Goal: Task Accomplishment & Management: Complete application form

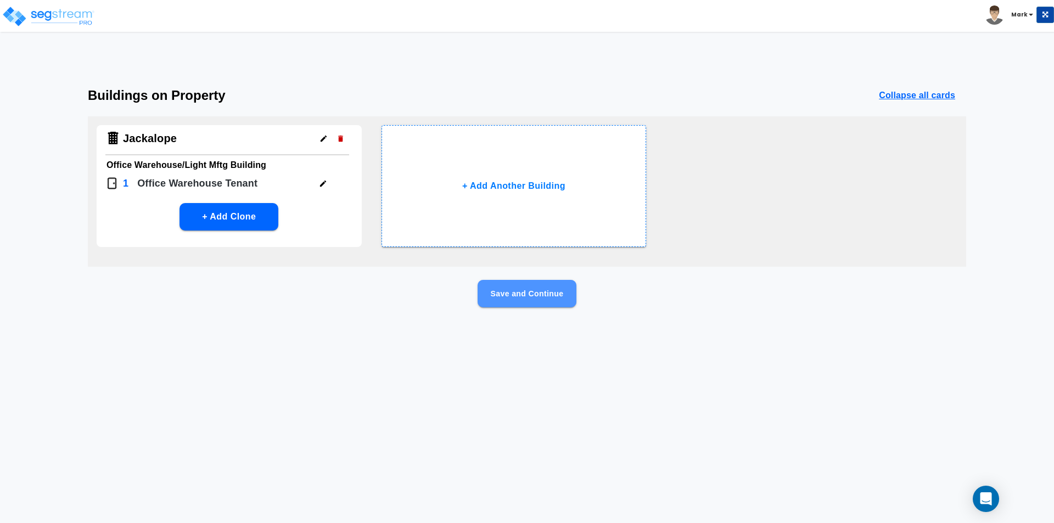
click at [527, 291] on button "Save and Continue" at bounding box center [527, 293] width 99 height 27
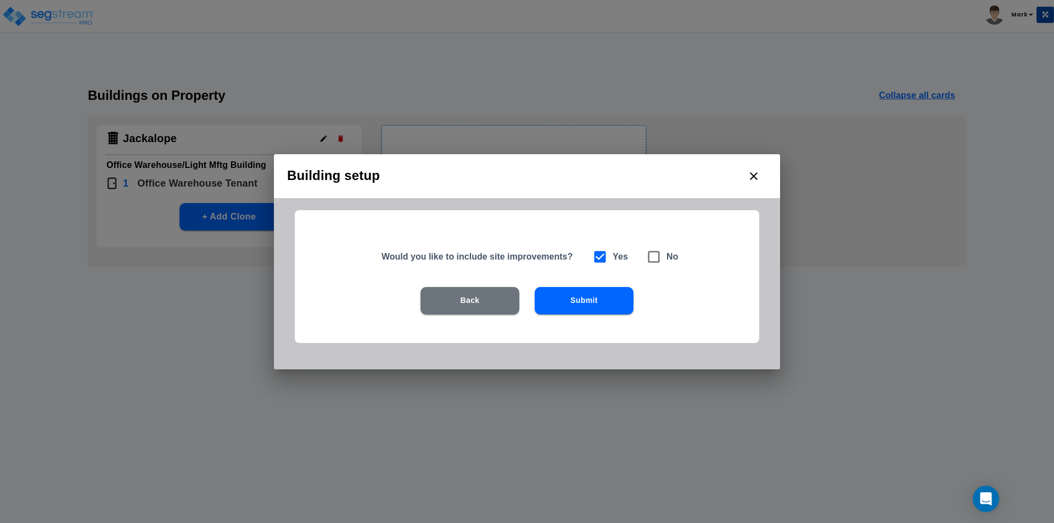
click at [588, 290] on button "Submit" at bounding box center [584, 300] width 99 height 27
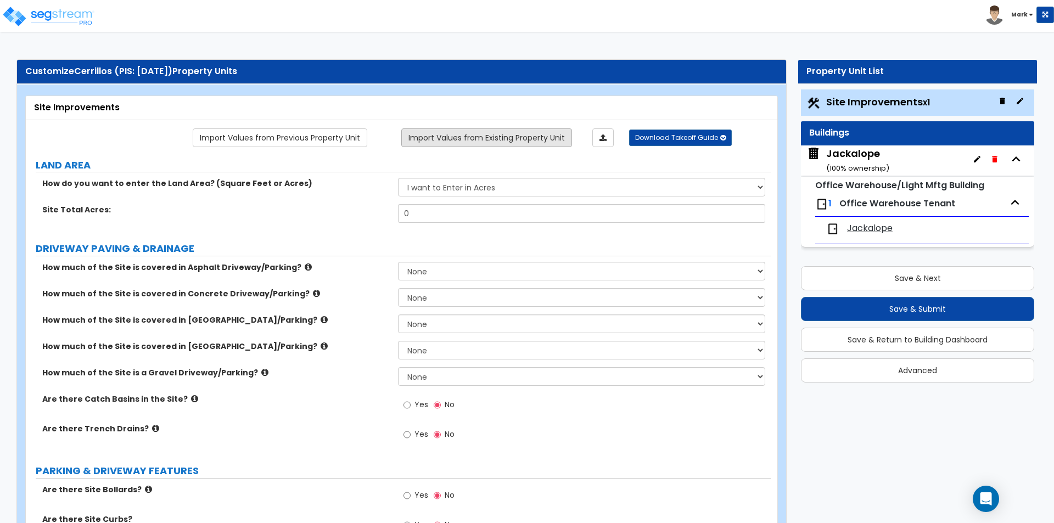
click at [452, 142] on link "Import Values from Existing Property Unit" at bounding box center [486, 137] width 171 height 19
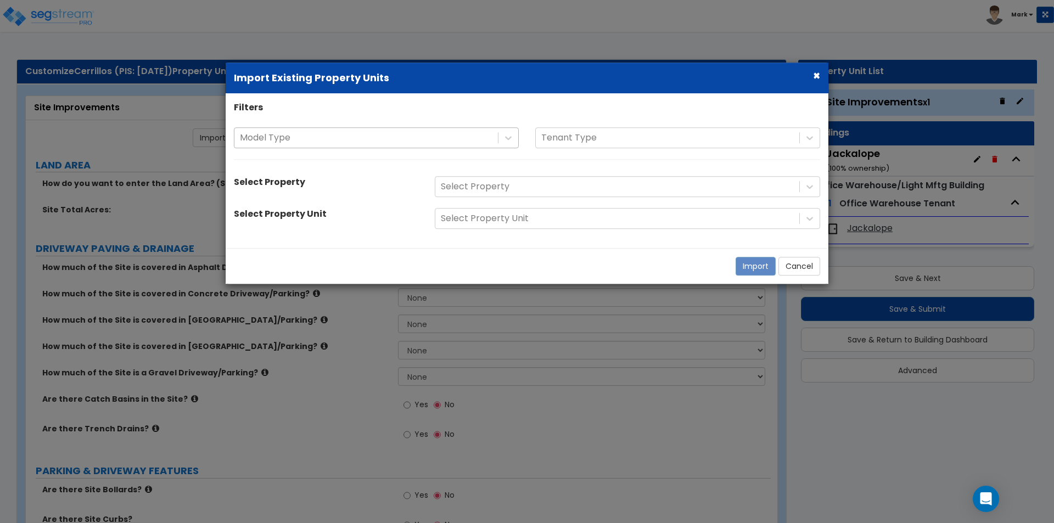
click at [450, 141] on div at bounding box center [366, 138] width 253 height 15
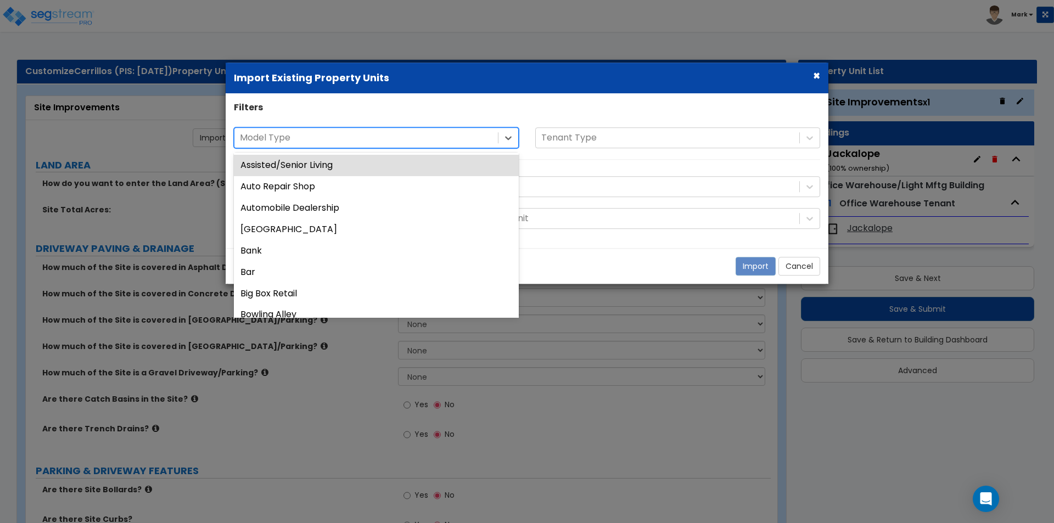
click at [465, 116] on div "Filters 56 results available. Use Up and Down to choose options, press Enter to…" at bounding box center [527, 171] width 603 height 139
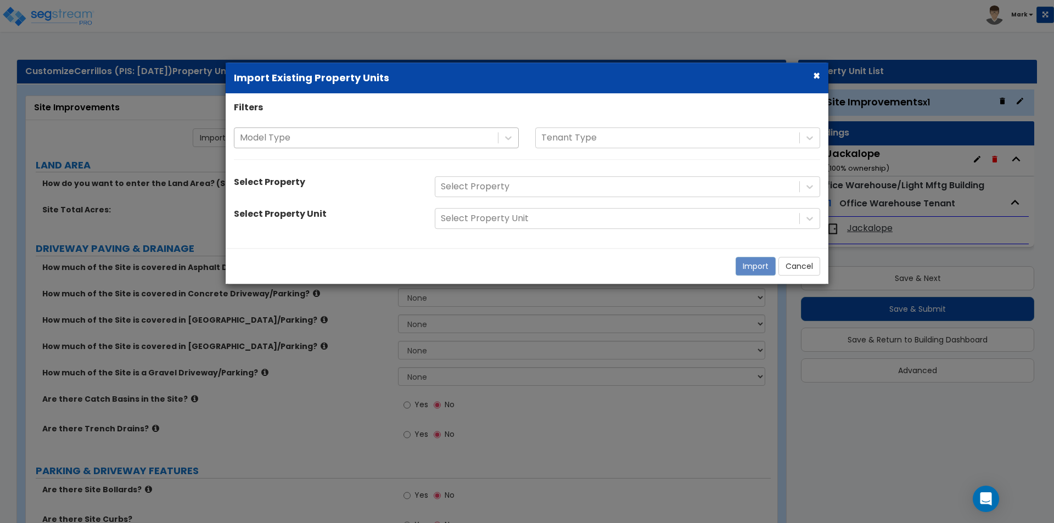
click at [465, 138] on div at bounding box center [366, 138] width 253 height 15
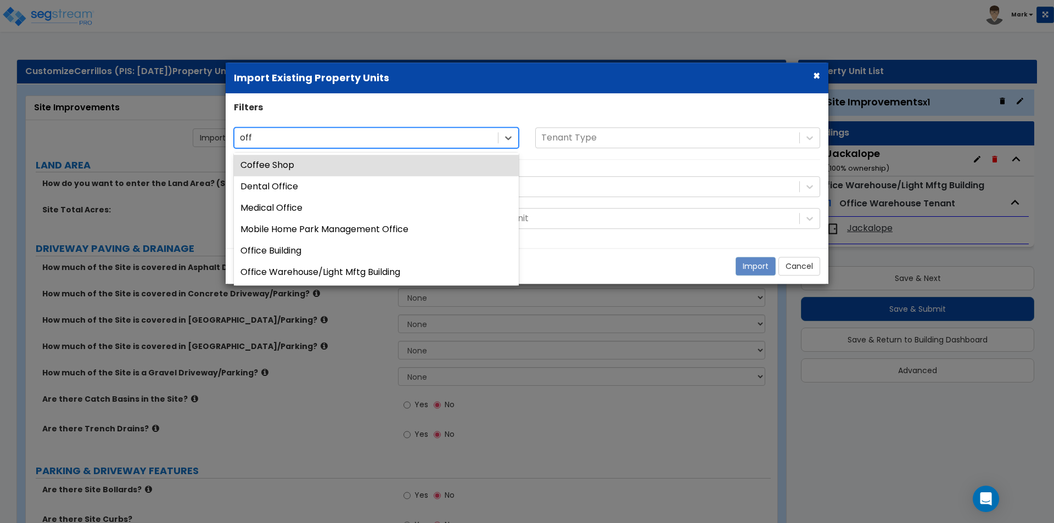
type input "offi"
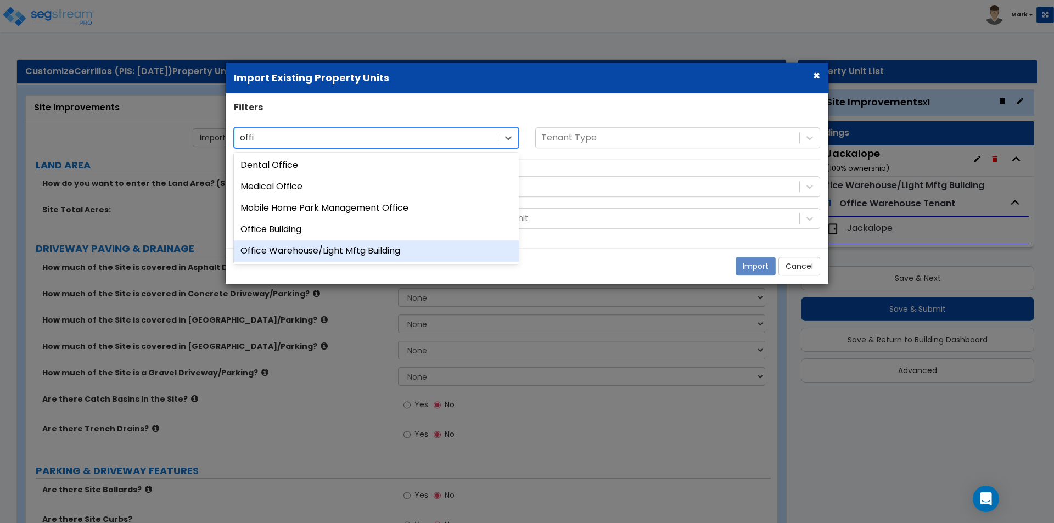
click at [381, 253] on div "Office Warehouse/Light Mftg Building" at bounding box center [376, 251] width 285 height 21
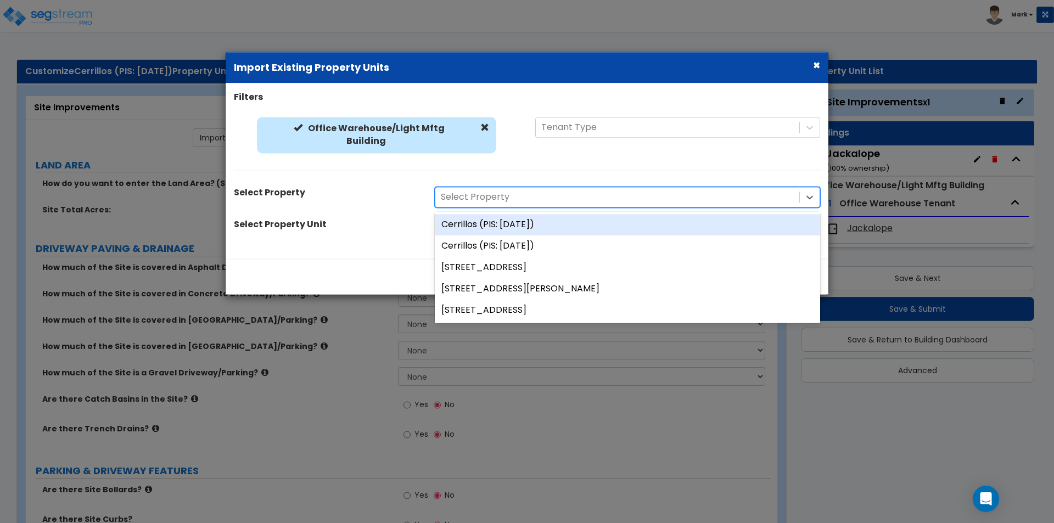
click at [541, 188] on div "Select Property" at bounding box center [617, 197] width 364 height 19
click at [541, 224] on div "Cerrillos (PIS: 2020-01-31)" at bounding box center [627, 225] width 385 height 21
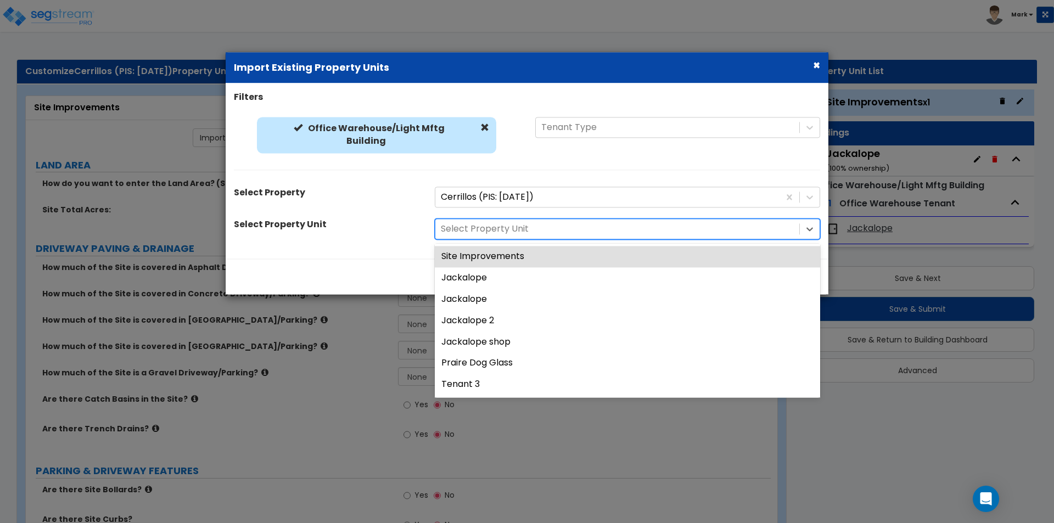
click at [541, 225] on div at bounding box center [617, 229] width 353 height 15
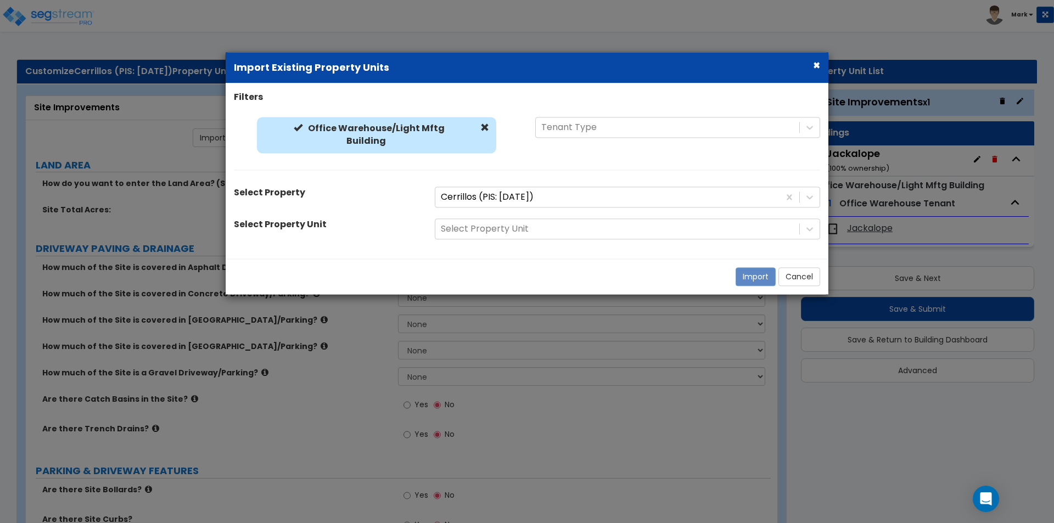
click at [398, 234] on div "Select Property Unit" at bounding box center [326, 226] width 201 height 15
click at [482, 128] on span at bounding box center [484, 128] width 9 height 9
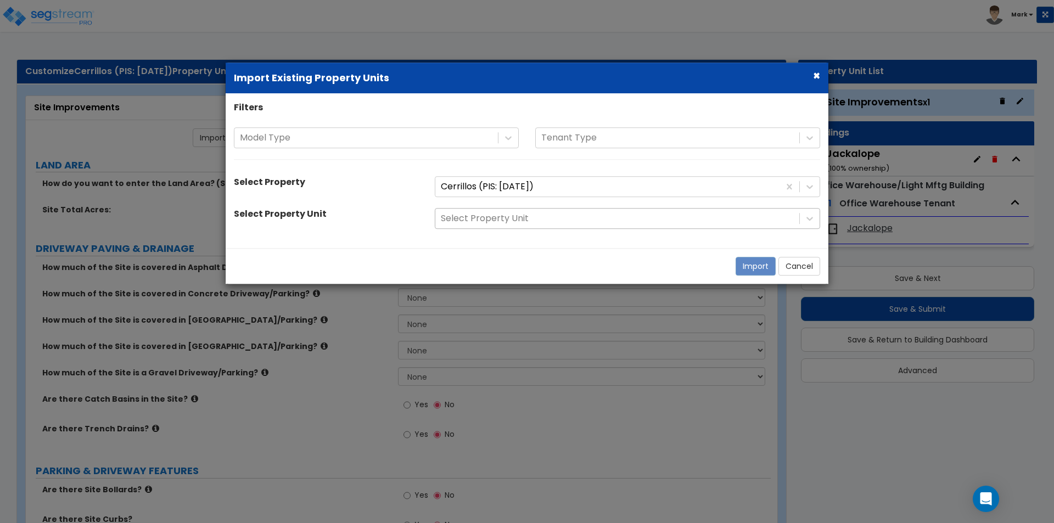
click at [560, 221] on div at bounding box center [617, 218] width 353 height 15
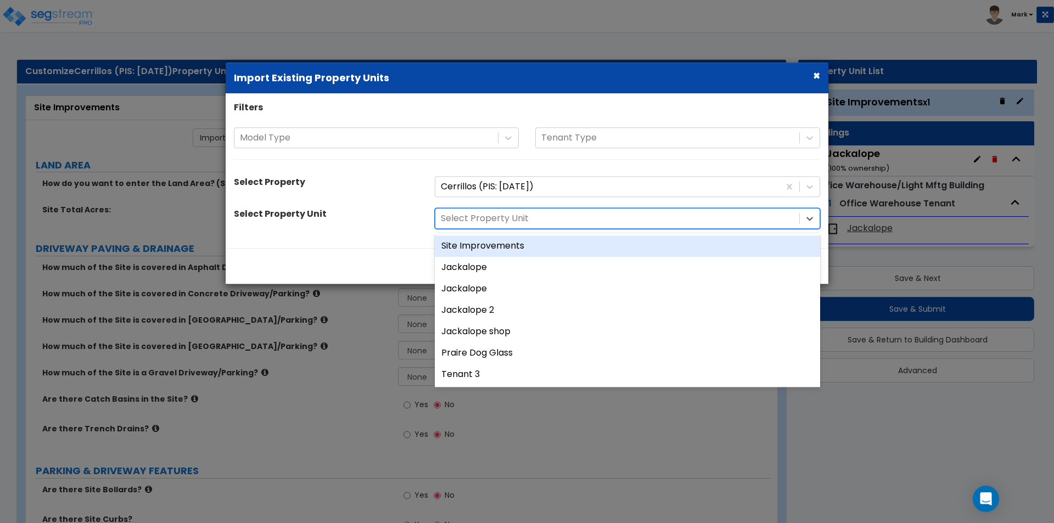
click at [539, 244] on div "Site Improvements" at bounding box center [627, 246] width 385 height 21
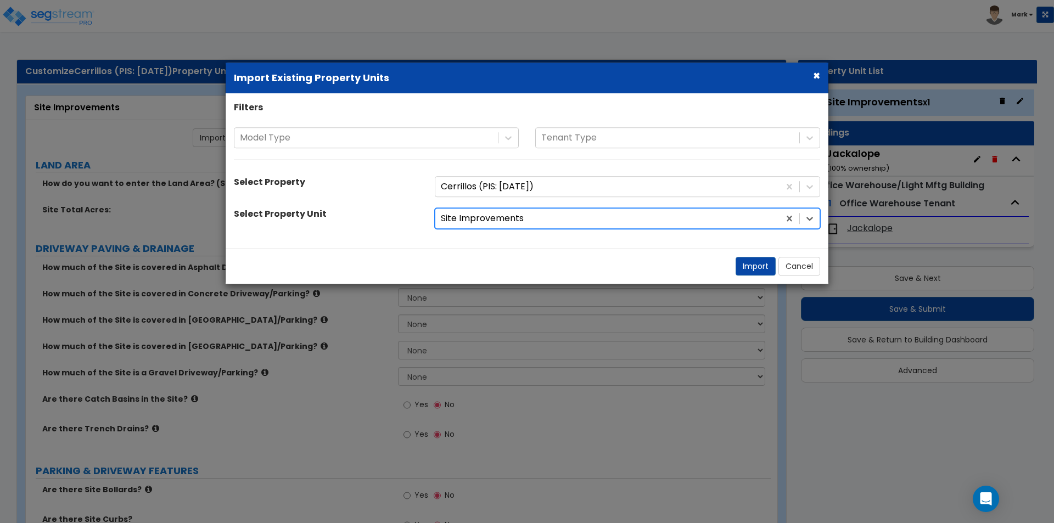
click at [539, 217] on div at bounding box center [607, 218] width 333 height 15
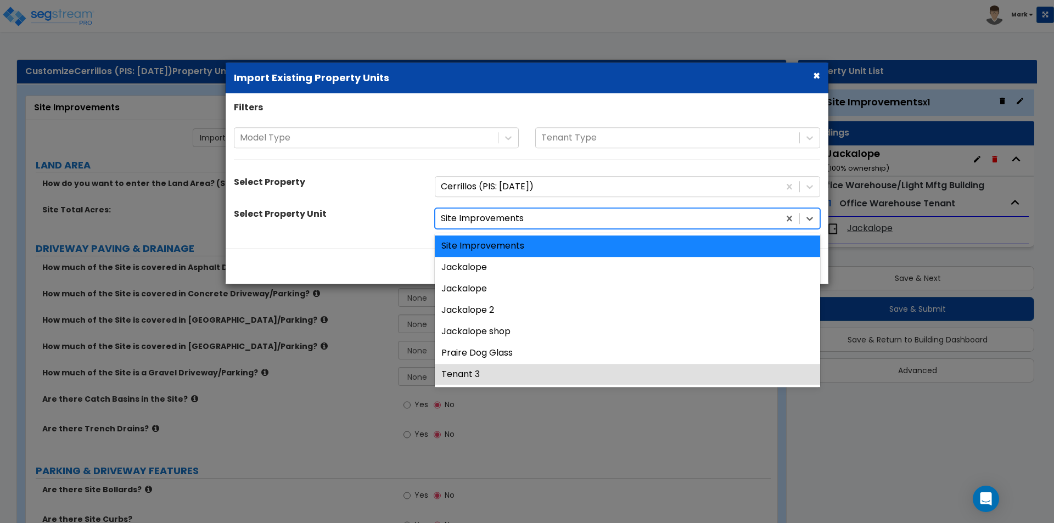
click at [387, 231] on div "Filters Model Type Tenant Type Select Property Cerrillos (PIS: 2020-01-31) Sele…" at bounding box center [527, 171] width 603 height 139
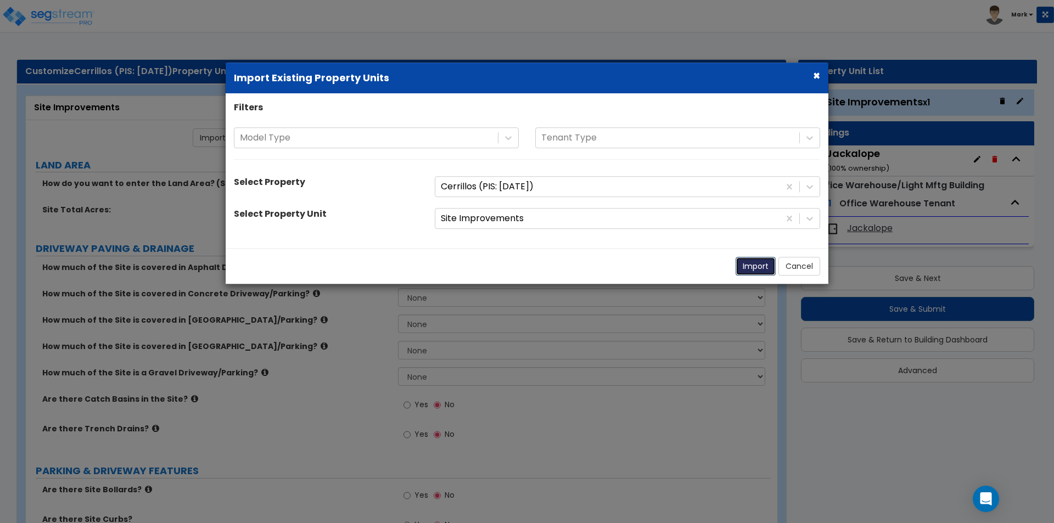
click at [753, 264] on button "Import" at bounding box center [756, 267] width 40 height 19
type input "5.54"
select select "2"
radio input "true"
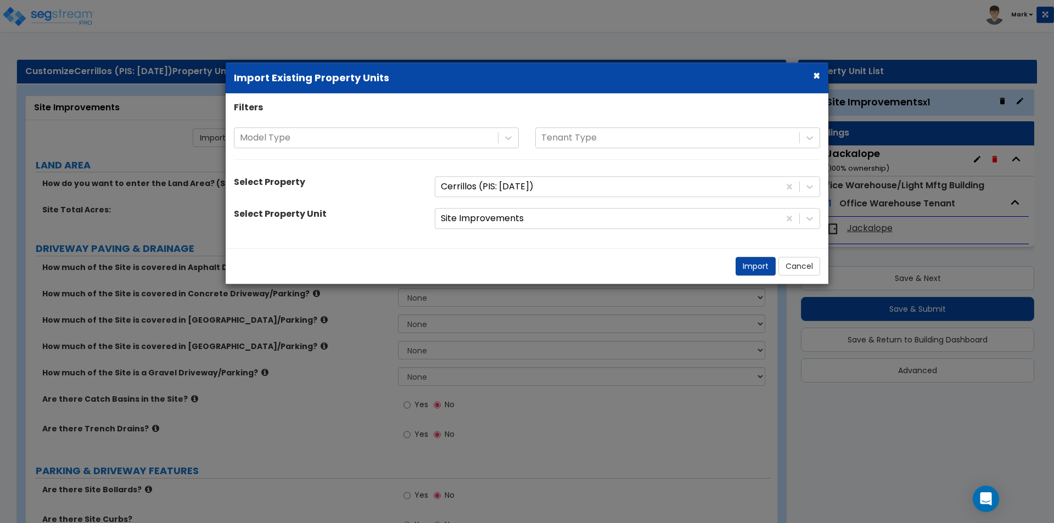
radio input "true"
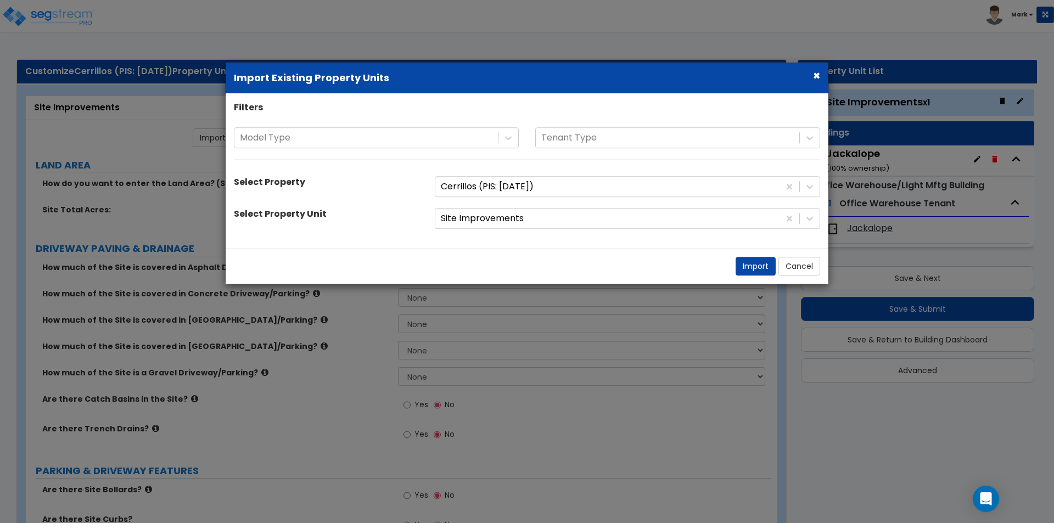
radio input "true"
select select "2"
select select "1"
select select "2"
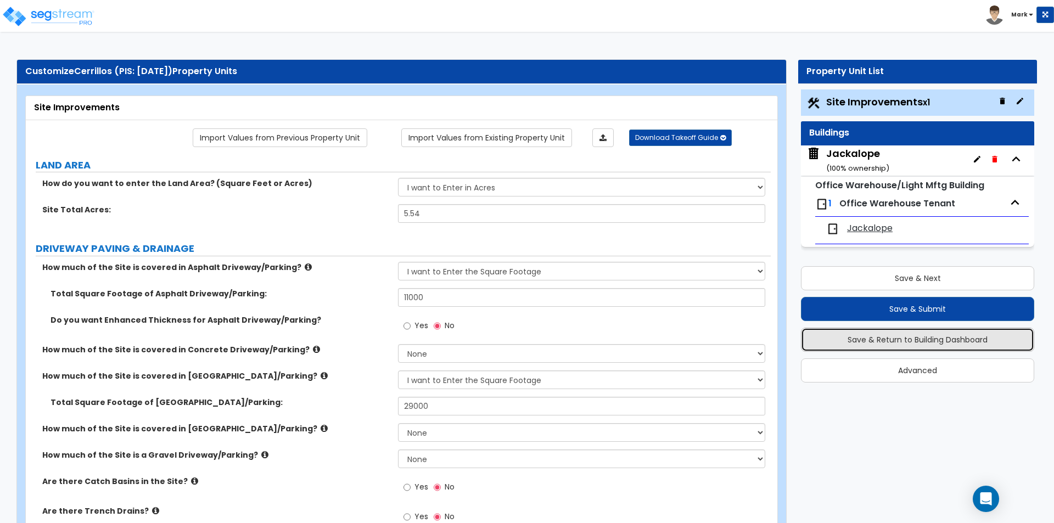
click at [830, 344] on button "Save & Return to Building Dashboard" at bounding box center [917, 340] width 233 height 24
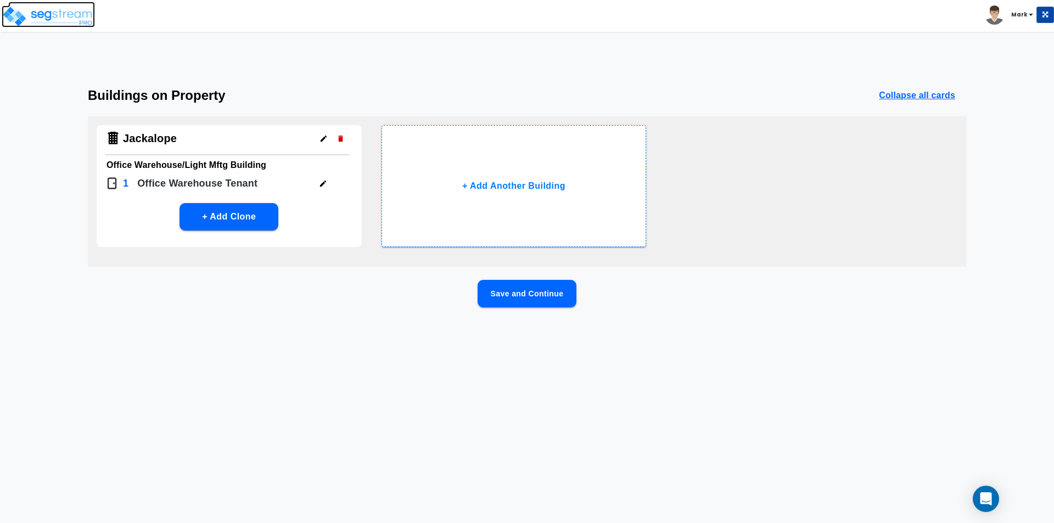
click at [36, 10] on img at bounding box center [48, 16] width 93 height 22
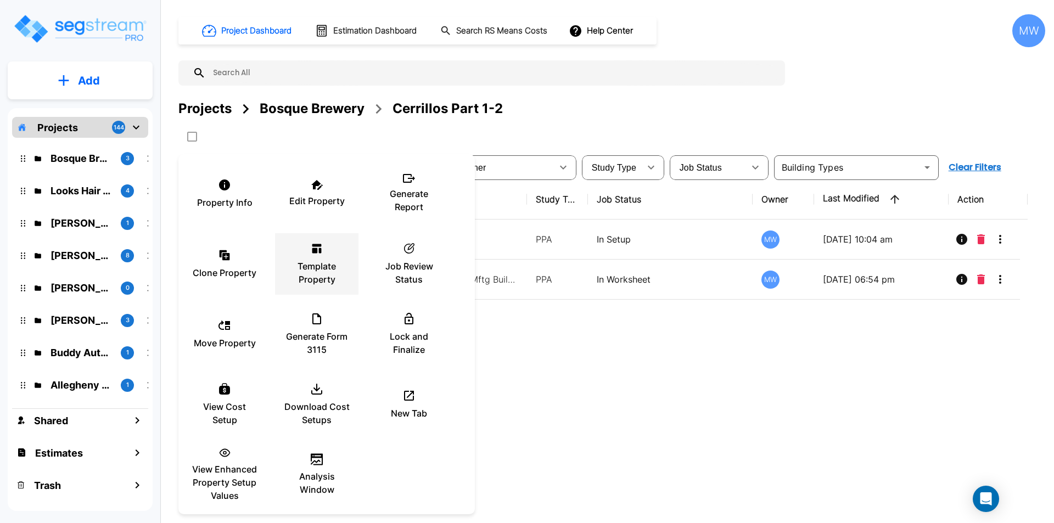
click at [323, 255] on div "Template Property" at bounding box center [317, 264] width 66 height 55
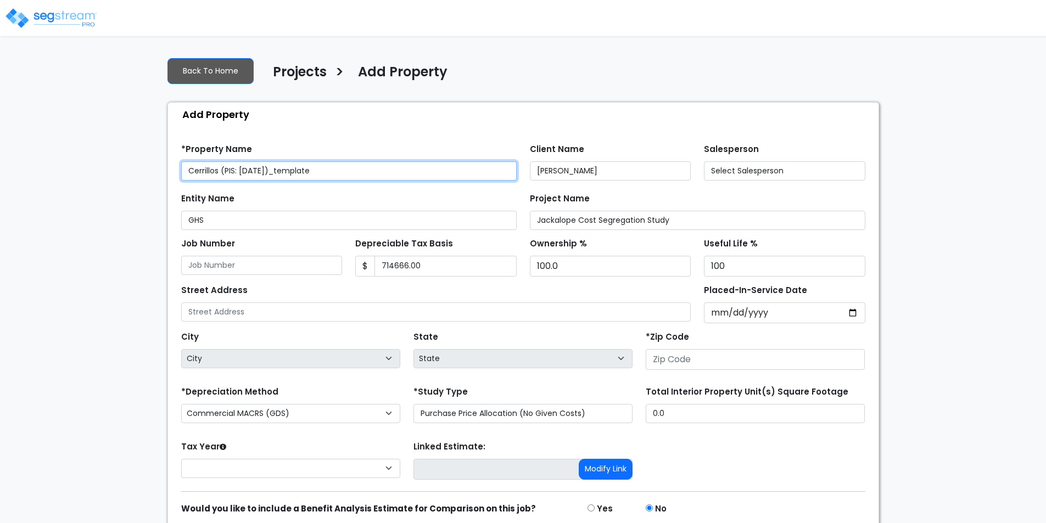
type input "714,666.00"
type input "2820 Cerrillos Rd"
type input "87507"
type input "72,561.0"
select select "NM"
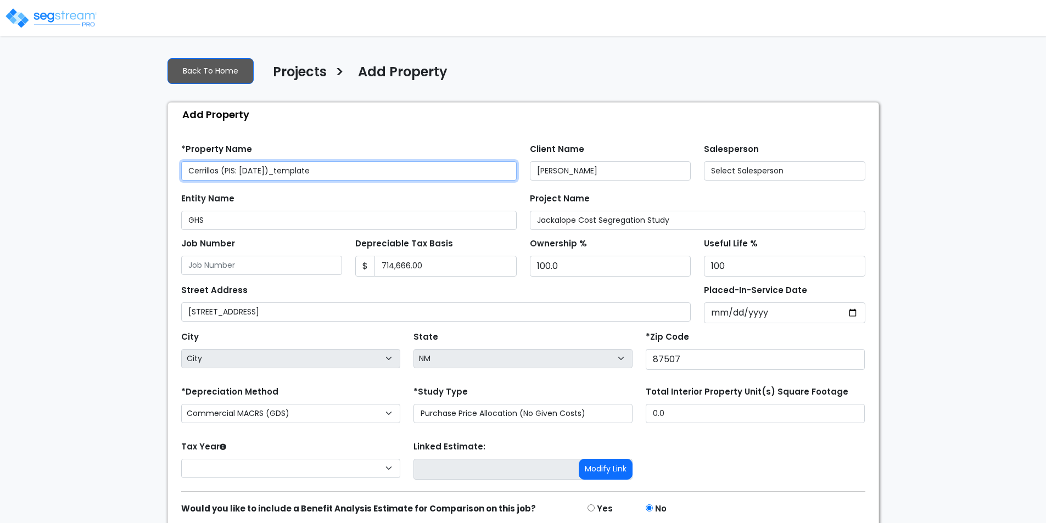
select select "2024"
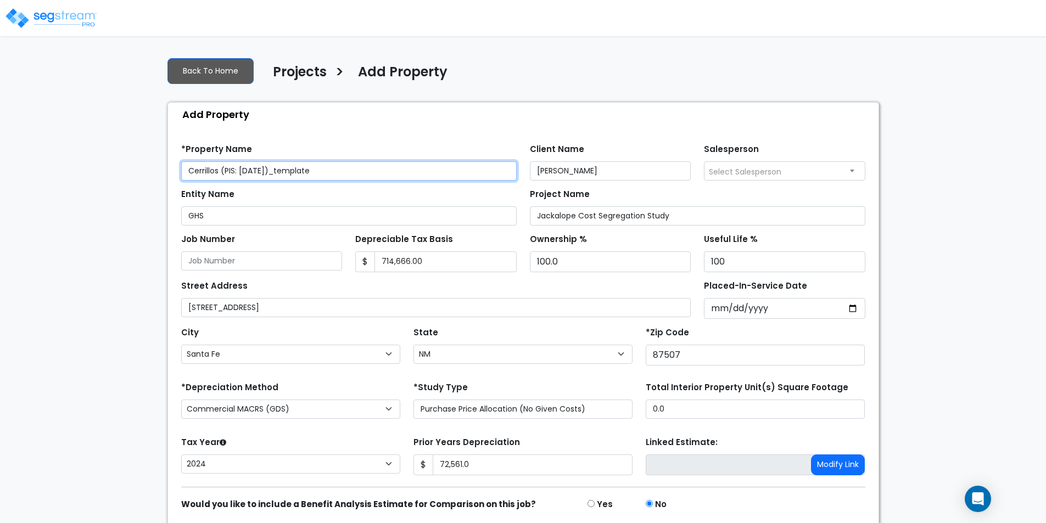
click at [255, 172] on input "Cerrillos (PIS: 2020-01-31)_template" at bounding box center [349, 170] width 336 height 19
click at [286, 190] on div "Entity Name GHS" at bounding box center [349, 206] width 336 height 40
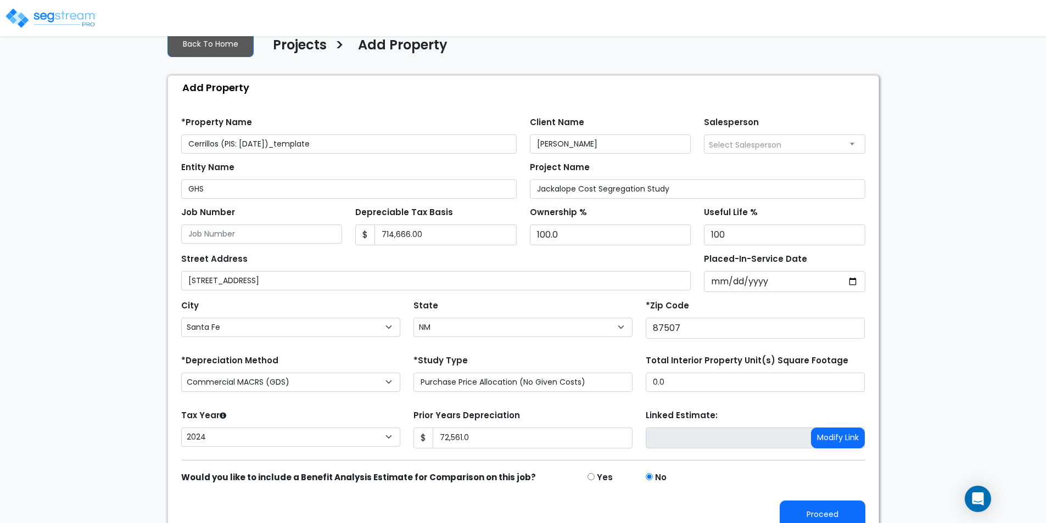
scroll to position [42, 0]
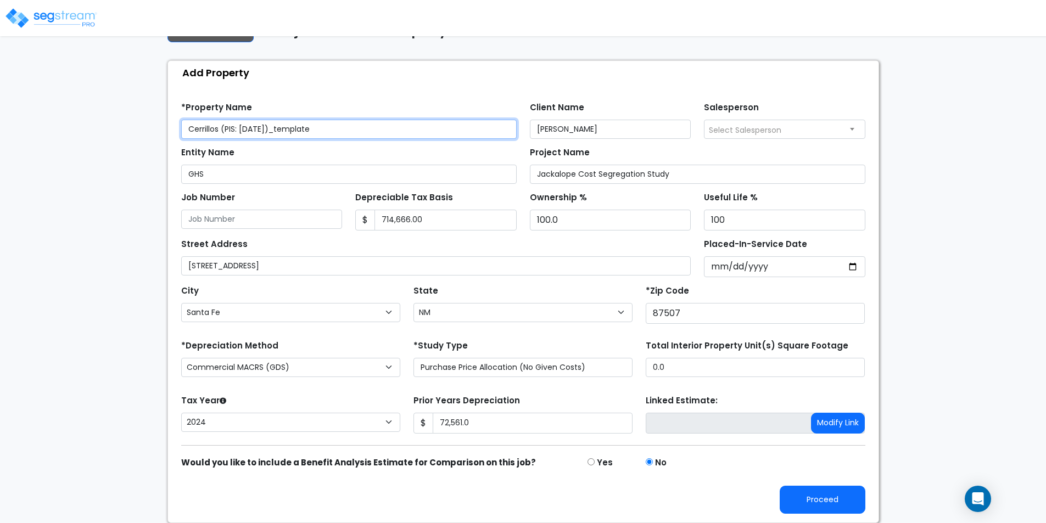
click at [355, 131] on input "Cerrillos (PIS: 2015-01-31)_template" at bounding box center [349, 129] width 336 height 19
type input "Cerrillos (PIS: [DATE])"
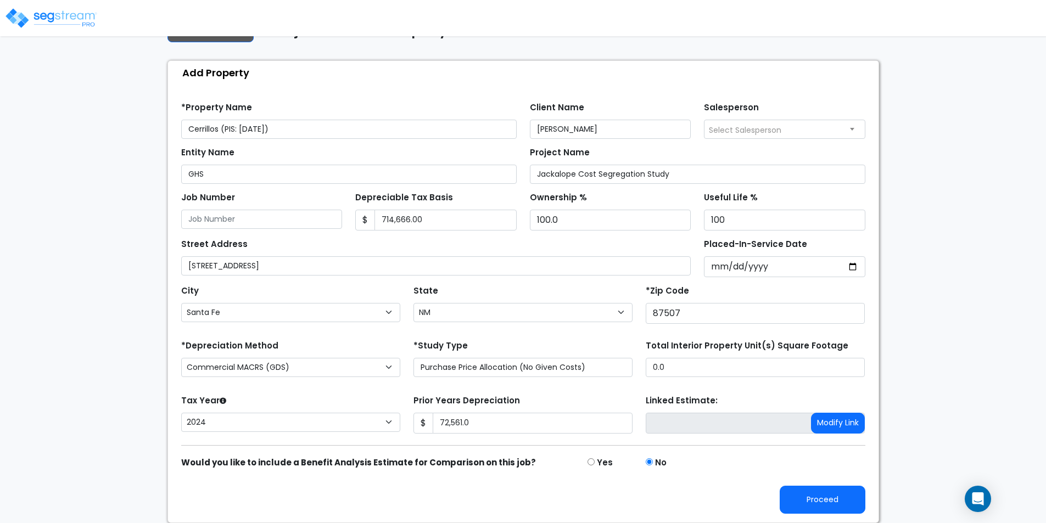
click at [364, 150] on div "Entity Name GHS" at bounding box center [349, 164] width 336 height 40
click at [841, 503] on button "Proceed" at bounding box center [823, 500] width 86 height 28
type input "72561"
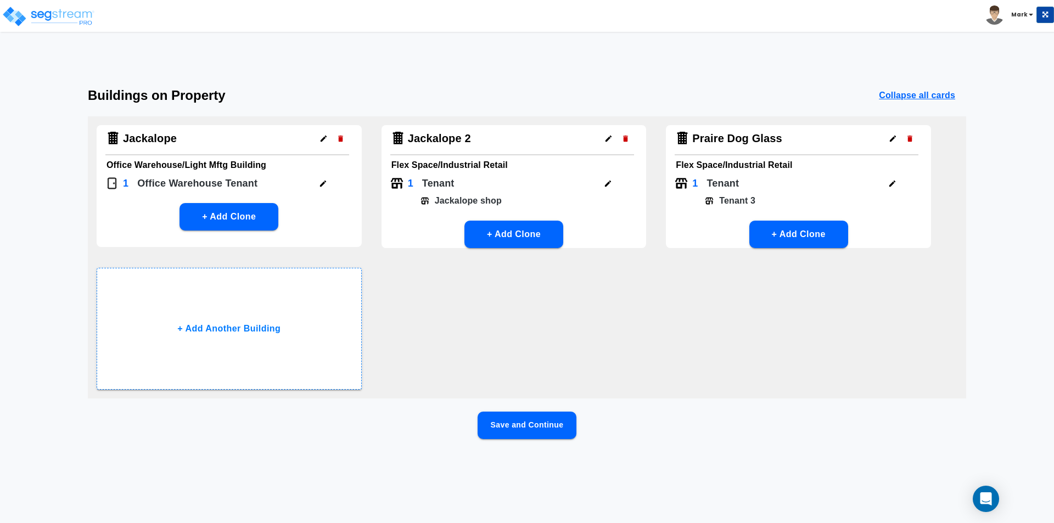
click at [529, 426] on button "Save and Continue" at bounding box center [527, 425] width 99 height 27
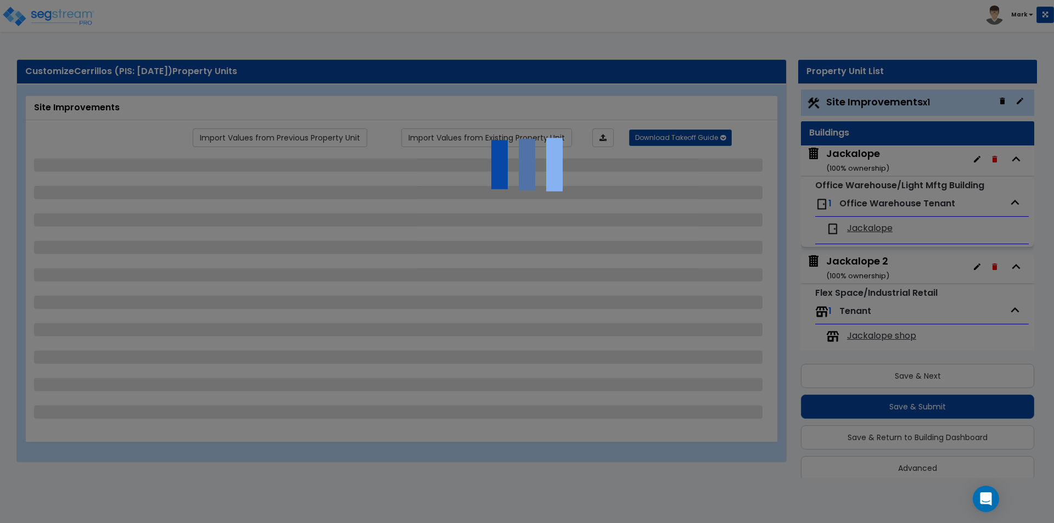
scroll to position [13, 0]
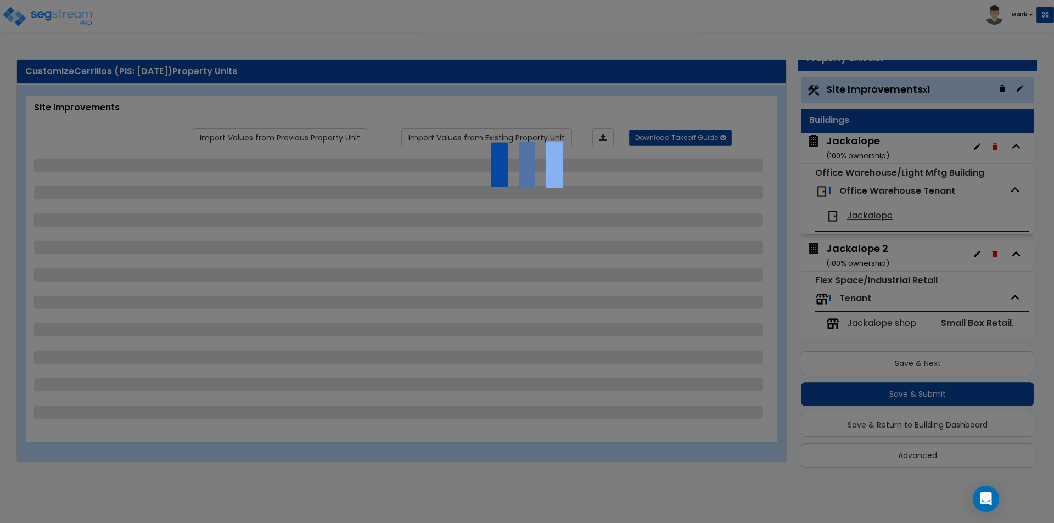
select select "2"
select select "1"
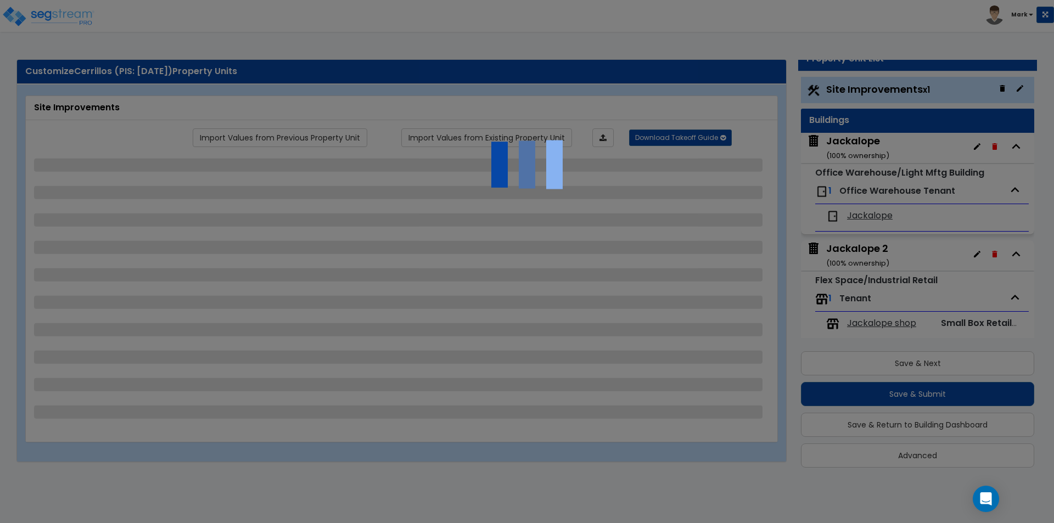
select select "2"
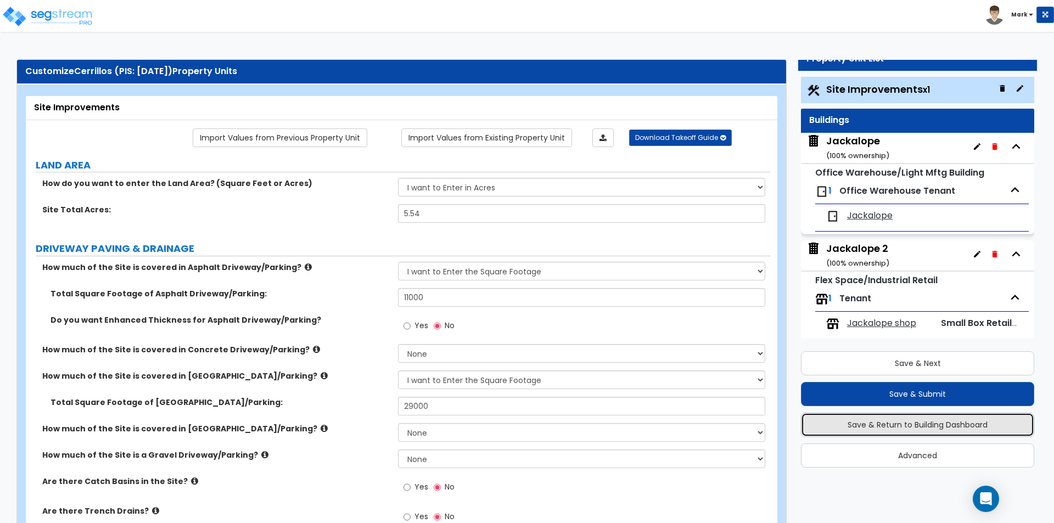
click at [847, 423] on button "Save & Return to Building Dashboard" at bounding box center [917, 425] width 233 height 24
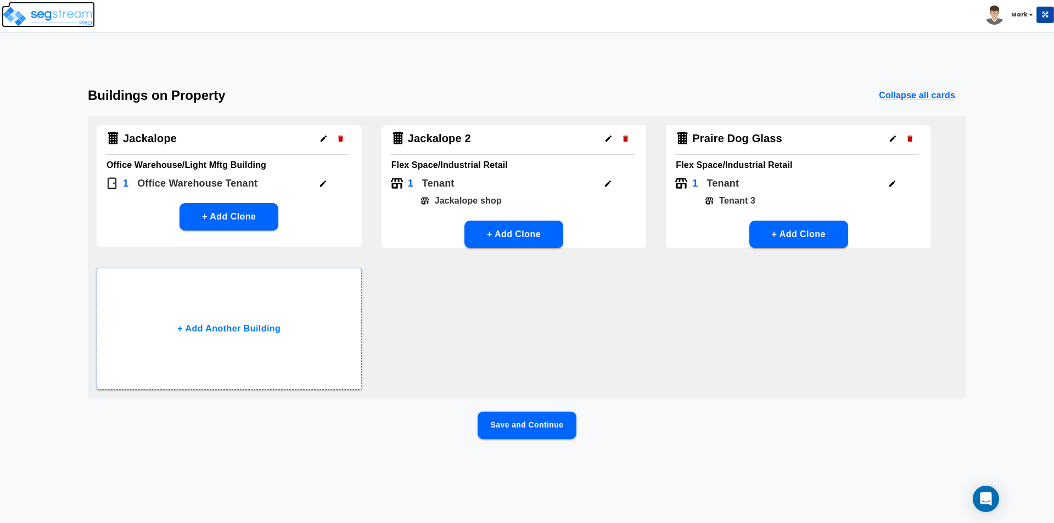
click at [48, 10] on img at bounding box center [48, 16] width 93 height 22
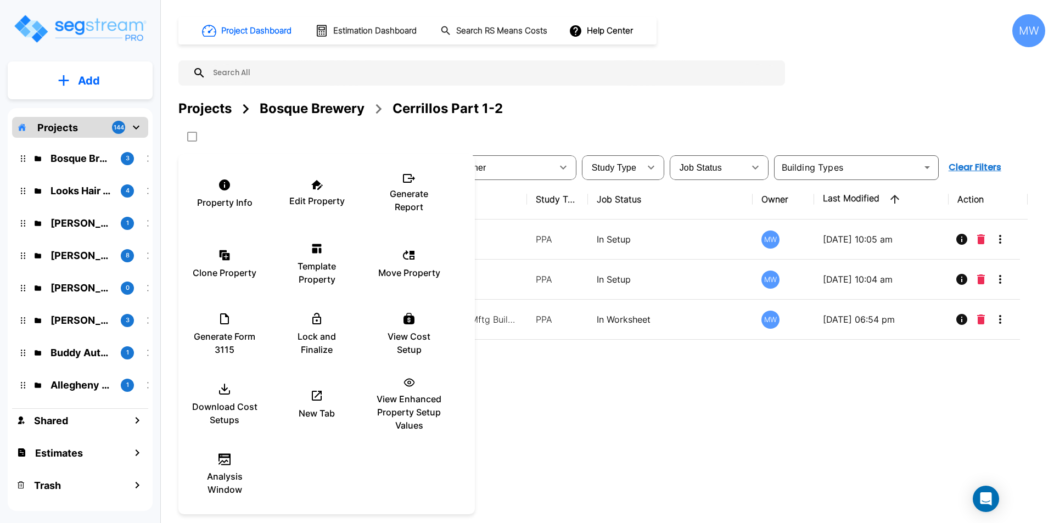
click at [581, 403] on div at bounding box center [527, 261] width 1054 height 523
click at [311, 185] on icon at bounding box center [317, 185] width 12 height 10
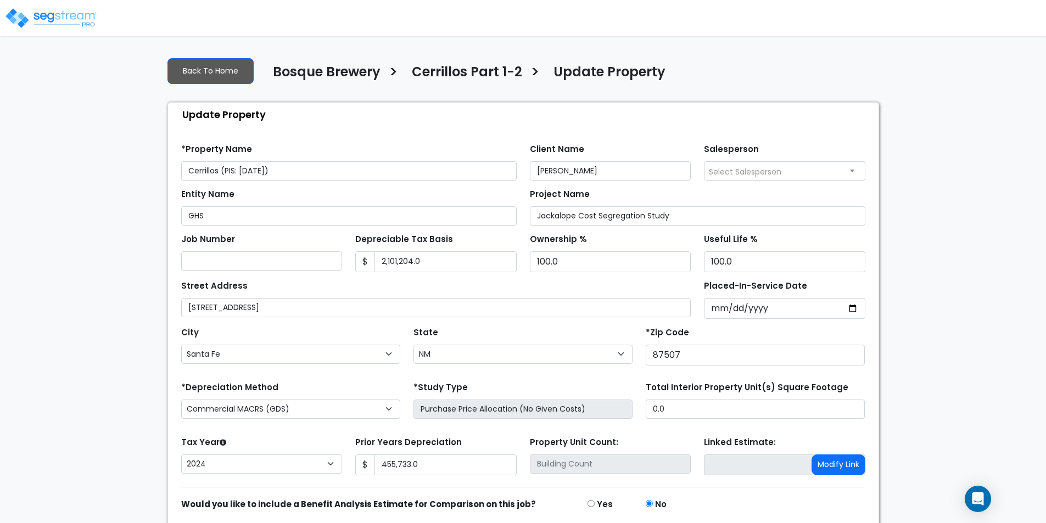
select select "NM"
select select "2024"
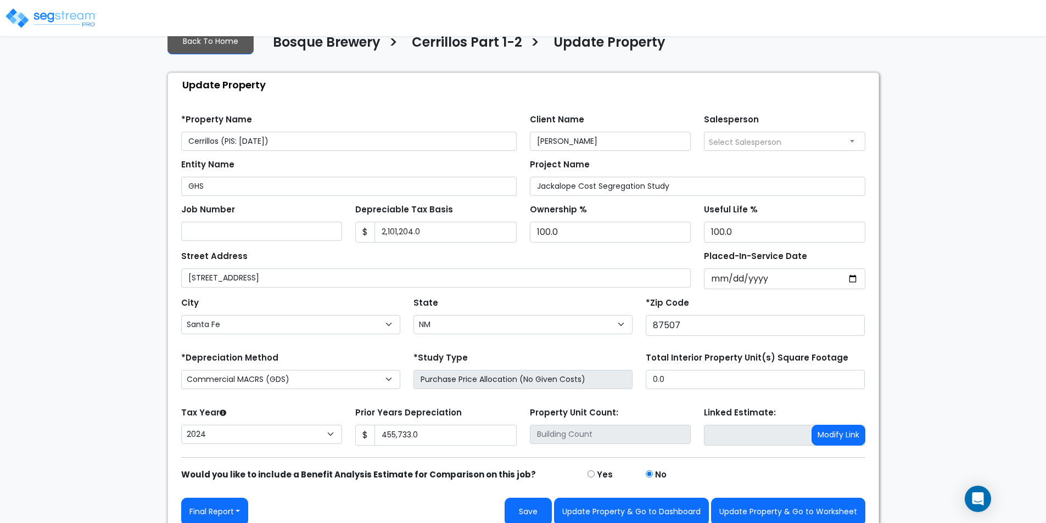
scroll to position [42, 0]
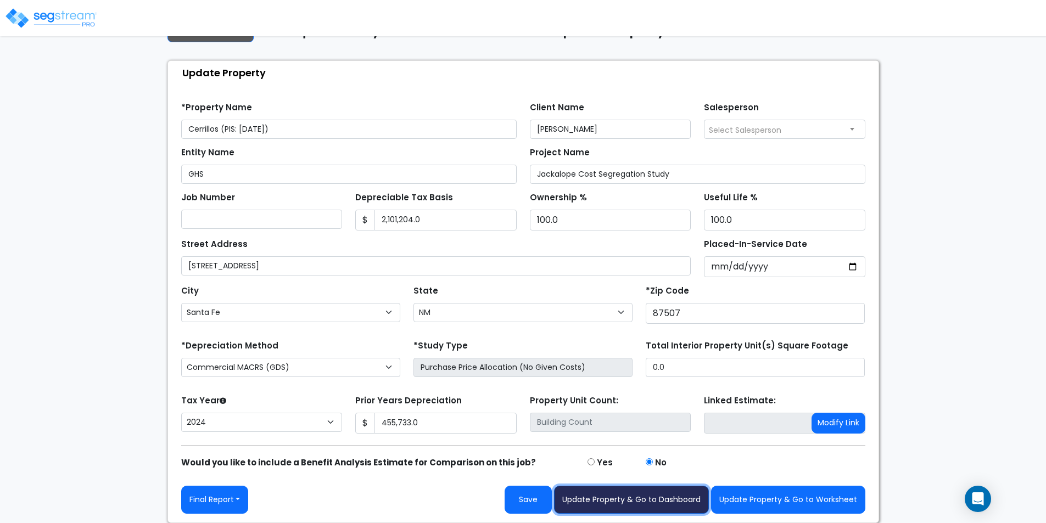
click at [657, 496] on button "Update Property & Go to Dashboard" at bounding box center [631, 500] width 155 height 28
type input "455733"
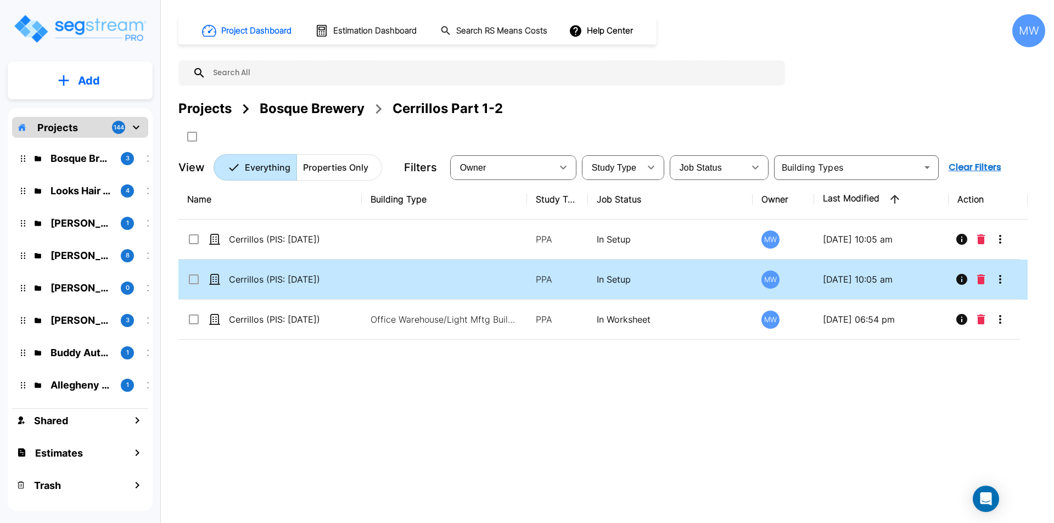
click at [386, 271] on td at bounding box center [444, 280] width 165 height 40
checkbox input "true"
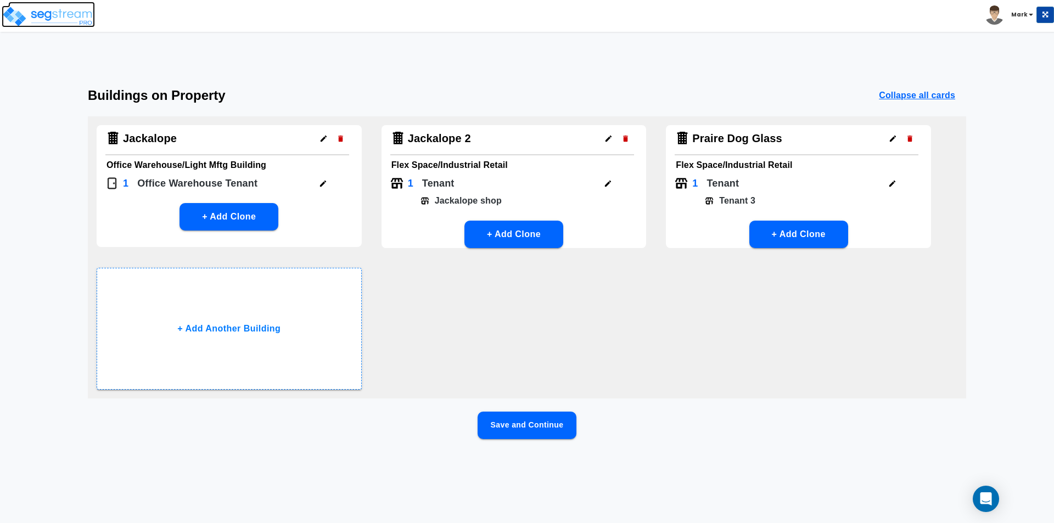
click at [25, 19] on img at bounding box center [48, 16] width 93 height 22
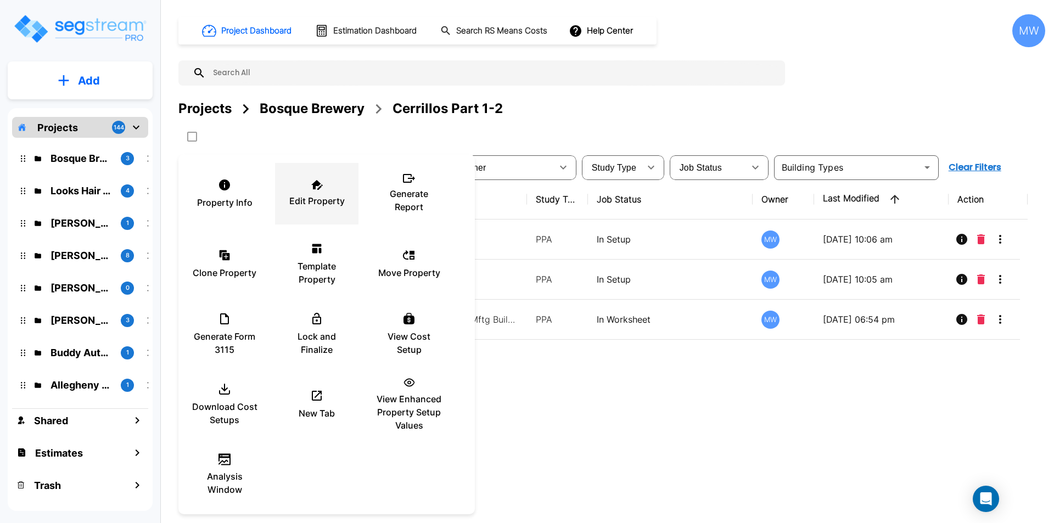
click at [323, 189] on div "Edit Property" at bounding box center [317, 193] width 66 height 55
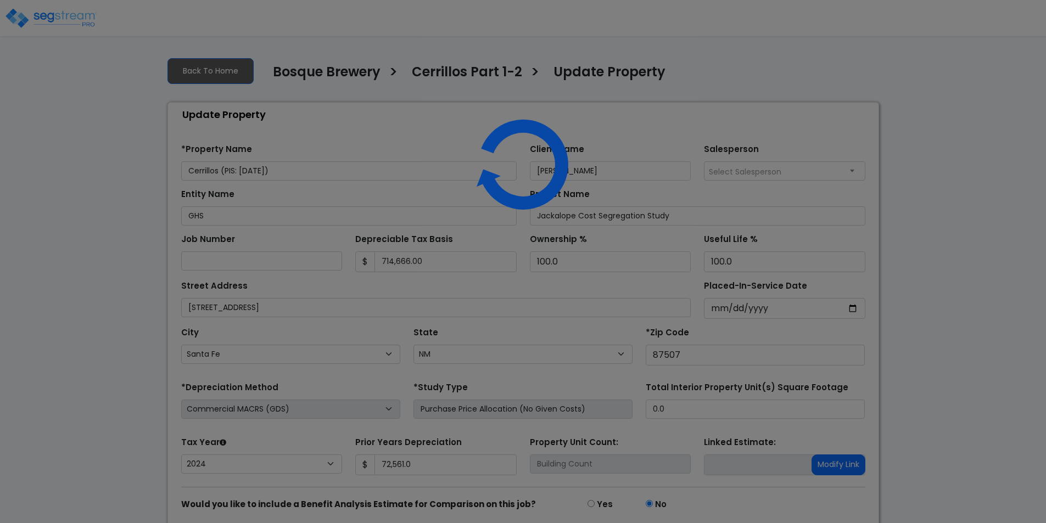
select select "NM"
select select "2024"
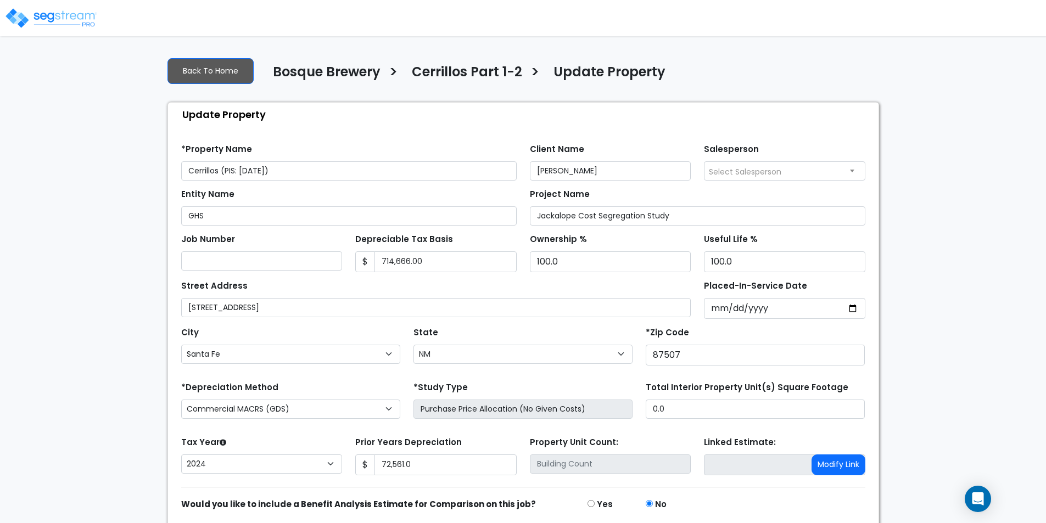
click at [263, 169] on input "Cerrillos (PIS: [DATE])" at bounding box center [349, 170] width 336 height 19
type input "Cerrillos (PIS: 2015-7-12)"
drag, startPoint x: 435, startPoint y: 263, endPoint x: 340, endPoint y: 257, distance: 95.2
click at [340, 257] on div "Job Number Depreciable Tax Basis $ 714,666.00 Ownership %" at bounding box center [523, 249] width 697 height 47
type input "2,101,204"
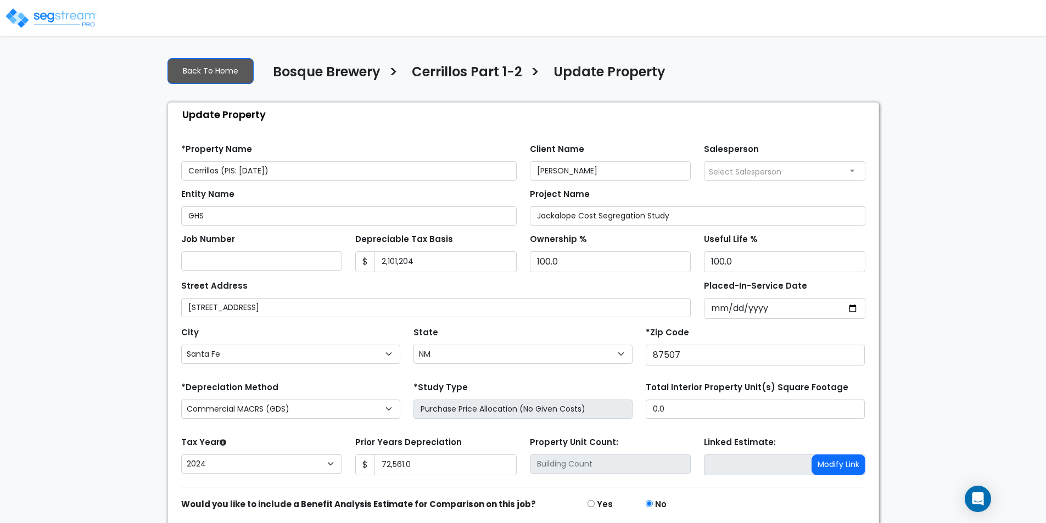
click at [347, 288] on div "Street Address 2820 Cerrillos Rd" at bounding box center [436, 298] width 510 height 40
click at [860, 312] on input "2020-01-31" at bounding box center [784, 308] width 161 height 21
click at [854, 312] on input "2020-01-31" at bounding box center [784, 308] width 161 height 21
click at [716, 305] on input "2020-01-31" at bounding box center [784, 308] width 161 height 21
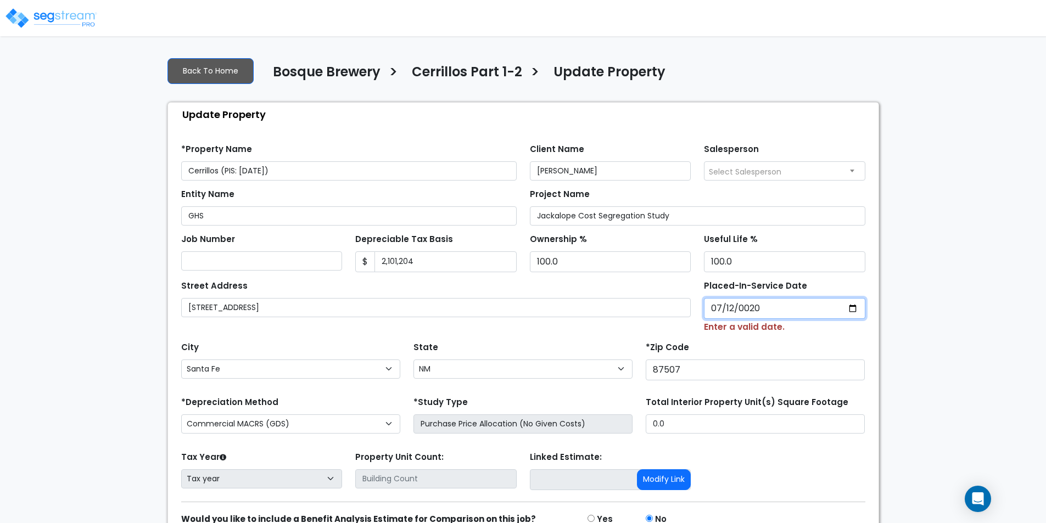
type input "0201-07-12"
select select "201"
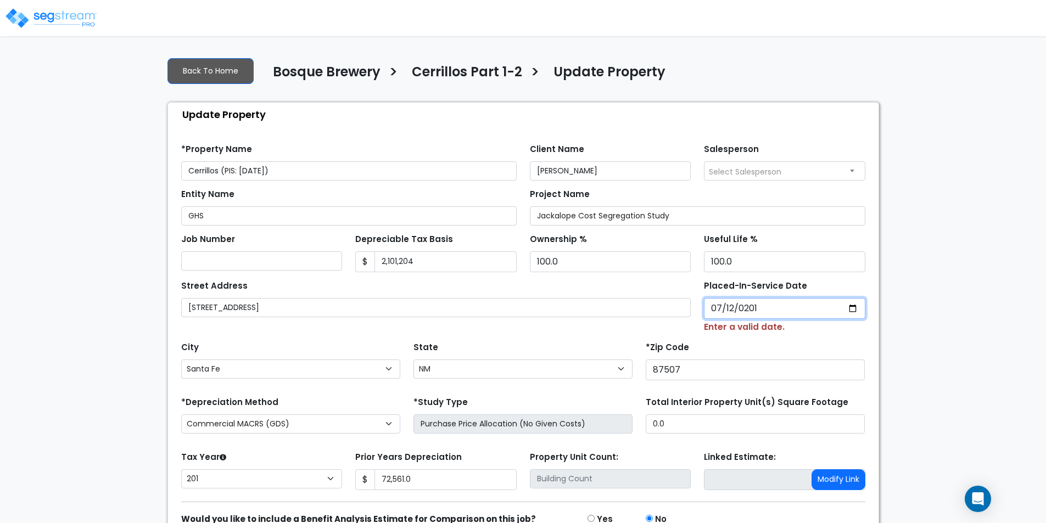
type input "2015-07-12"
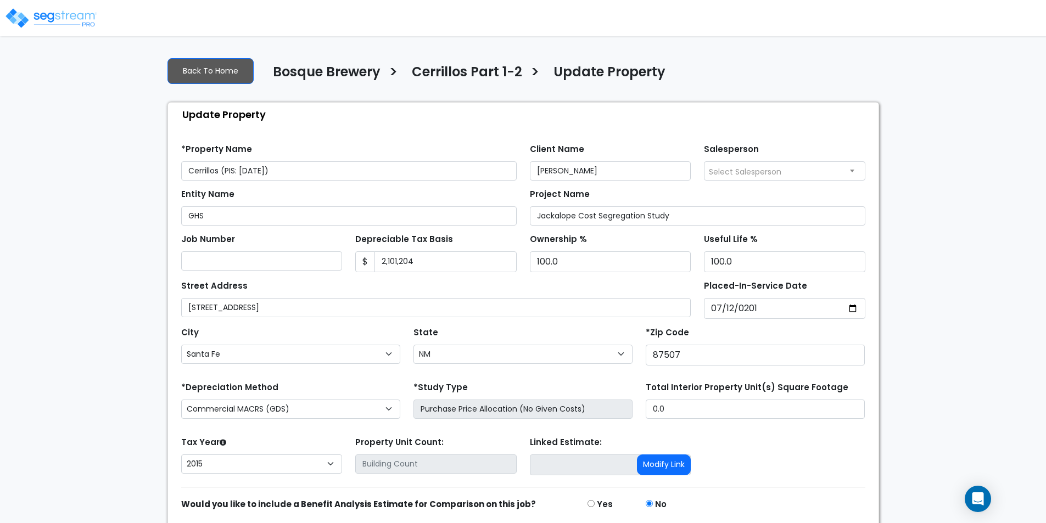
click at [593, 322] on div "City Abiquiu Alamogordo Albuquerque Alcalde Algodones Alto Amalia Amistad Angel…" at bounding box center [523, 343] width 697 height 49
click at [281, 468] on select "2026 2025 2024 2023 2022 2021 2020 2019 2018 2017 2016 2015" at bounding box center [261, 464] width 161 height 19
select select "2024"
click at [181, 455] on select "2026 2025 2024 2023 2022 2021 2020 2019 2018 2017 2016 2015" at bounding box center [261, 464] width 161 height 19
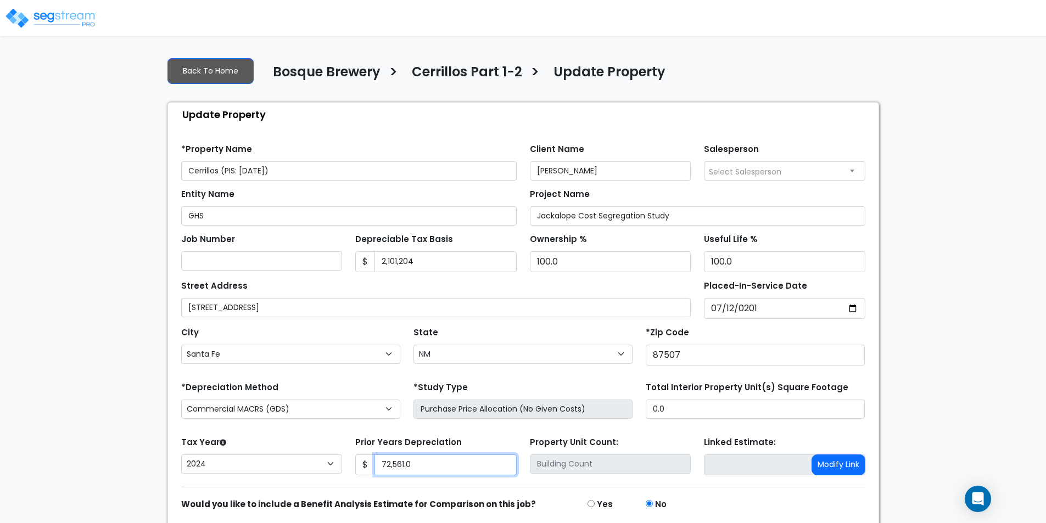
drag, startPoint x: 426, startPoint y: 466, endPoint x: 340, endPoint y: 463, distance: 85.7
click at [340, 463] on div "Tax Year Please Enter The Placed In Service Date First. 2026 2025 2024 2023 202…" at bounding box center [523, 456] width 697 height 44
type input "0"
click at [360, 431] on form "*Property Name Cerrillos (PIS: 2015-7-12) Client Name Gita Singh Salesperson Se…" at bounding box center [523, 346] width 684 height 420
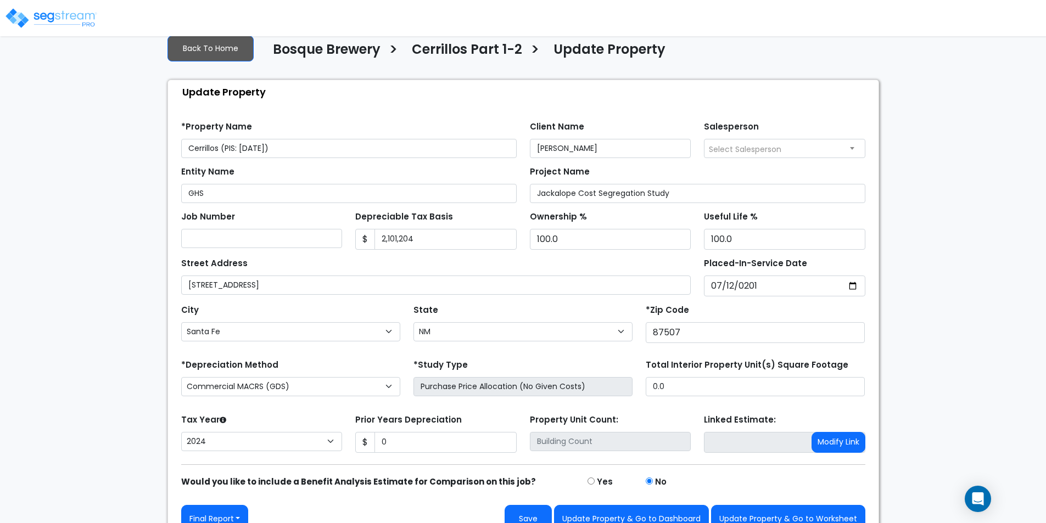
scroll to position [42, 0]
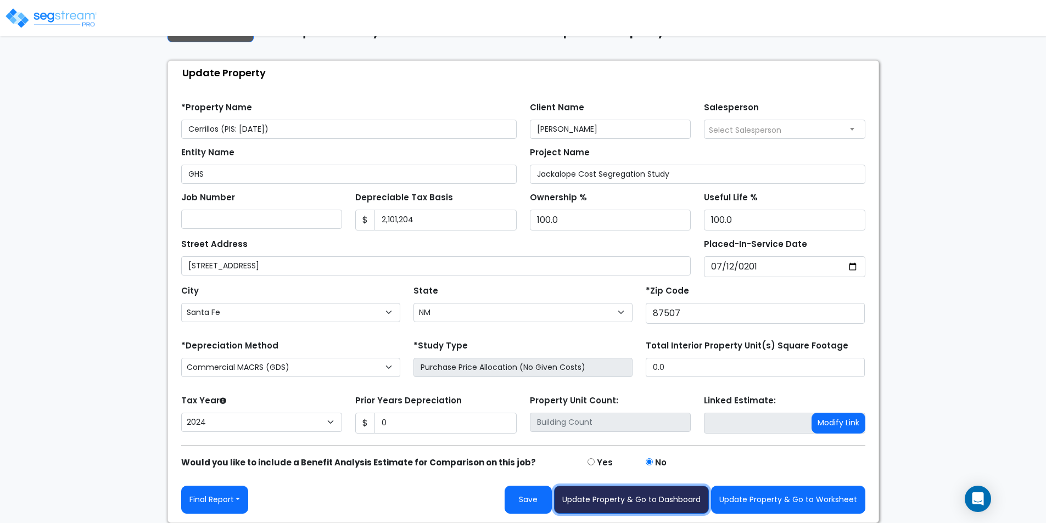
click at [677, 504] on button "Update Property & Go to Dashboard" at bounding box center [631, 500] width 155 height 28
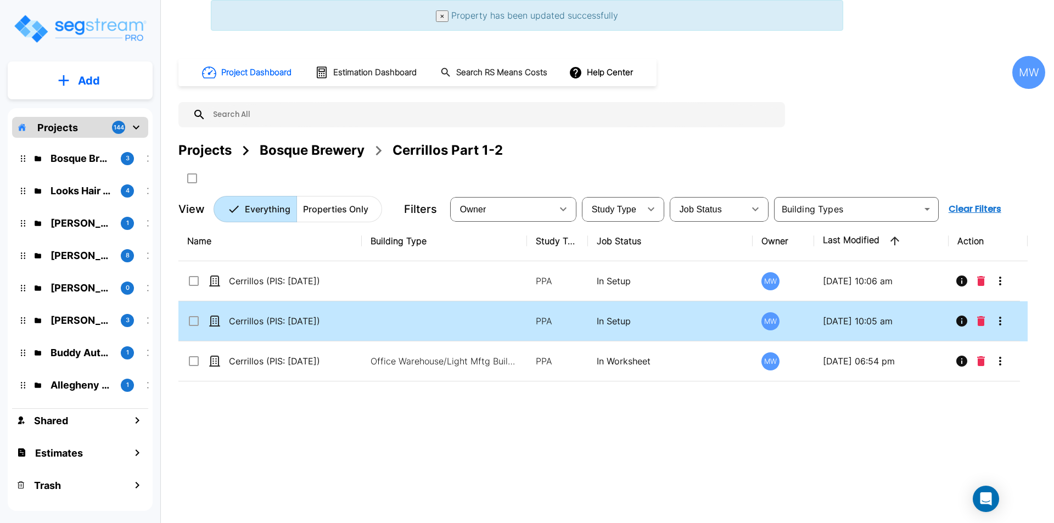
click at [357, 311] on td "Cerrillos (PIS: [DATE])" at bounding box center [269, 321] width 183 height 40
click at [357, 311] on td "Cerrillos (PIS: 2015-07-12)" at bounding box center [269, 321] width 183 height 40
checkbox input "true"
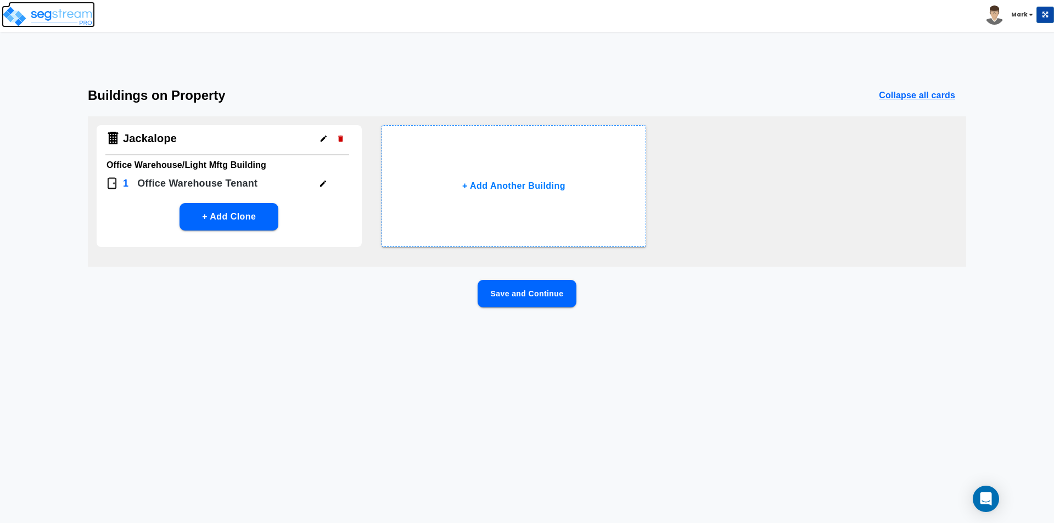
click at [28, 16] on img at bounding box center [48, 16] width 93 height 22
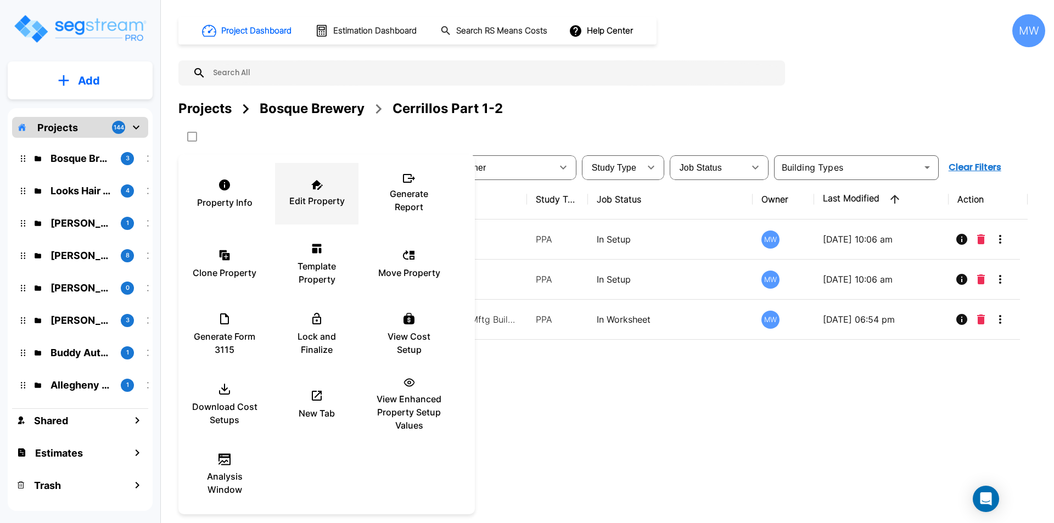
click at [326, 184] on div "Edit Property" at bounding box center [317, 193] width 66 height 55
click at [636, 427] on div at bounding box center [527, 261] width 1054 height 523
click at [321, 188] on icon at bounding box center [317, 185] width 12 height 10
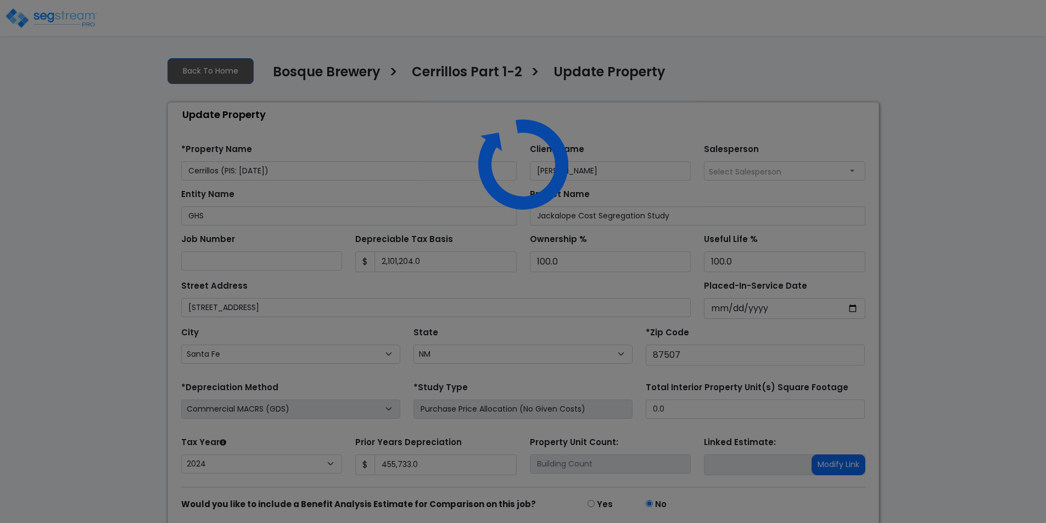
select select "NM"
select select "2024"
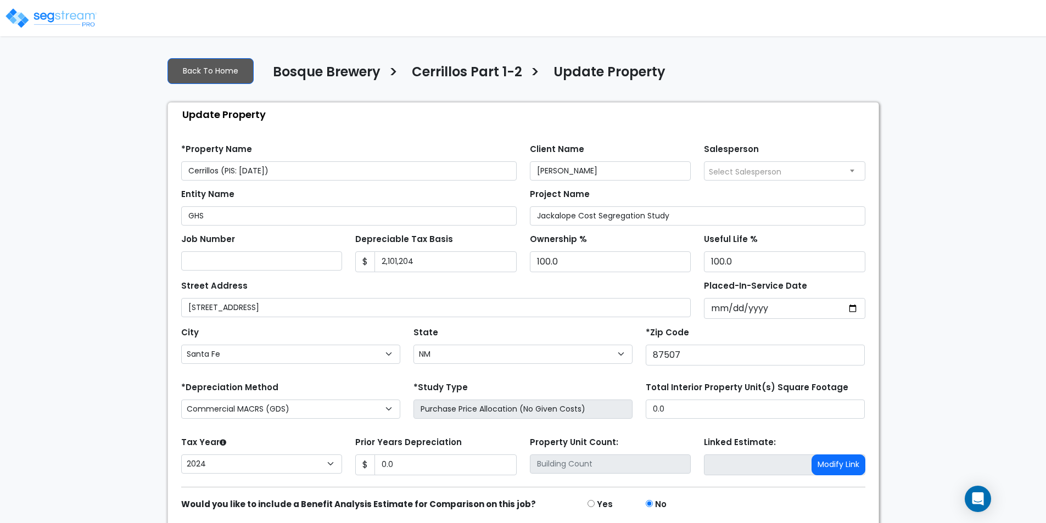
select select "NM"
select select "2024"
drag, startPoint x: 400, startPoint y: 465, endPoint x: 382, endPoint y: 463, distance: 17.6
click at [382, 463] on input "0.0" at bounding box center [446, 465] width 142 height 21
click at [373, 434] on div "Prior Years Depreciation $ 455,733" at bounding box center [435, 454] width 161 height 41
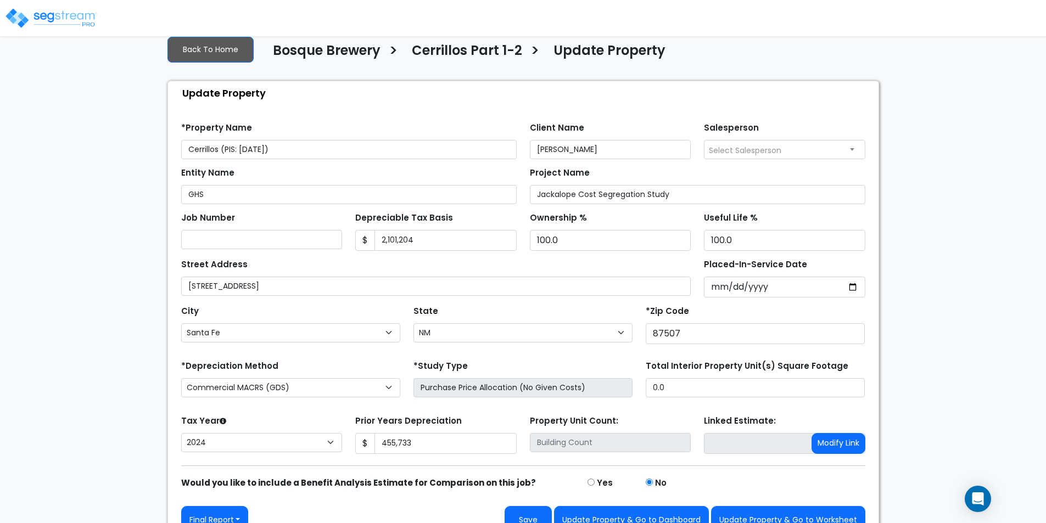
scroll to position [42, 0]
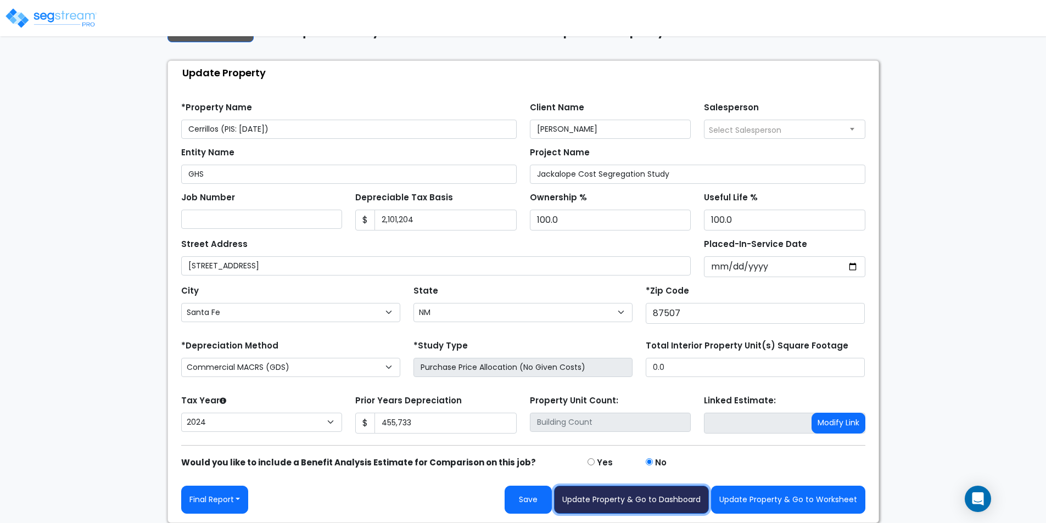
click at [685, 497] on button "Update Property & Go to Dashboard" at bounding box center [631, 500] width 155 height 28
type input "455733"
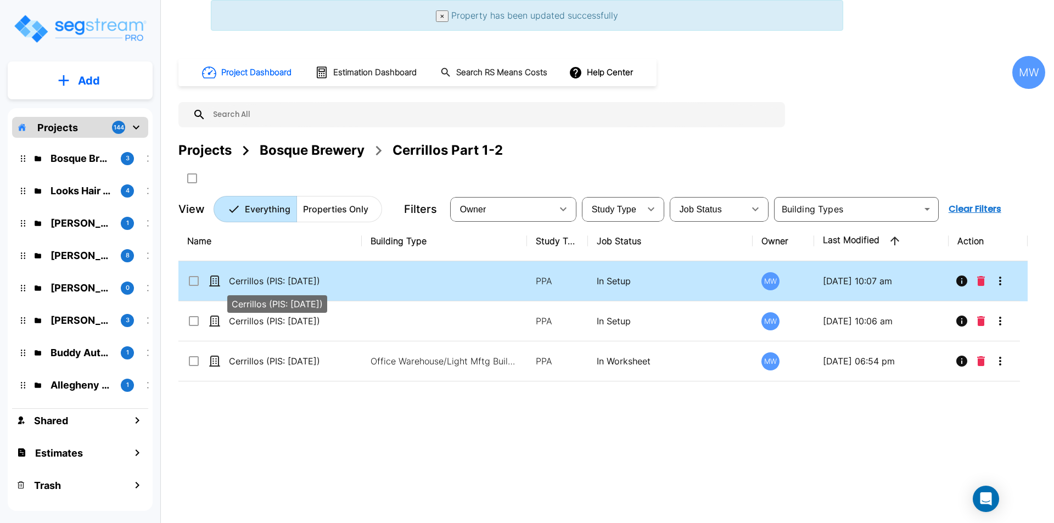
click at [328, 279] on p "Cerrillos (PIS: [DATE])" at bounding box center [284, 281] width 110 height 13
click at [328, 279] on p "Cerrillos (PIS: 2015-7-12)" at bounding box center [284, 281] width 110 height 13
checkbox input "true"
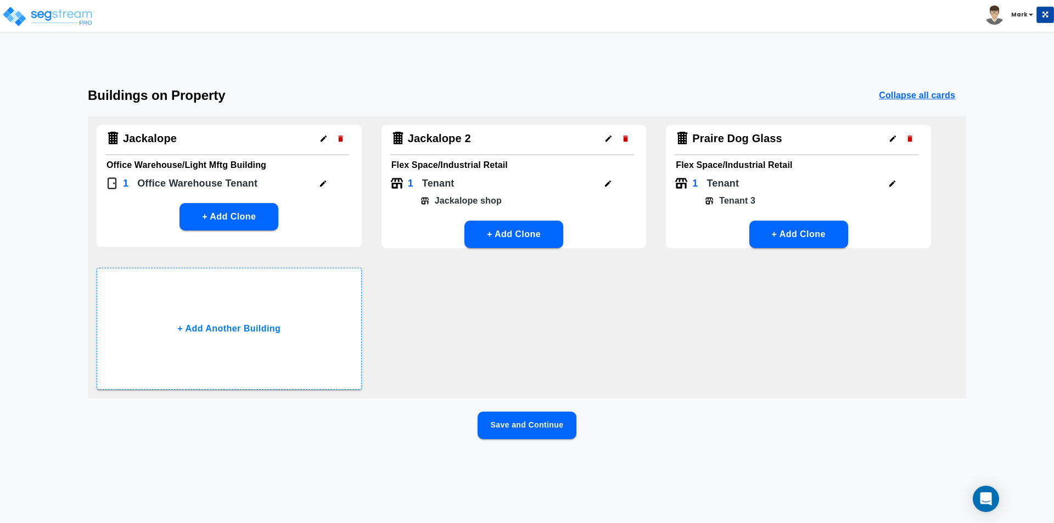
click at [487, 331] on div "Jackalope Office Warehouse/Light Mftg Building 1 Office Warehouse Tenant + Add …" at bounding box center [527, 257] width 879 height 282
click at [515, 415] on button "Save and Continue" at bounding box center [527, 425] width 99 height 27
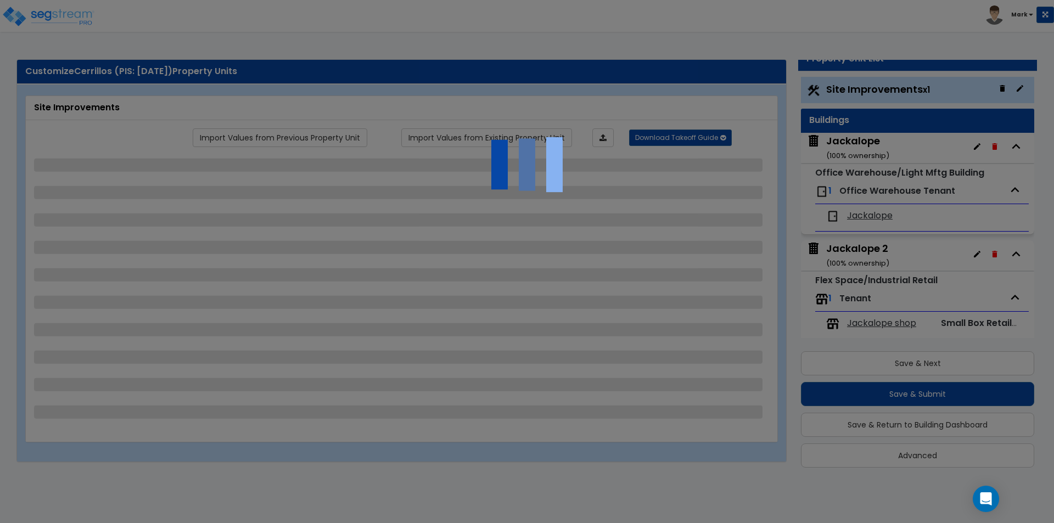
select select "2"
select select "1"
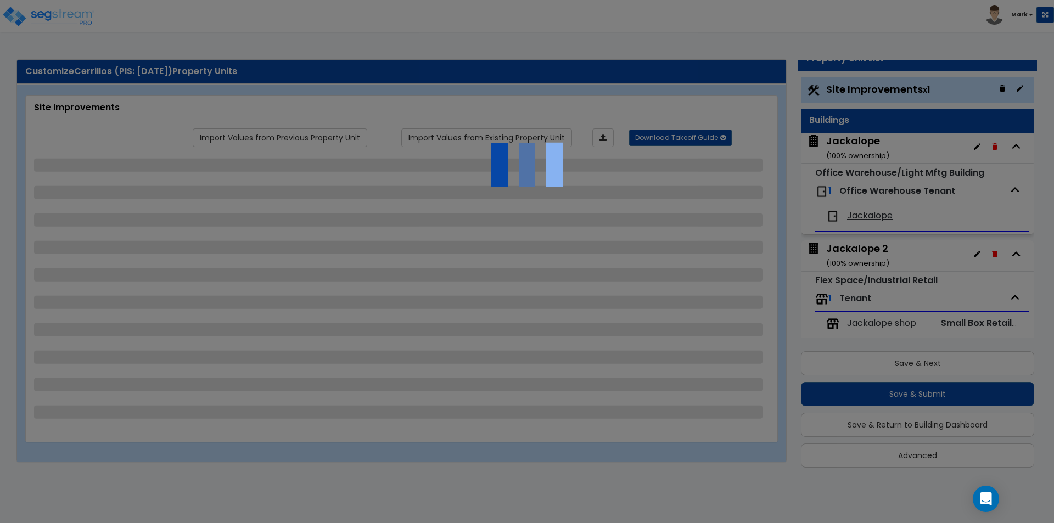
select select "2"
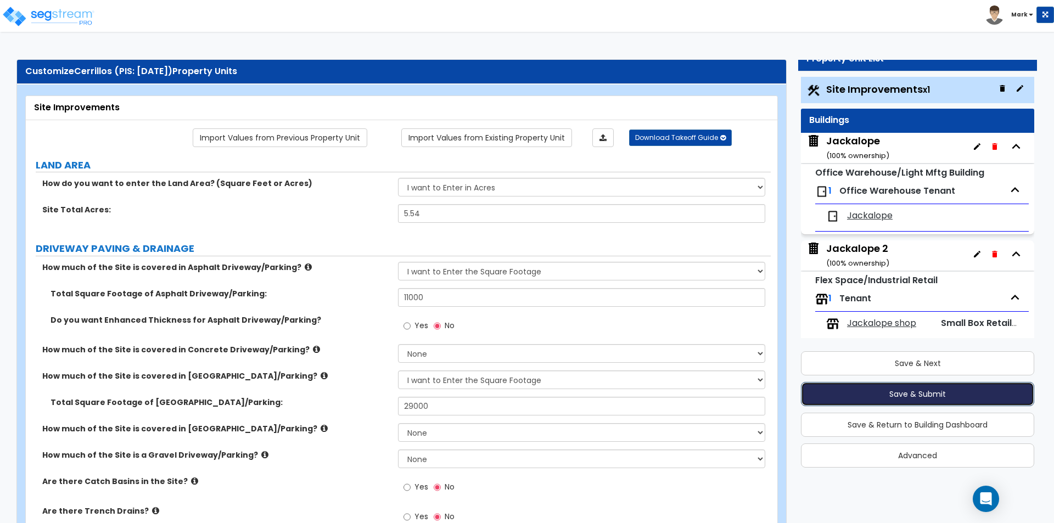
click at [843, 390] on button "Save & Submit" at bounding box center [917, 394] width 233 height 24
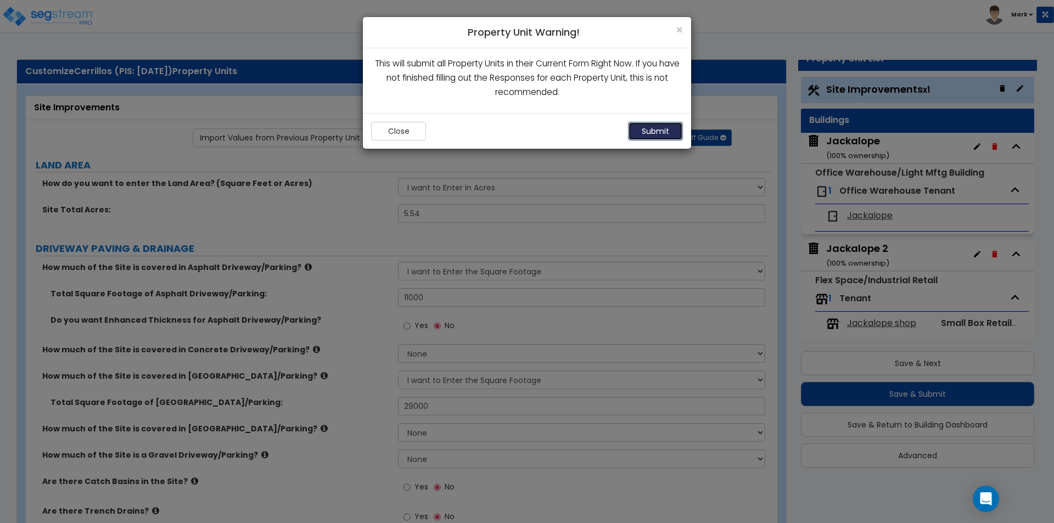
click at [635, 123] on button "Submit" at bounding box center [655, 131] width 55 height 19
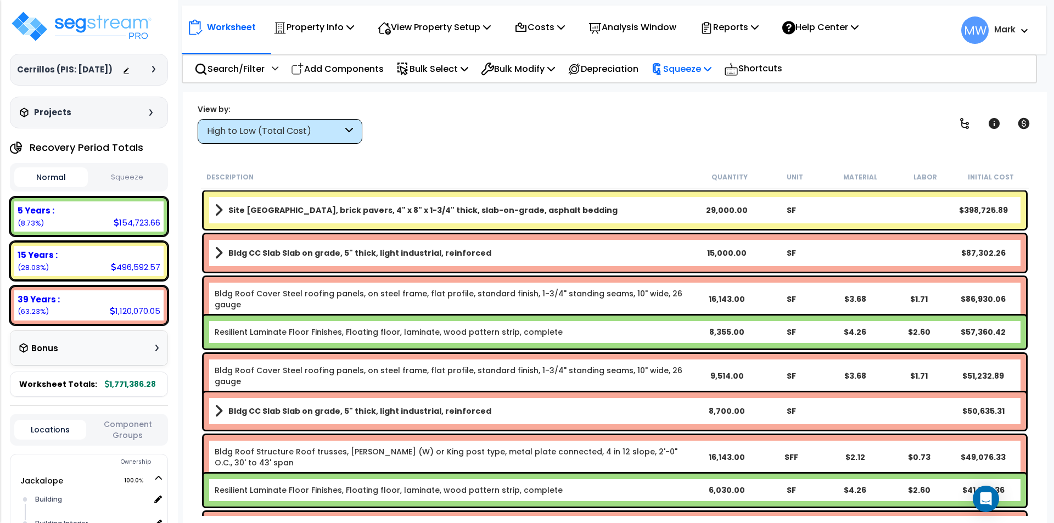
click at [663, 72] on icon at bounding box center [657, 69] width 12 height 12
click at [684, 95] on link "Squeeze" at bounding box center [700, 93] width 109 height 22
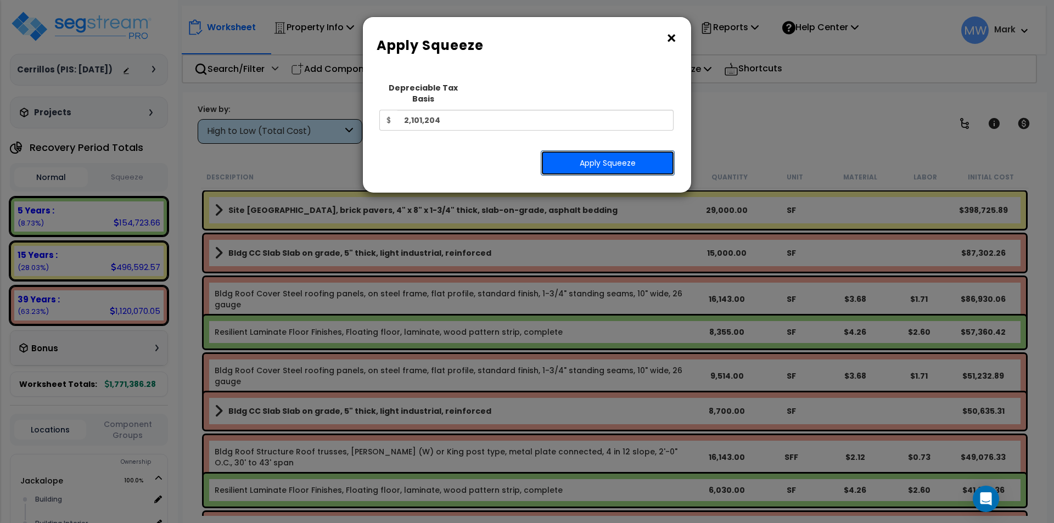
click at [642, 157] on button "Apply Squeeze" at bounding box center [608, 162] width 134 height 25
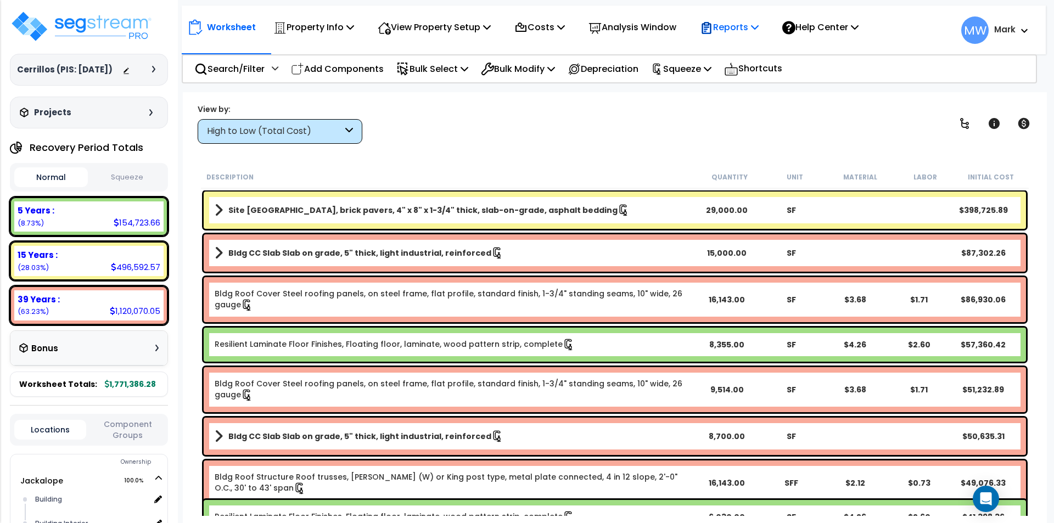
click at [755, 31] on p "Reports" at bounding box center [729, 27] width 59 height 15
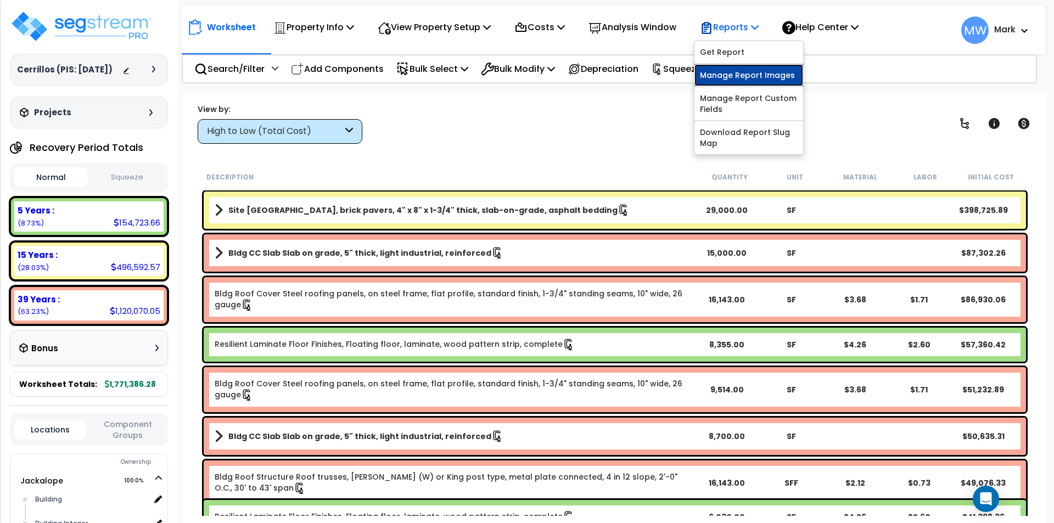
click at [755, 78] on link "Manage Report Images" at bounding box center [749, 75] width 109 height 22
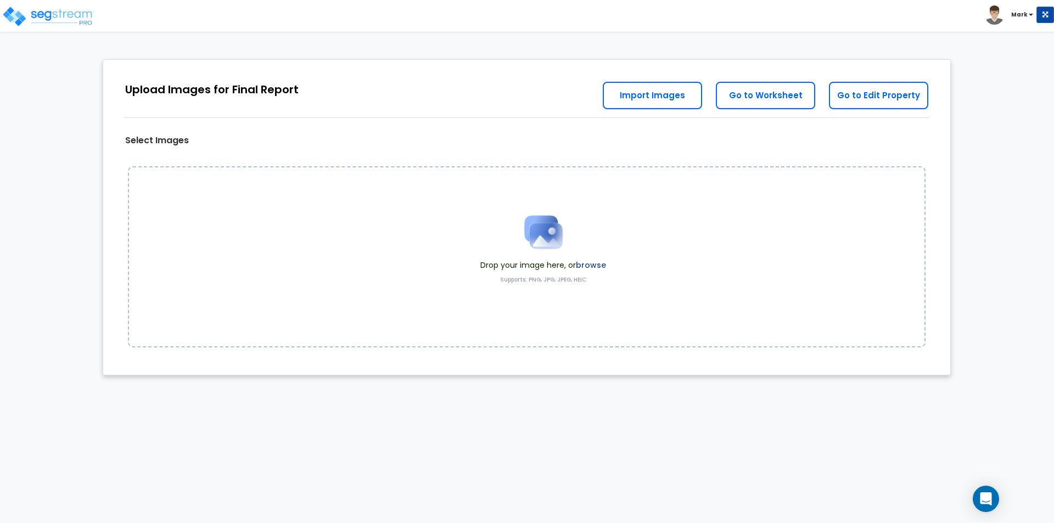
click at [604, 263] on label "browse" at bounding box center [591, 265] width 30 height 11
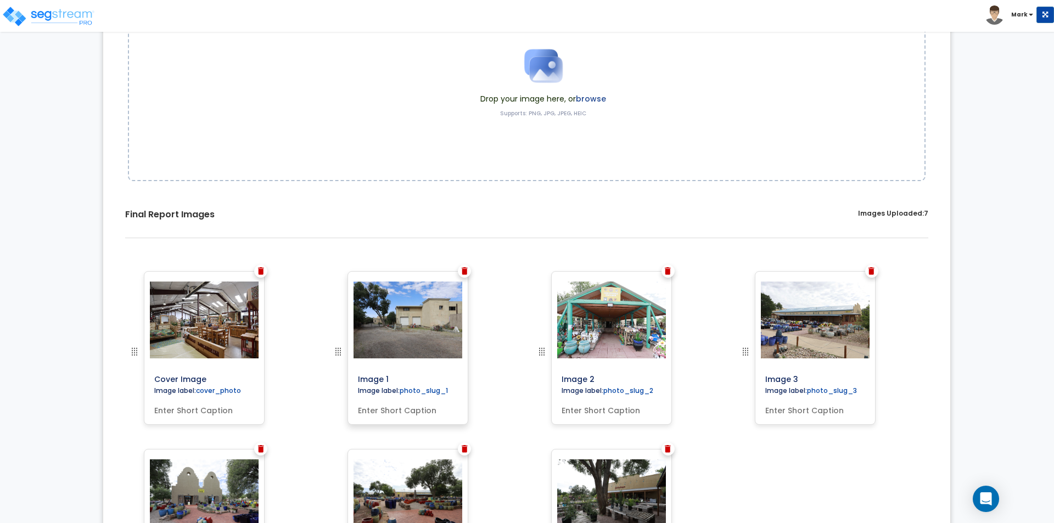
scroll to position [275, 0]
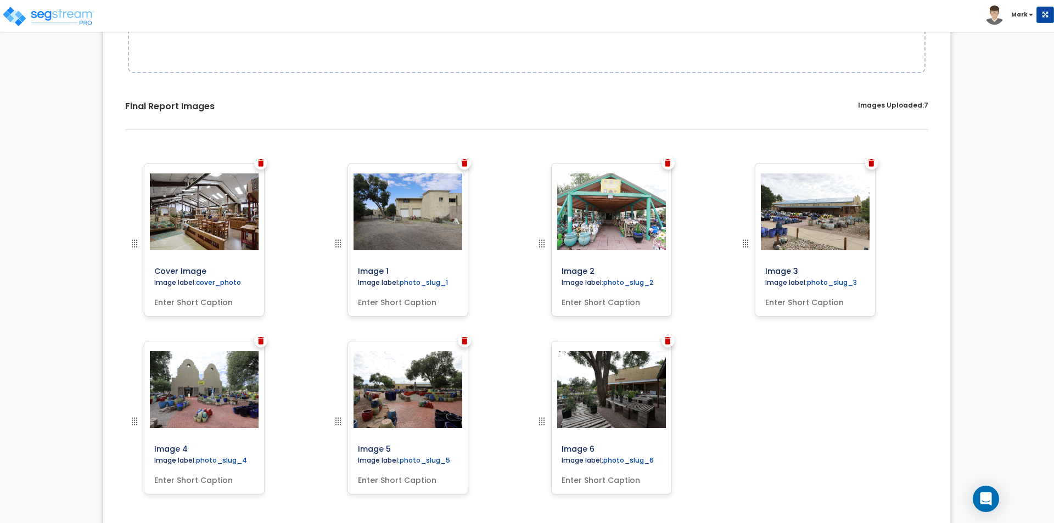
drag, startPoint x: 215, startPoint y: 269, endPoint x: 93, endPoint y: 264, distance: 121.5
click at [93, 264] on div "0% Upload Images for Final Report Go to Edit Property Go to Worksheet Import Im…" at bounding box center [527, 169] width 1054 height 790
click at [110, 311] on div "Select Images Drop your image here, or browse Supports: PNG, JPG, JPEG, HEIC Sa…" at bounding box center [526, 169] width 847 height 766
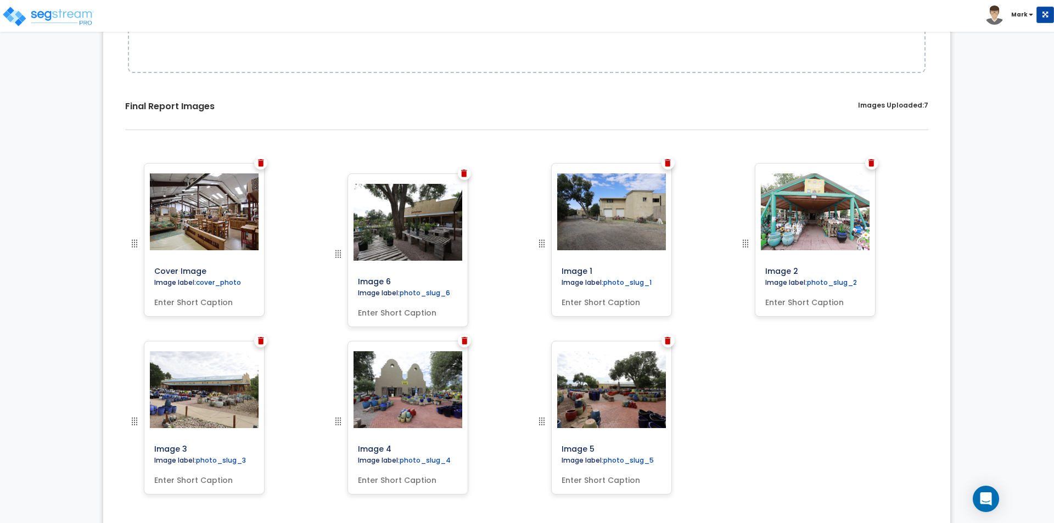
drag, startPoint x: 545, startPoint y: 420, endPoint x: 342, endPoint y: 253, distance: 263.7
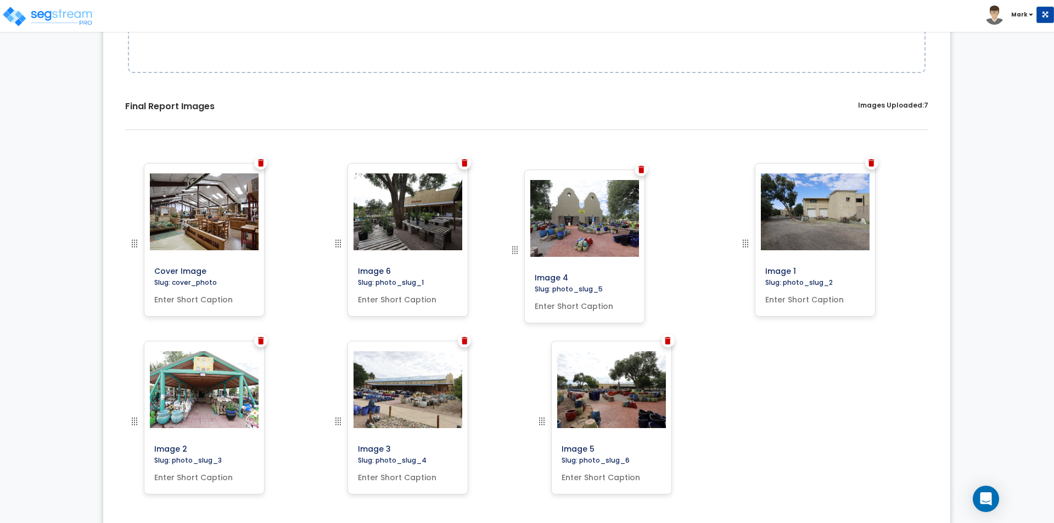
drag, startPoint x: 339, startPoint y: 422, endPoint x: 515, endPoint y: 252, distance: 245.0
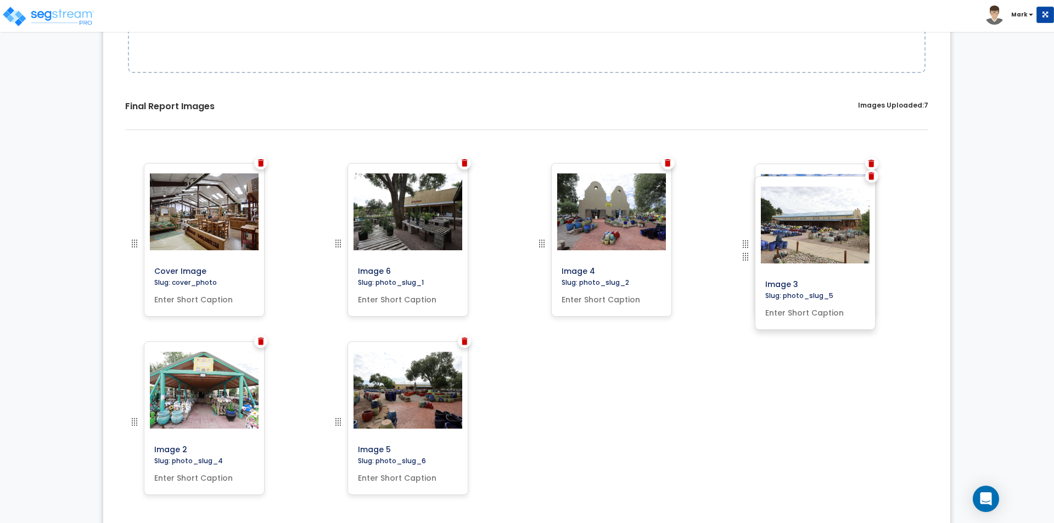
drag, startPoint x: 339, startPoint y: 425, endPoint x: 761, endPoint y: 260, distance: 452.3
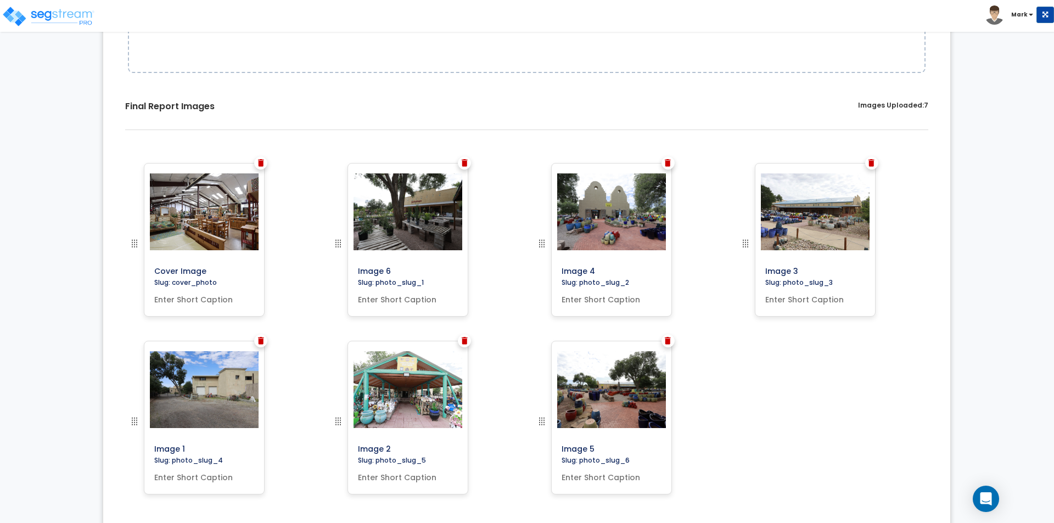
drag, startPoint x: 393, startPoint y: 270, endPoint x: 336, endPoint y: 269, distance: 57.1
click at [336, 269] on div at bounding box center [355, 252] width 47 height 178
type input "Front of Building"
click at [398, 298] on input "text" at bounding box center [408, 297] width 109 height 15
type input "Front of Building"
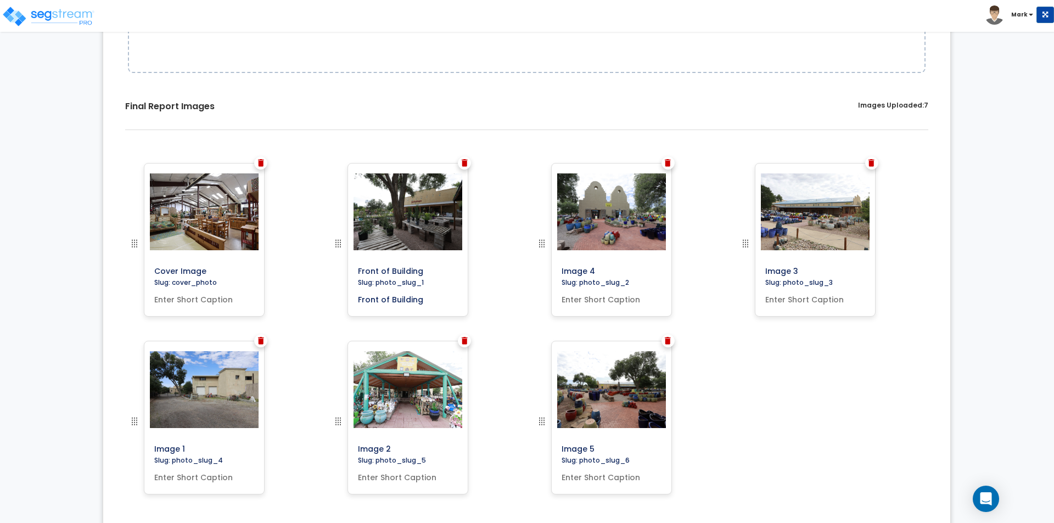
drag, startPoint x: 606, startPoint y: 269, endPoint x: 525, endPoint y: 267, distance: 81.3
click at [525, 163] on div "Cover Image" at bounding box center [527, 163] width 814 height 0
type input "Front of Building"
click at [625, 297] on input "text" at bounding box center [611, 297] width 109 height 15
type input "Front of Building"
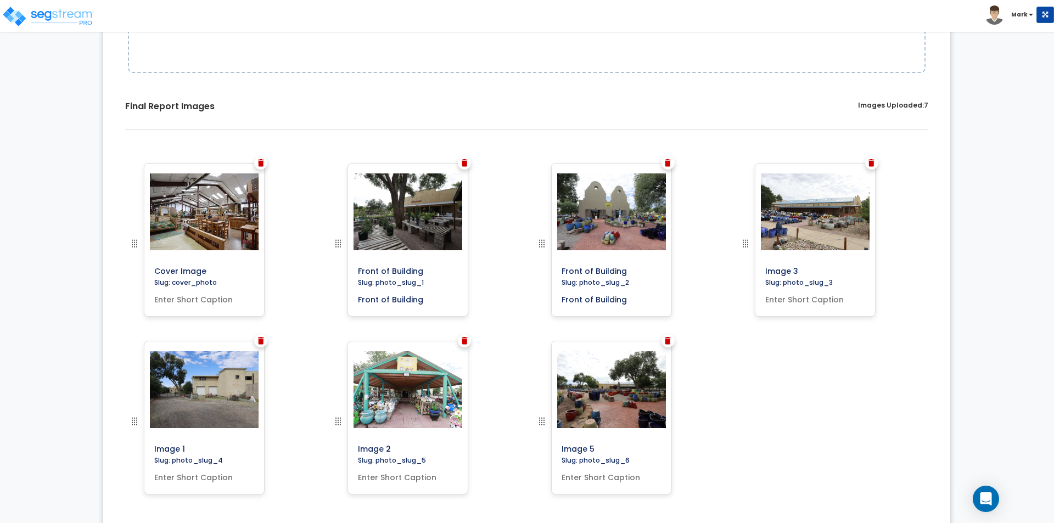
drag, startPoint x: 810, startPoint y: 273, endPoint x: 741, endPoint y: 275, distance: 69.2
click at [741, 275] on div at bounding box center [762, 252] width 47 height 178
type input "Side of Building"
click at [778, 304] on input "text" at bounding box center [815, 297] width 109 height 15
type input "Side of Building"
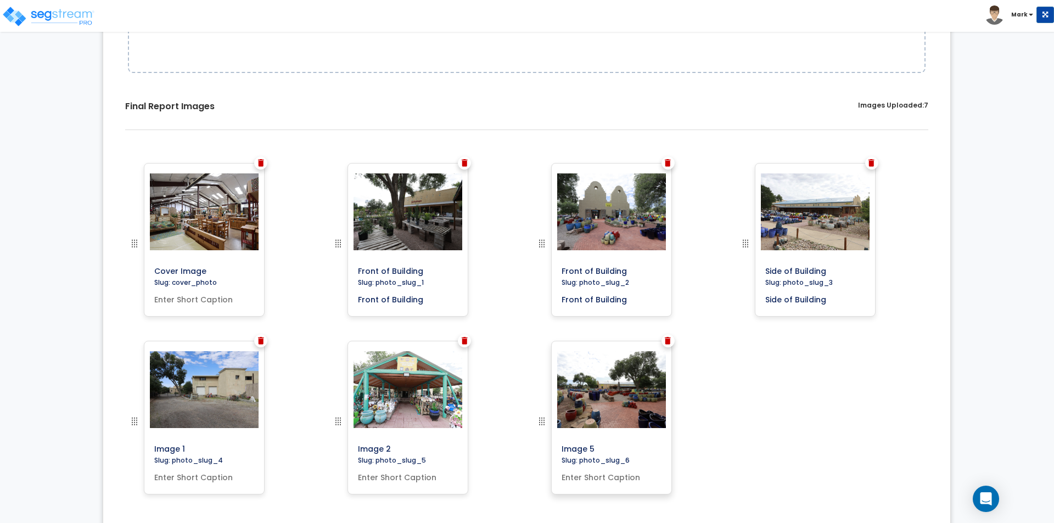
drag, startPoint x: 596, startPoint y: 449, endPoint x: 551, endPoint y: 449, distance: 44.5
click at [551, 449] on div "Image 5 Slug: photo_slug_6" at bounding box center [611, 418] width 121 height 154
type input "S"
type input "Brick Paving"
click at [593, 478] on input "text" at bounding box center [611, 475] width 109 height 15
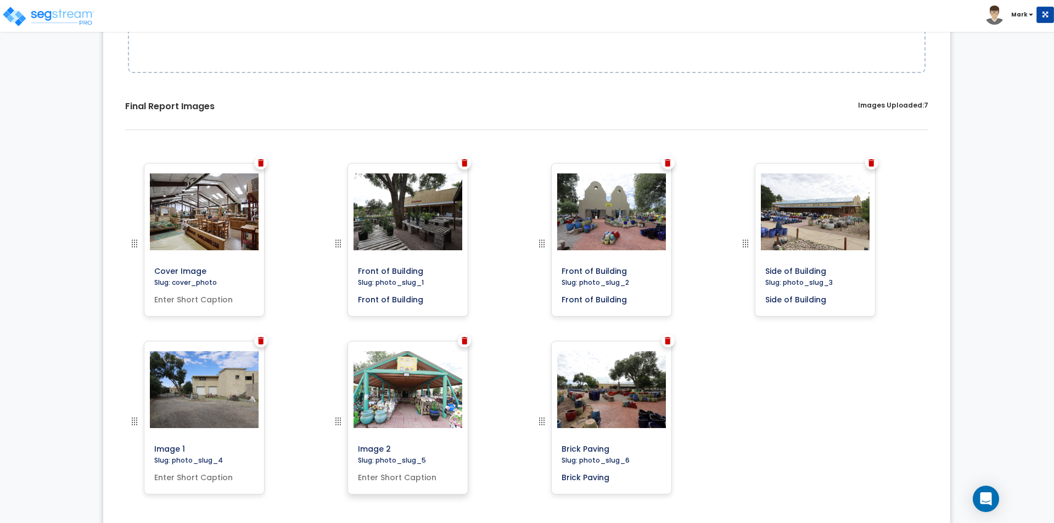
type input "Brick Paving"
drag, startPoint x: 412, startPoint y: 449, endPoint x: 332, endPoint y: 439, distance: 80.3
click at [332, 439] on div at bounding box center [355, 430] width 47 height 178
type input "Front of Building"
click at [401, 478] on input "text" at bounding box center [408, 475] width 109 height 15
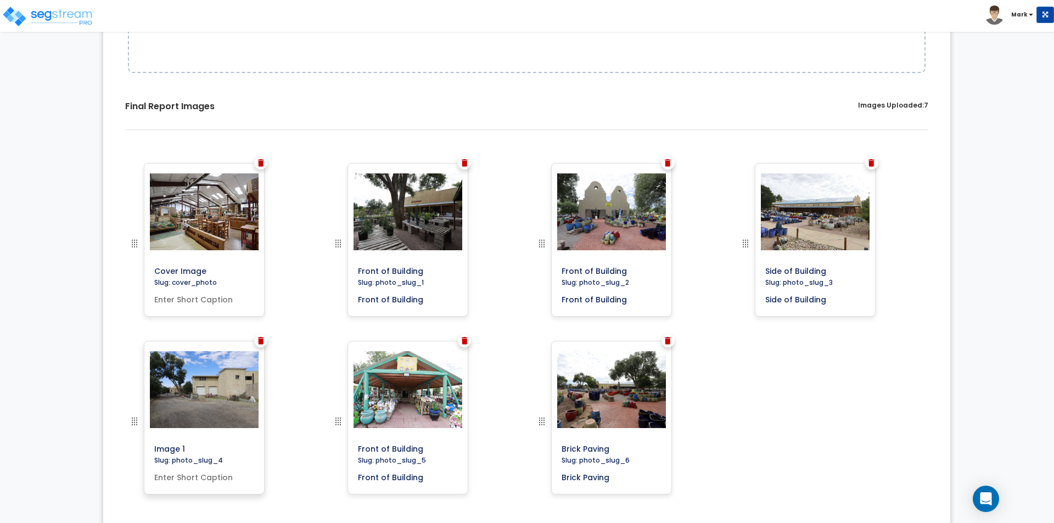
type input "Front of Building"
drag, startPoint x: 189, startPoint y: 448, endPoint x: 75, endPoint y: 439, distance: 114.6
click at [75, 439] on div "0% Upload Images for Final Report Go to Edit Property Go to Worksheet Import Im…" at bounding box center [527, 169] width 1054 height 790
type input "Rear of Building with Sectional Doors"
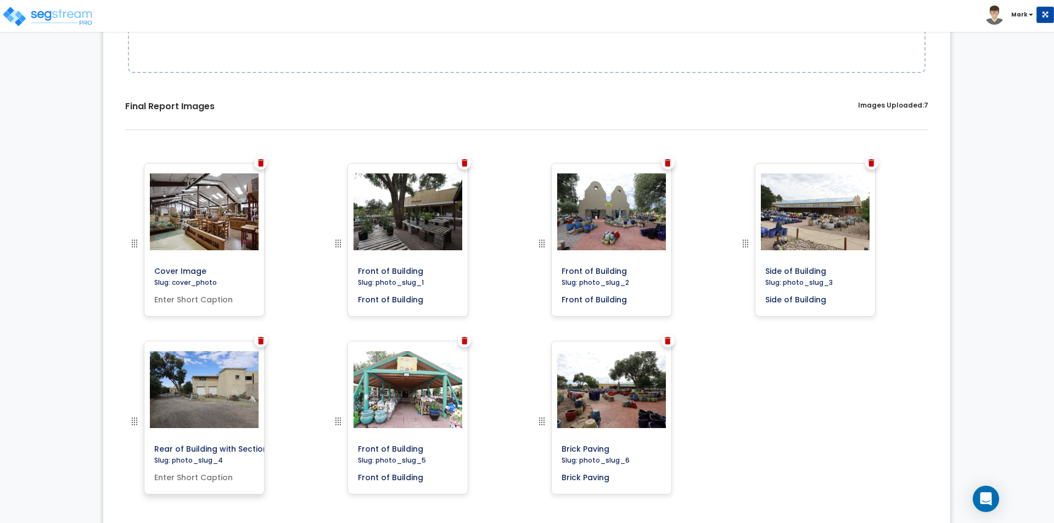
scroll to position [0, 0]
click at [168, 479] on input "text" at bounding box center [204, 475] width 109 height 15
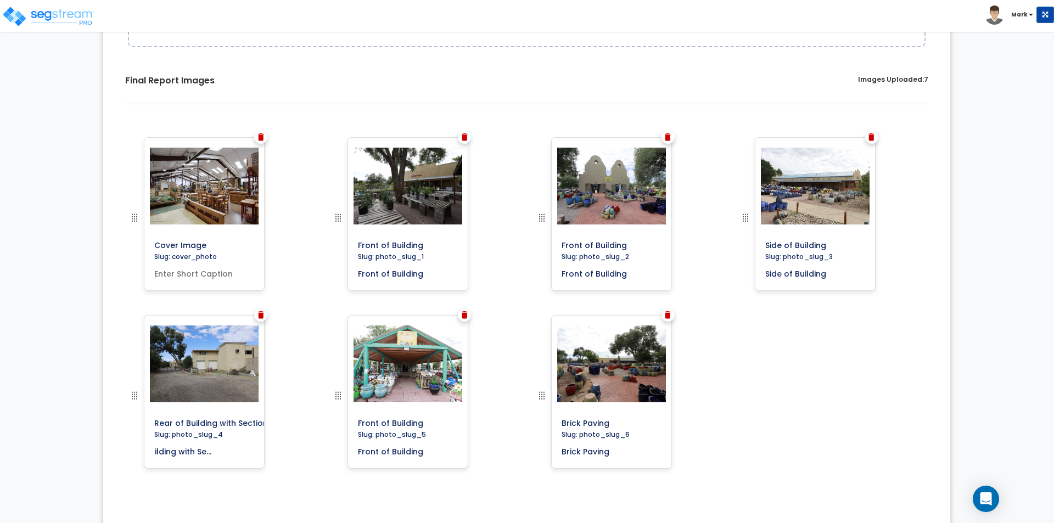
scroll to position [315, 0]
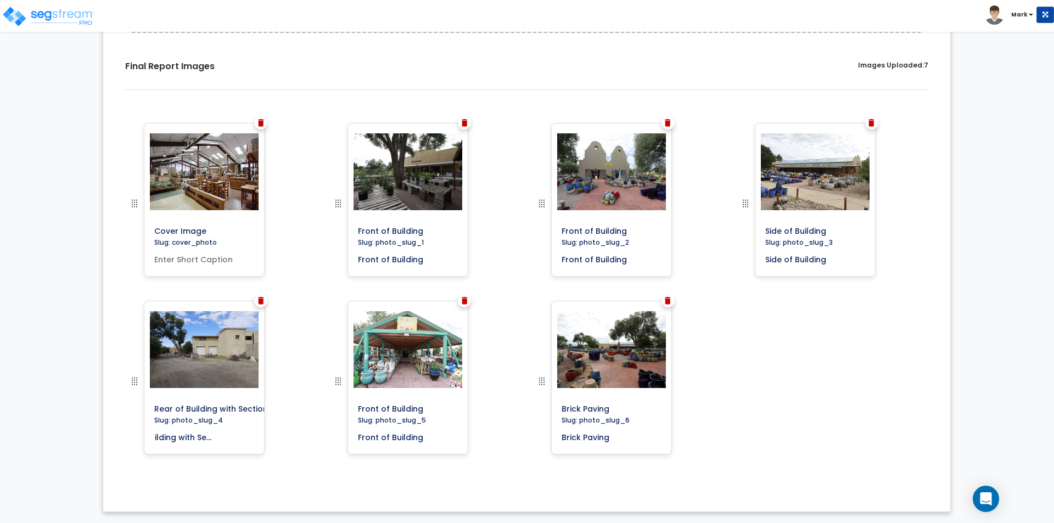
type input "Rear of Building with Sectional Doors"
drag, startPoint x: 790, startPoint y: 358, endPoint x: 783, endPoint y: 359, distance: 7.2
click at [787, 360] on div "Cover Image Slug: cover_photo Front of Building" at bounding box center [526, 301] width 831 height 372
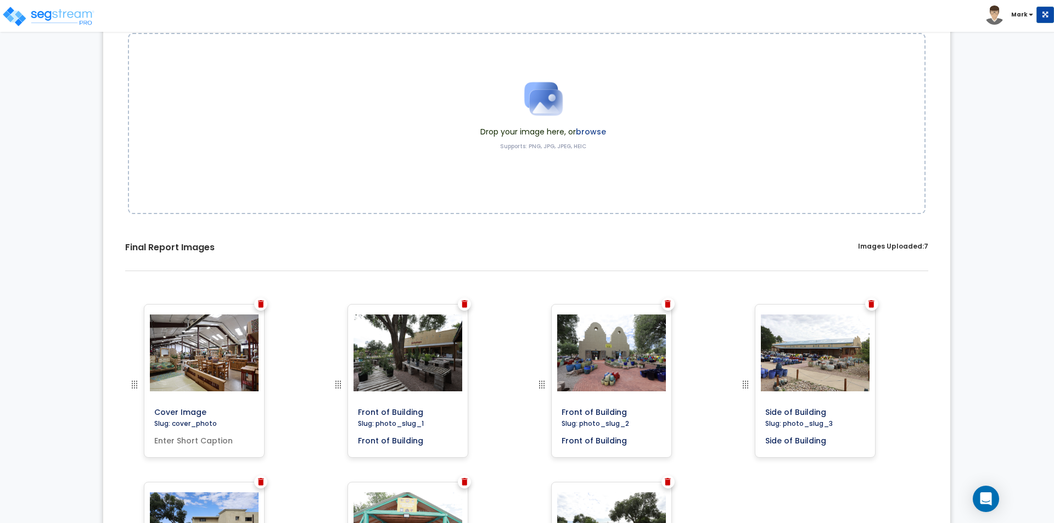
scroll to position [40, 0]
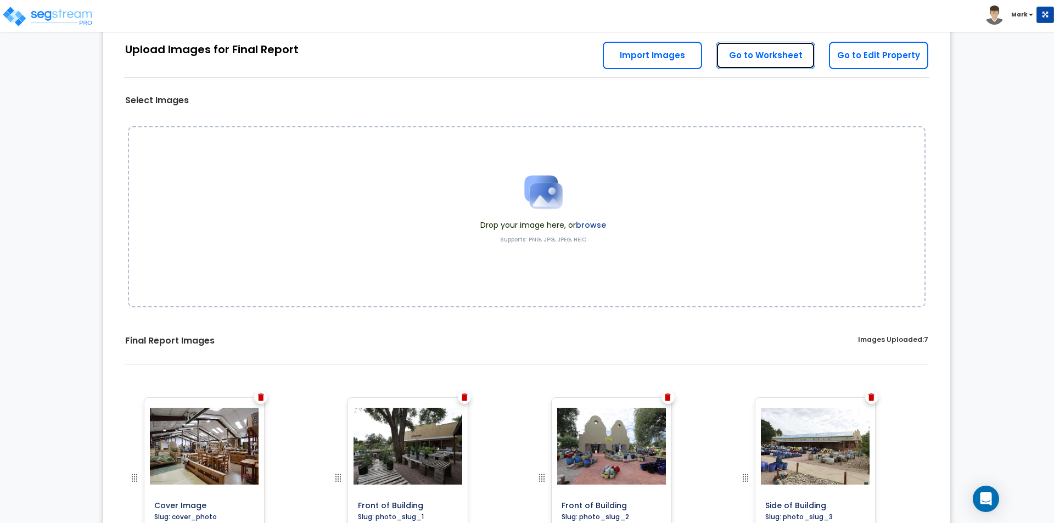
click at [765, 57] on link "Go to Worksheet" at bounding box center [765, 55] width 99 height 27
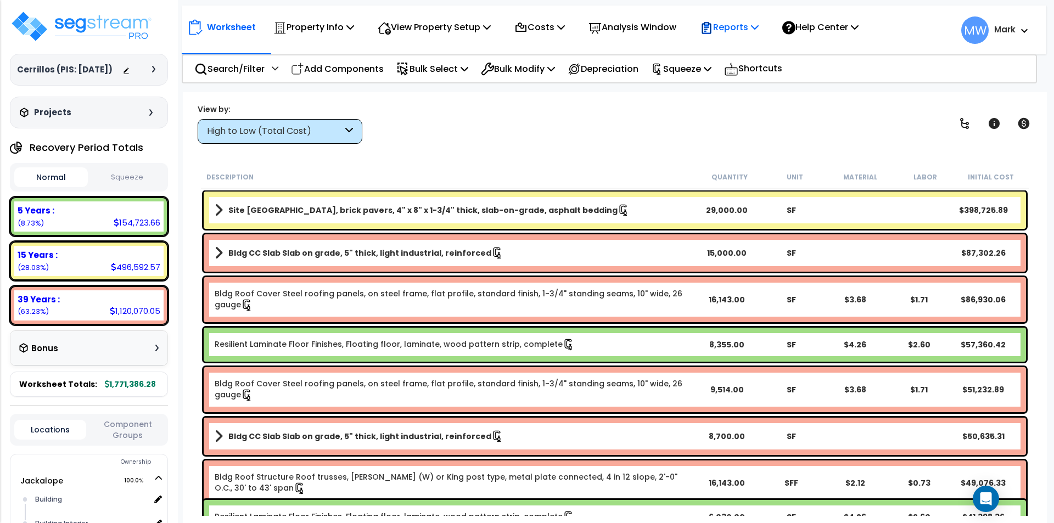
click at [733, 30] on p "Reports" at bounding box center [729, 27] width 59 height 15
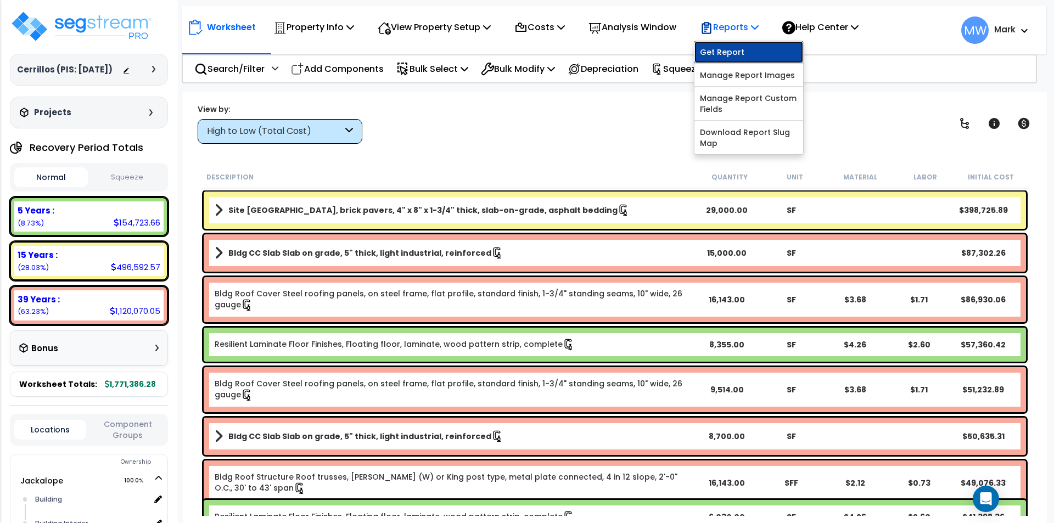
click at [749, 54] on link "Get Report" at bounding box center [749, 52] width 109 height 22
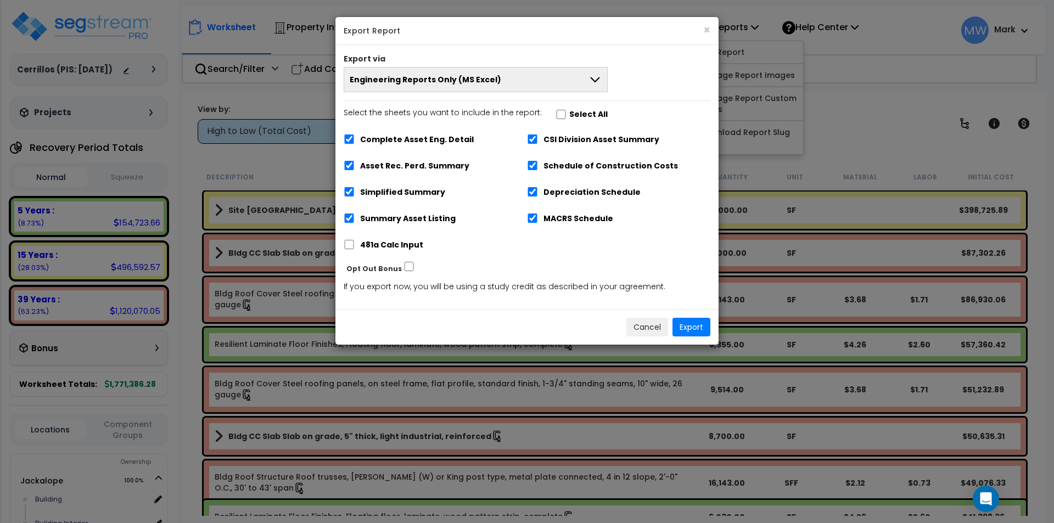
click at [562, 81] on button "Engineering Reports Only (MS Excel)" at bounding box center [476, 79] width 264 height 25
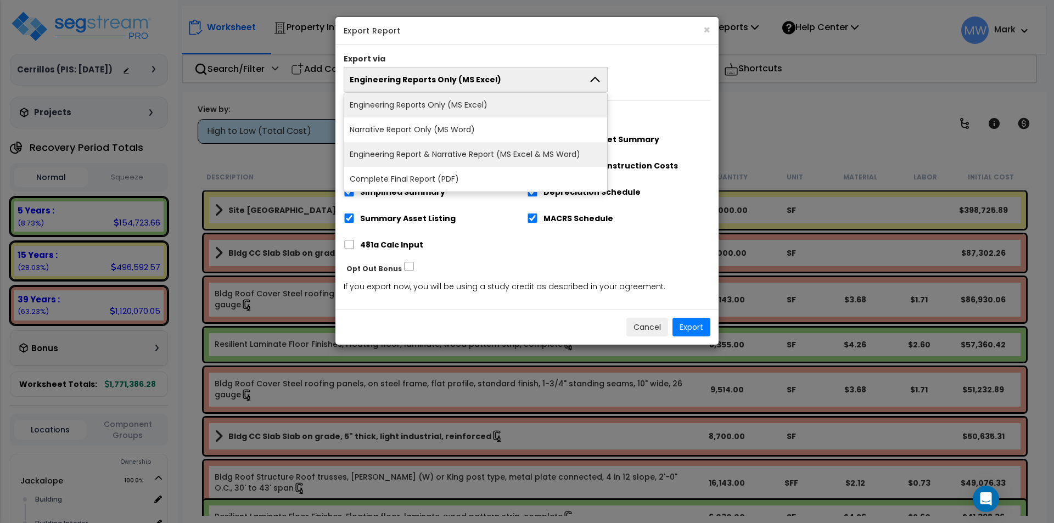
click at [537, 152] on li "Engineering Report & Narrative Report (MS Excel & MS Word)" at bounding box center [475, 154] width 263 height 25
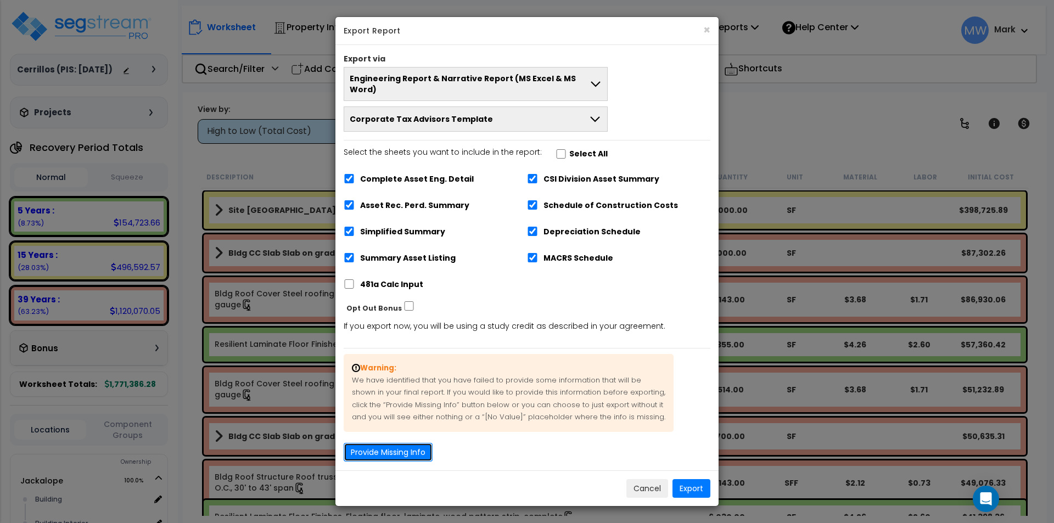
click at [393, 447] on button "Provide Missing Info" at bounding box center [388, 452] width 89 height 19
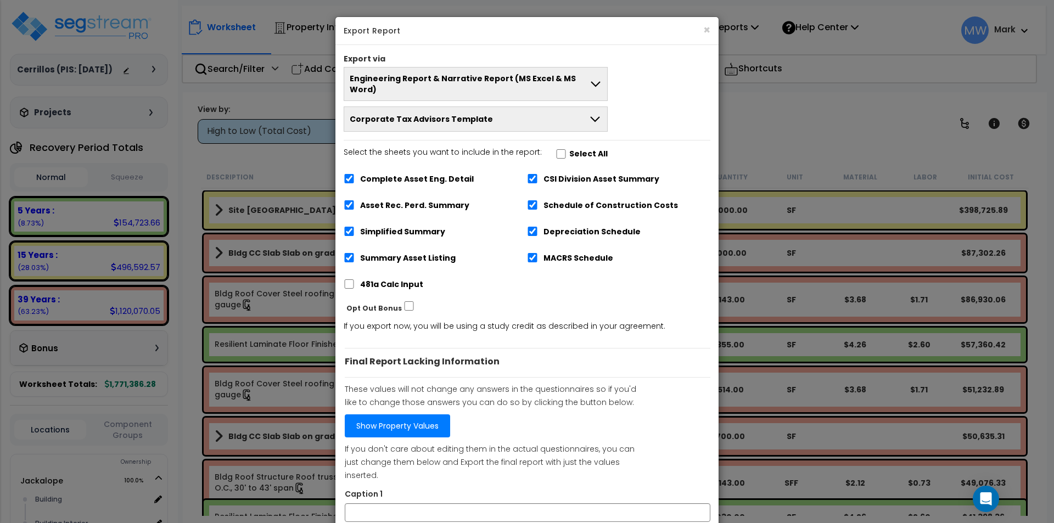
click at [384, 415] on link "Show Property Values" at bounding box center [397, 426] width 105 height 23
click at [708, 30] on button "×" at bounding box center [706, 30] width 7 height 12
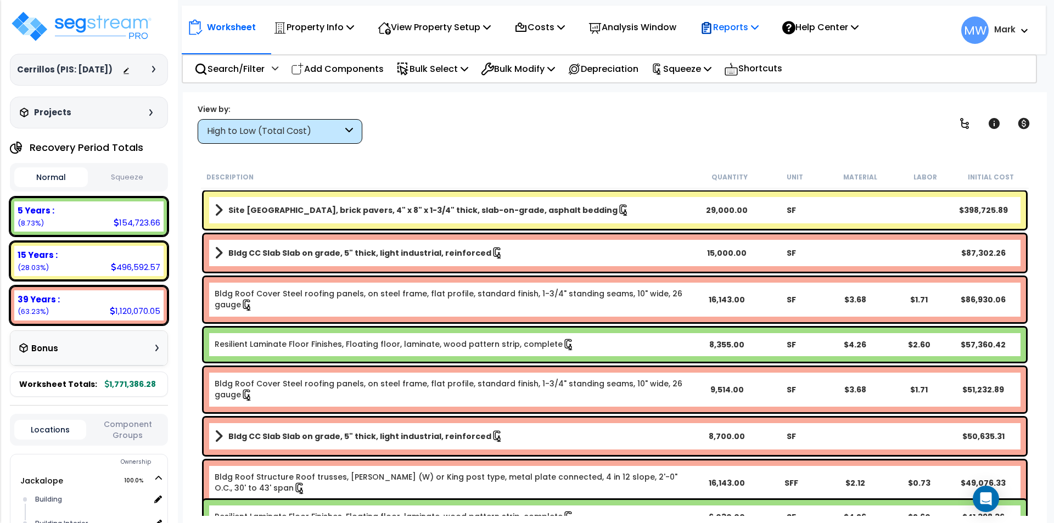
click at [752, 30] on p "Reports" at bounding box center [729, 27] width 59 height 15
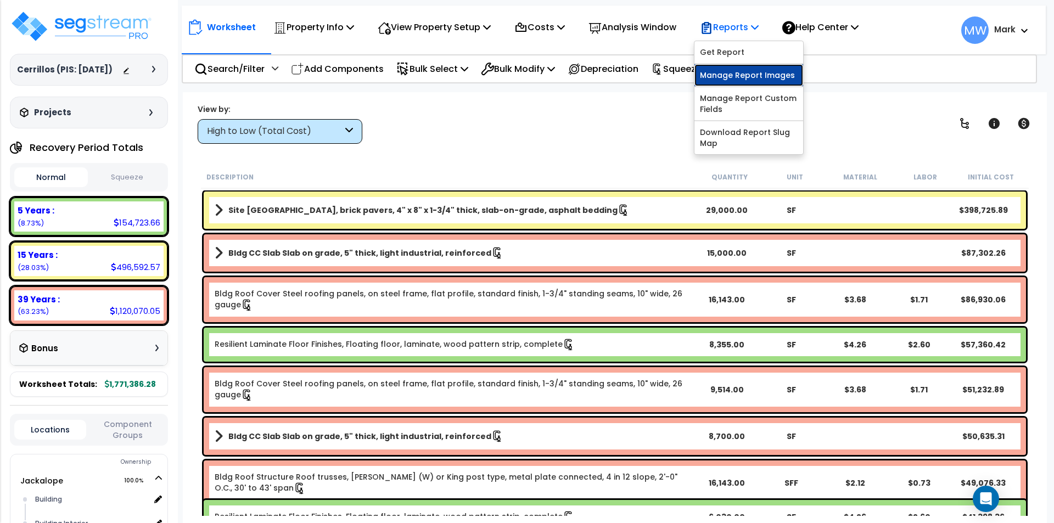
click at [744, 80] on link "Manage Report Images" at bounding box center [749, 75] width 109 height 22
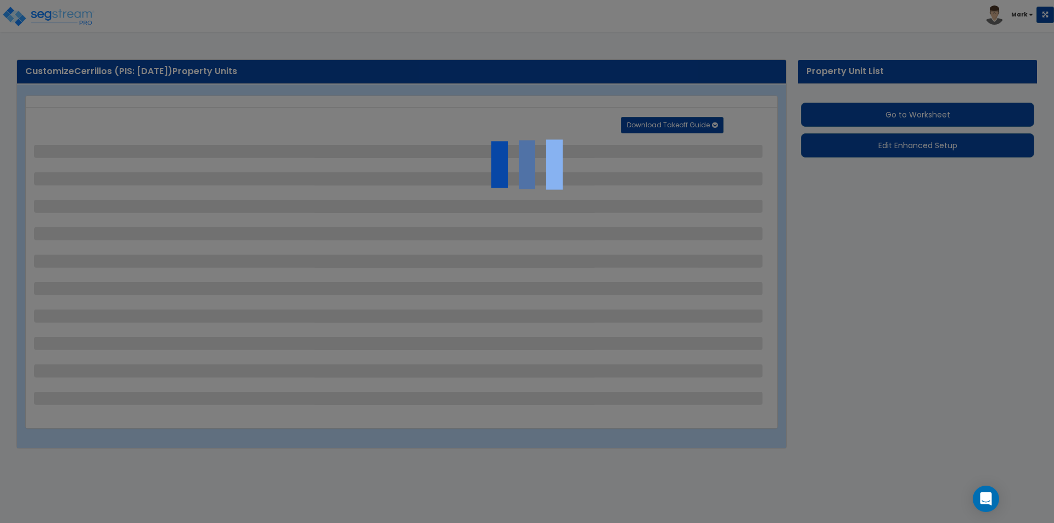
select select "2"
select select "1"
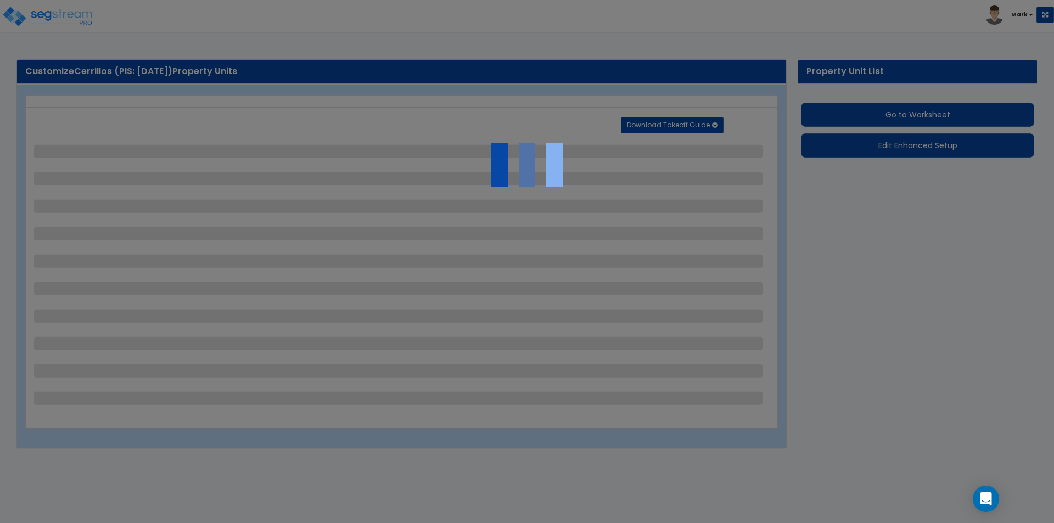
select select "2"
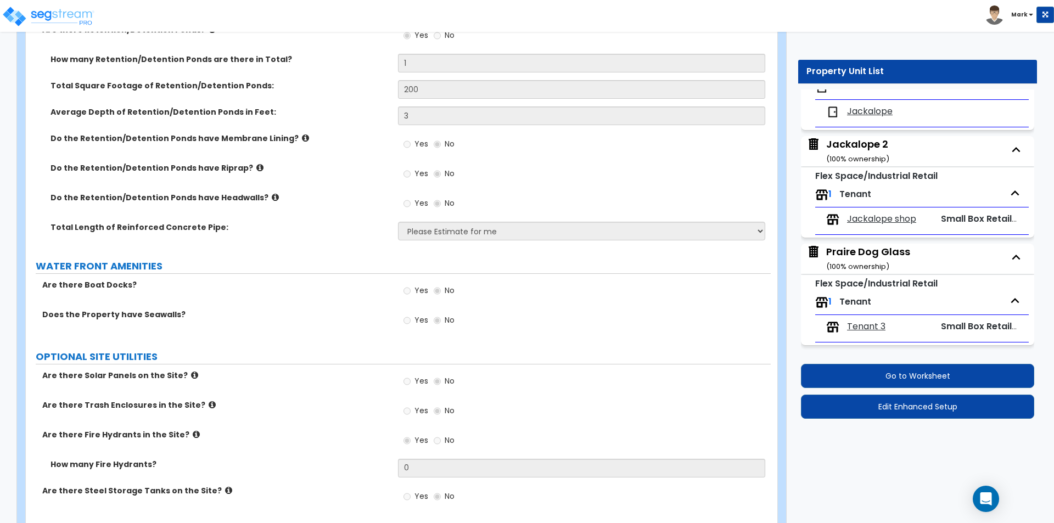
scroll to position [2342, 0]
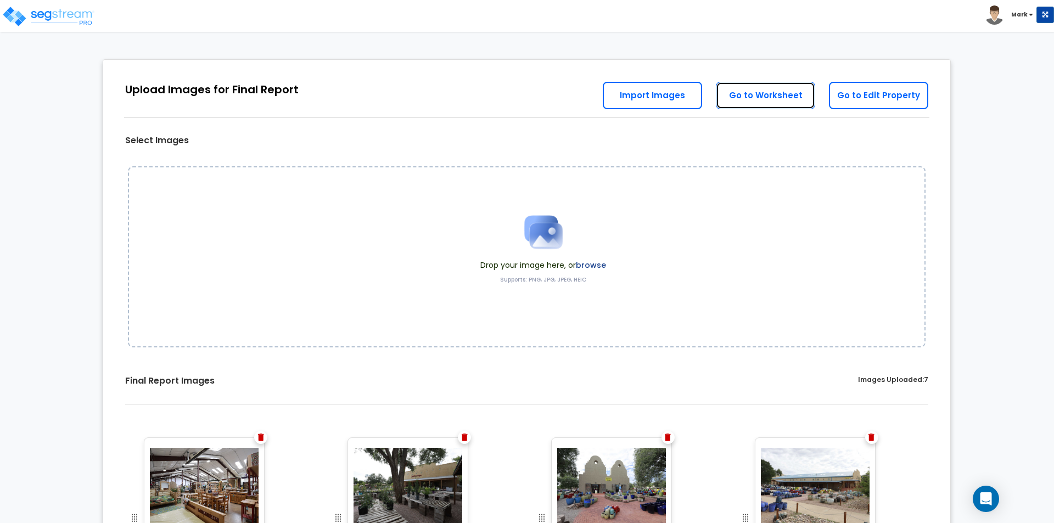
click at [750, 91] on link "Go to Worksheet" at bounding box center [765, 95] width 99 height 27
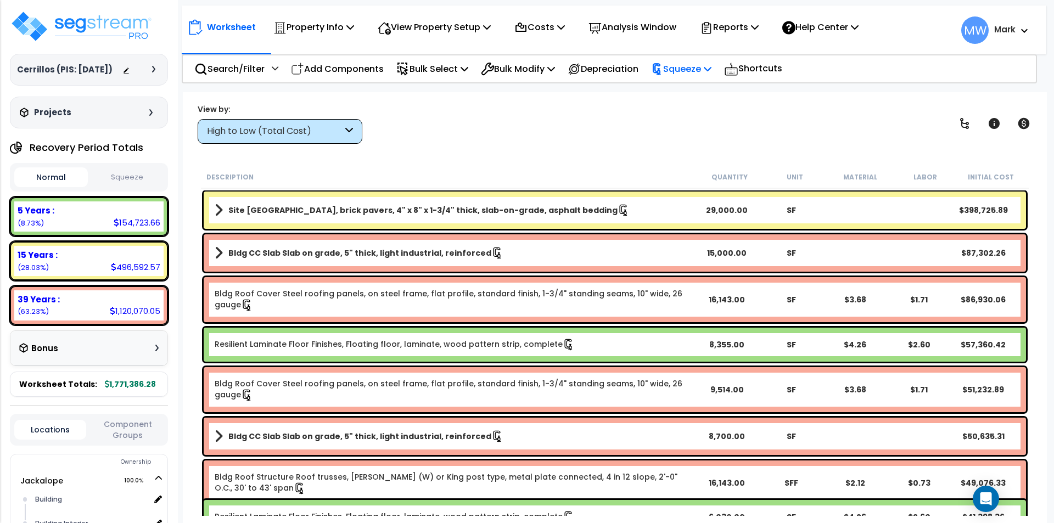
click at [708, 75] on p "Squeeze" at bounding box center [681, 69] width 60 height 15
click at [634, 118] on div "View by: High to Low (Total Cost) High to Low (Total Cost)" at bounding box center [615, 123] width 842 height 41
click at [747, 25] on p "Reports" at bounding box center [729, 27] width 59 height 15
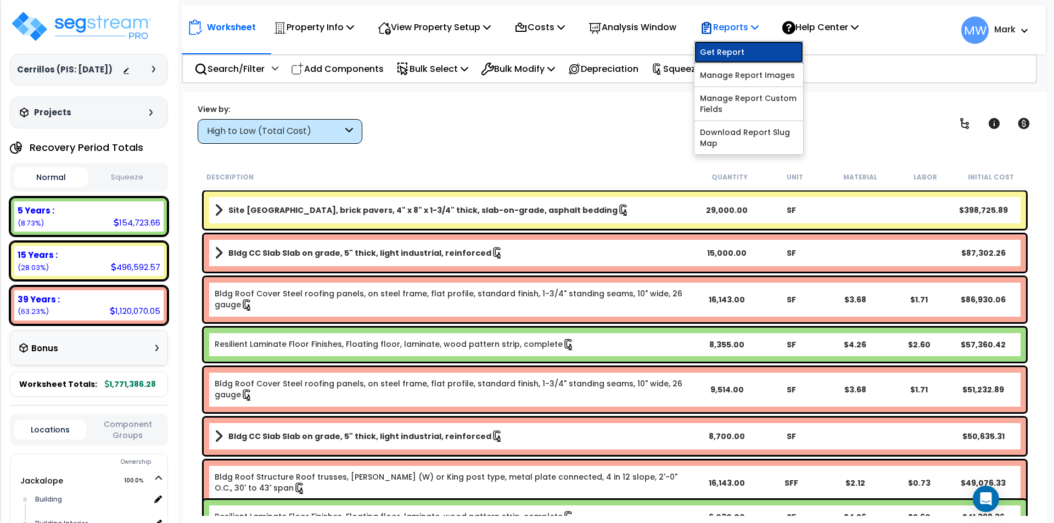
click at [737, 43] on link "Get Report" at bounding box center [749, 52] width 109 height 22
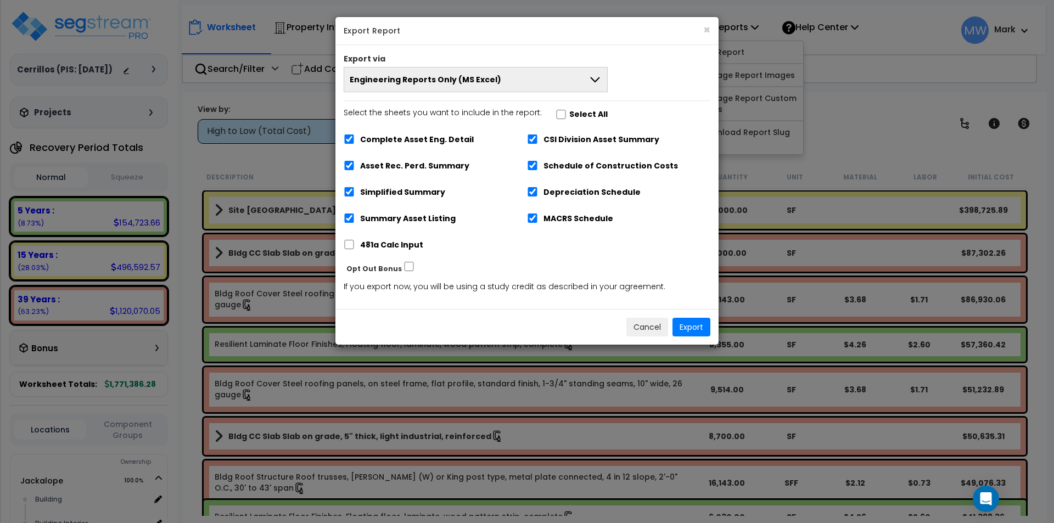
click at [546, 77] on button "Engineering Reports Only (MS Excel)" at bounding box center [476, 79] width 264 height 25
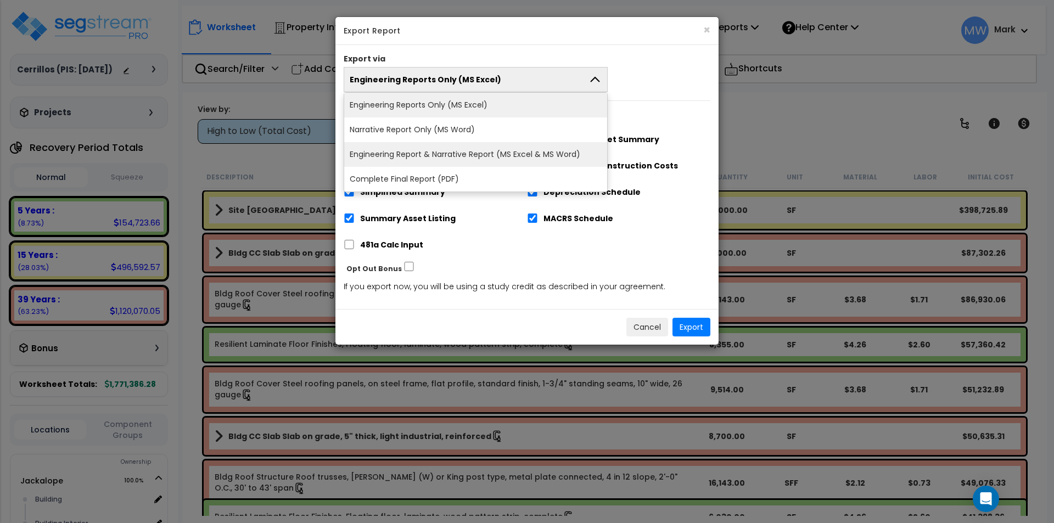
click at [481, 153] on li "Engineering Report & Narrative Report (MS Excel & MS Word)" at bounding box center [475, 154] width 263 height 25
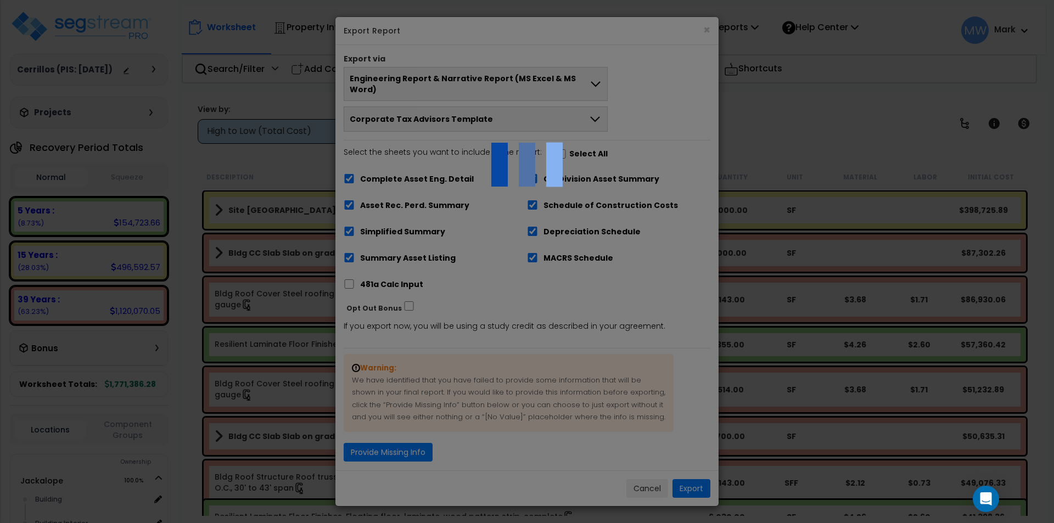
click at [375, 437] on div at bounding box center [527, 261] width 1054 height 523
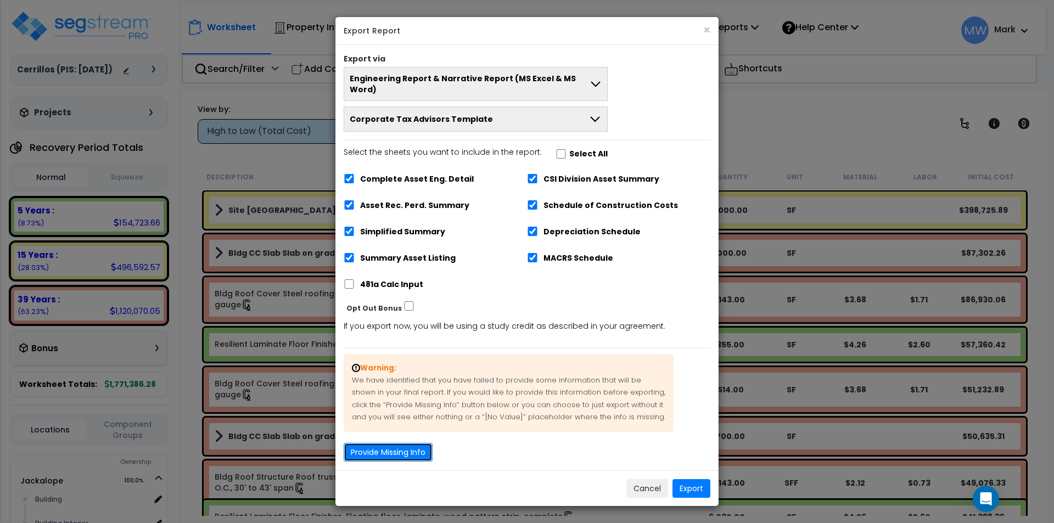
click at [376, 443] on button "Provide Missing Info" at bounding box center [388, 452] width 89 height 19
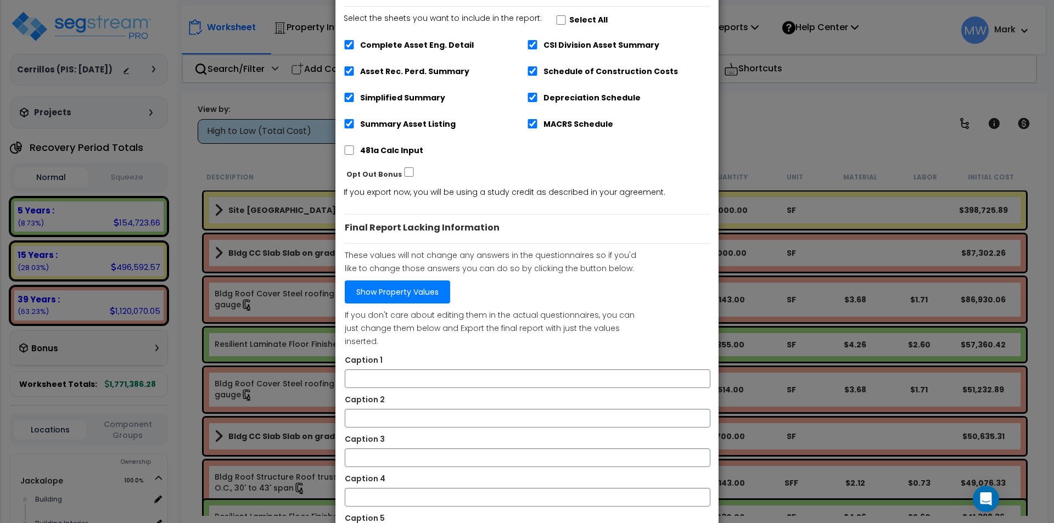
scroll to position [241, 0]
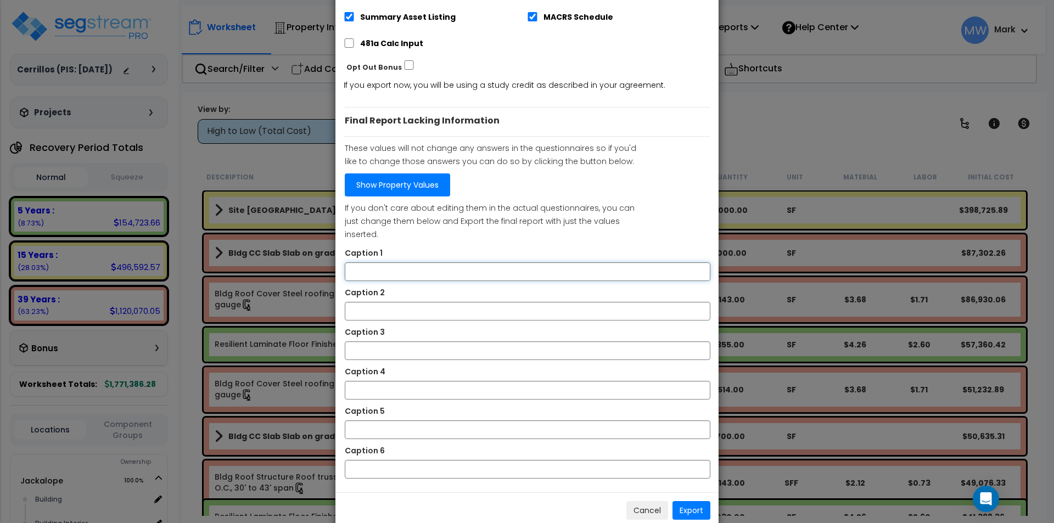
click at [415, 262] on input "Caption 1" at bounding box center [528, 271] width 366 height 19
type input "Front of Building"
click at [444, 302] on input "Caption 2" at bounding box center [528, 311] width 366 height 19
type input "Front of Building"
click at [411, 342] on input "Caption 3" at bounding box center [528, 351] width 366 height 19
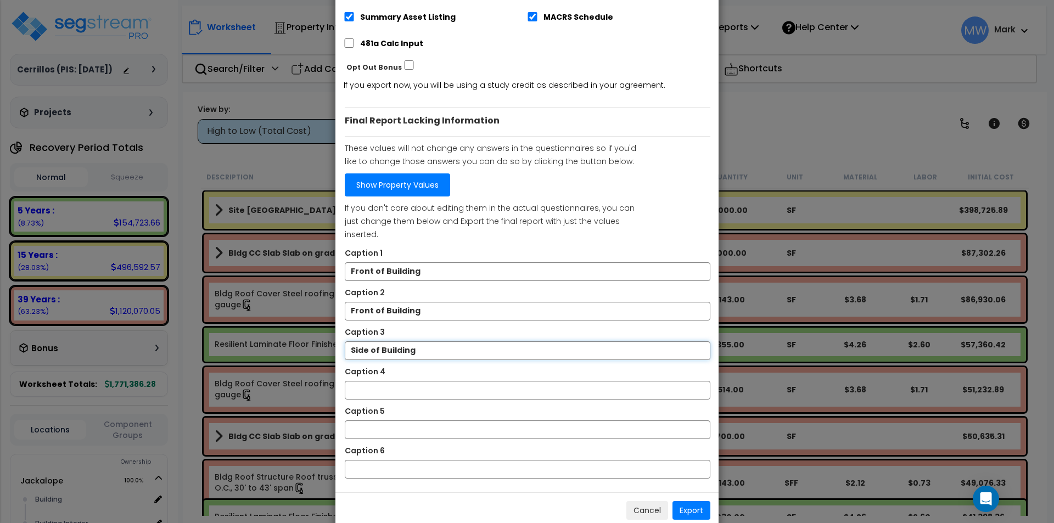
type input "Side of Building"
click at [400, 381] on input "Caption 4" at bounding box center [528, 390] width 366 height 19
type input "S"
type input "Sectional Doors"
click at [400, 421] on input "Caption 5" at bounding box center [528, 430] width 366 height 19
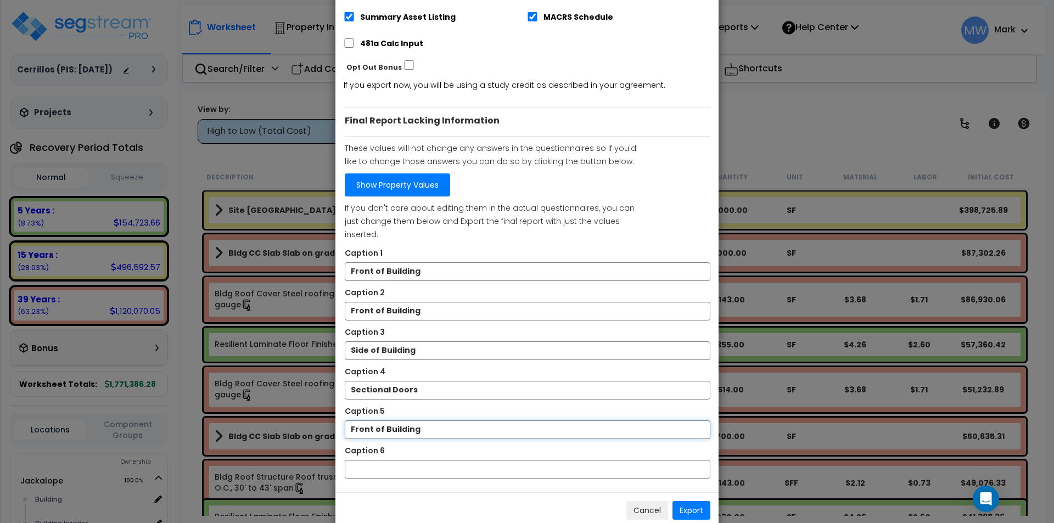
type input "Front of Building"
click at [388, 460] on input "Caption 6" at bounding box center [528, 469] width 366 height 19
type input "Brick Paving"
click at [556, 493] on div "Cancel Export" at bounding box center [527, 511] width 383 height 36
click at [687, 501] on button "Export" at bounding box center [692, 510] width 38 height 19
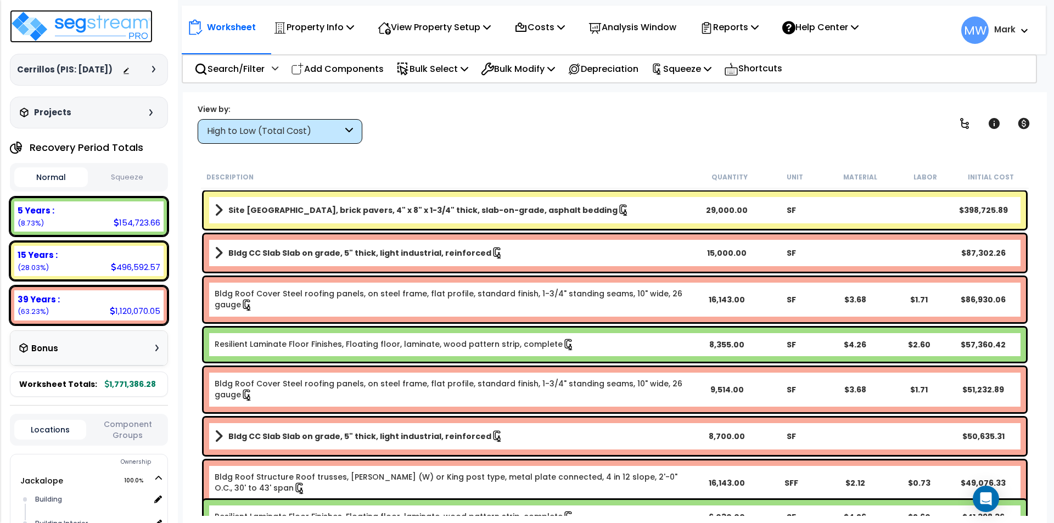
click at [44, 21] on img at bounding box center [81, 26] width 143 height 33
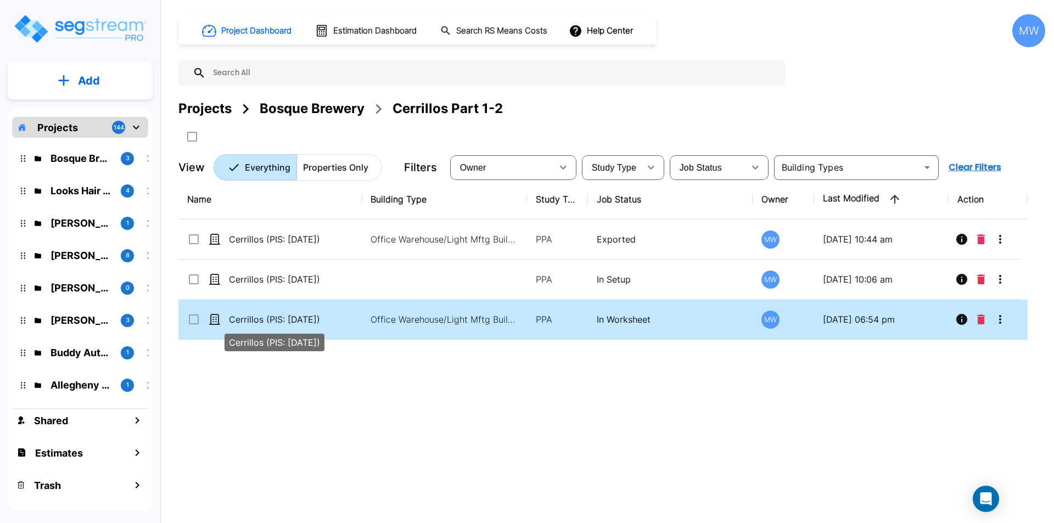
click at [298, 321] on p "Cerrillos (PIS: 2020-01-31)" at bounding box center [284, 319] width 110 height 13
checkbox input "true"
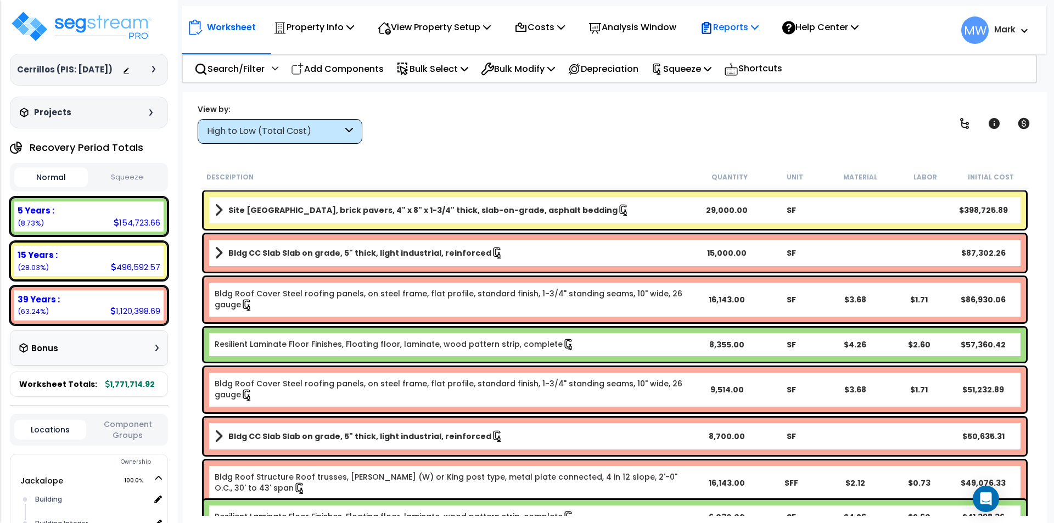
click at [739, 29] on p "Reports" at bounding box center [729, 27] width 59 height 15
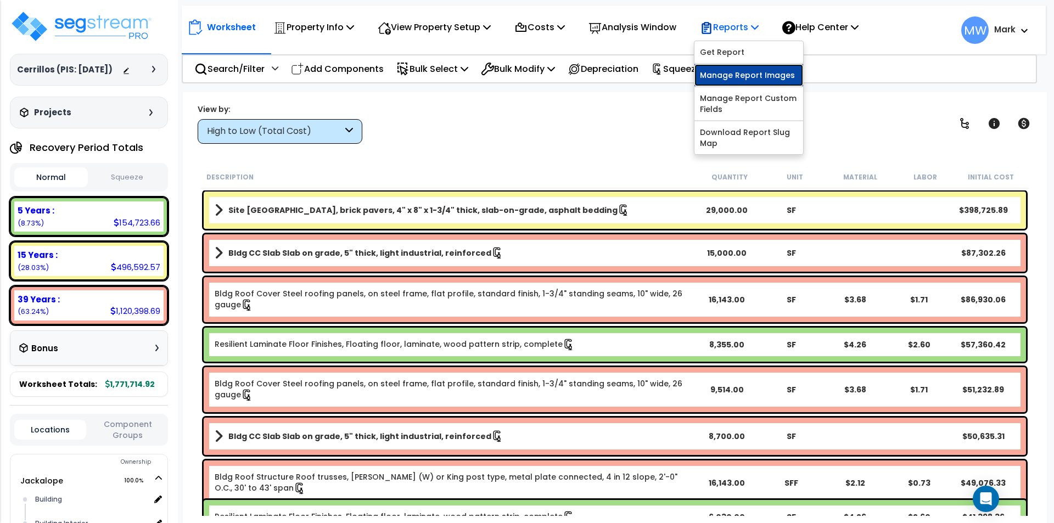
click at [751, 73] on link "Manage Report Images" at bounding box center [749, 75] width 109 height 22
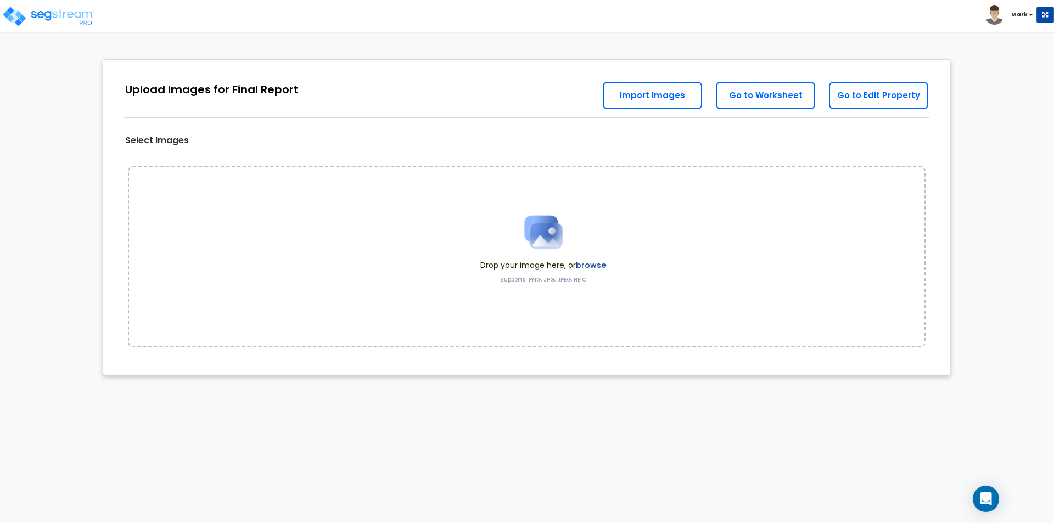
click at [578, 266] on label "browse" at bounding box center [591, 265] width 30 height 11
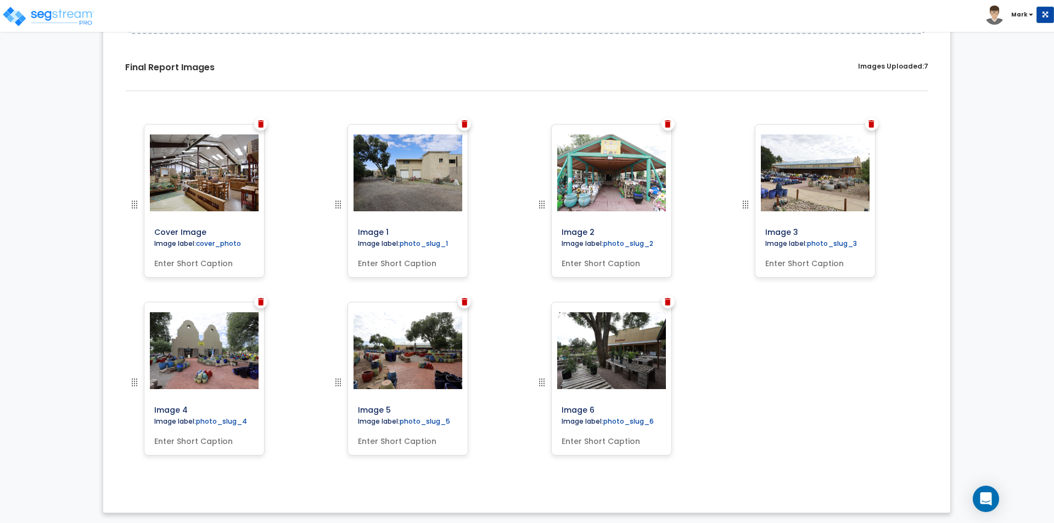
scroll to position [315, 0]
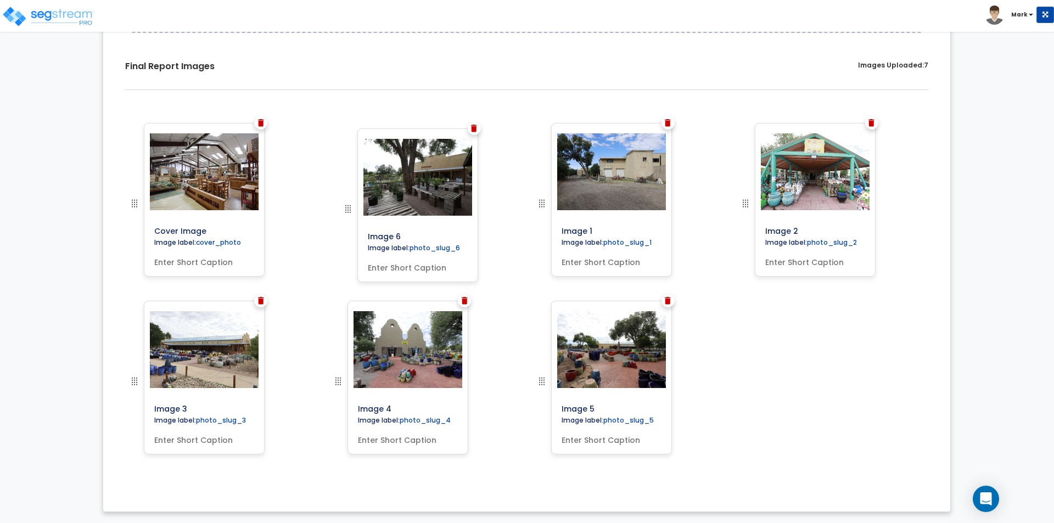
drag, startPoint x: 546, startPoint y: 385, endPoint x: 353, endPoint y: 213, distance: 259.4
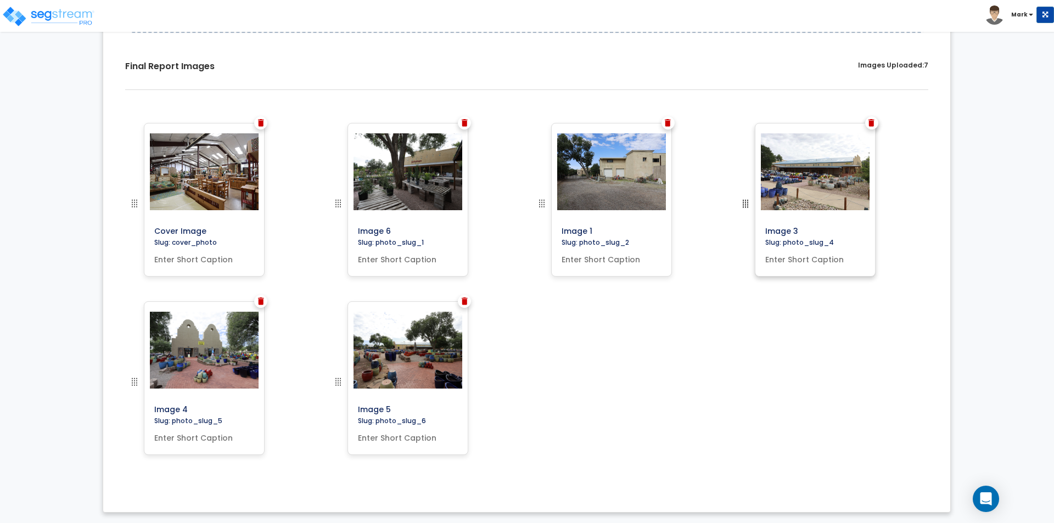
drag, startPoint x: 137, startPoint y: 381, endPoint x: 873, endPoint y: 160, distance: 768.9
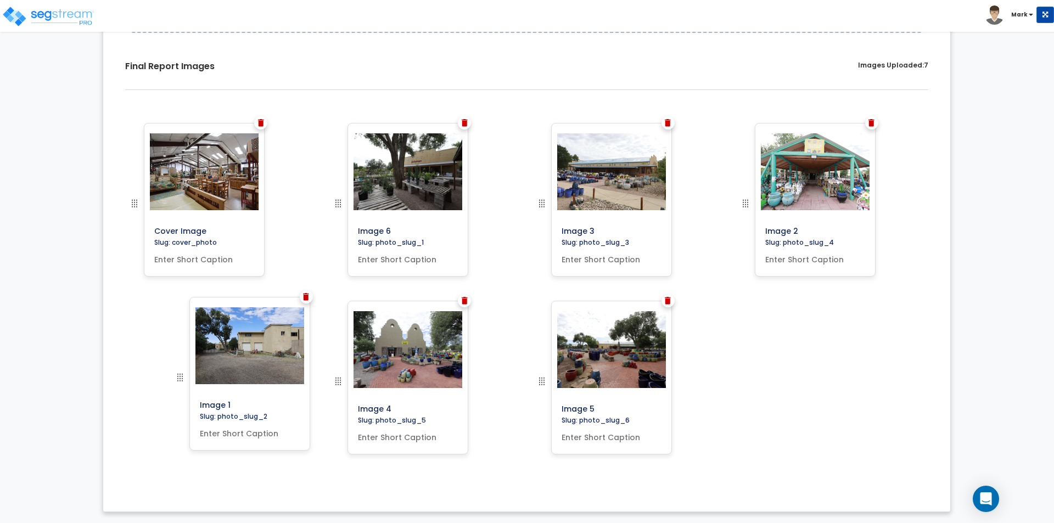
drag, startPoint x: 541, startPoint y: 205, endPoint x: 163, endPoint y: 398, distance: 424.6
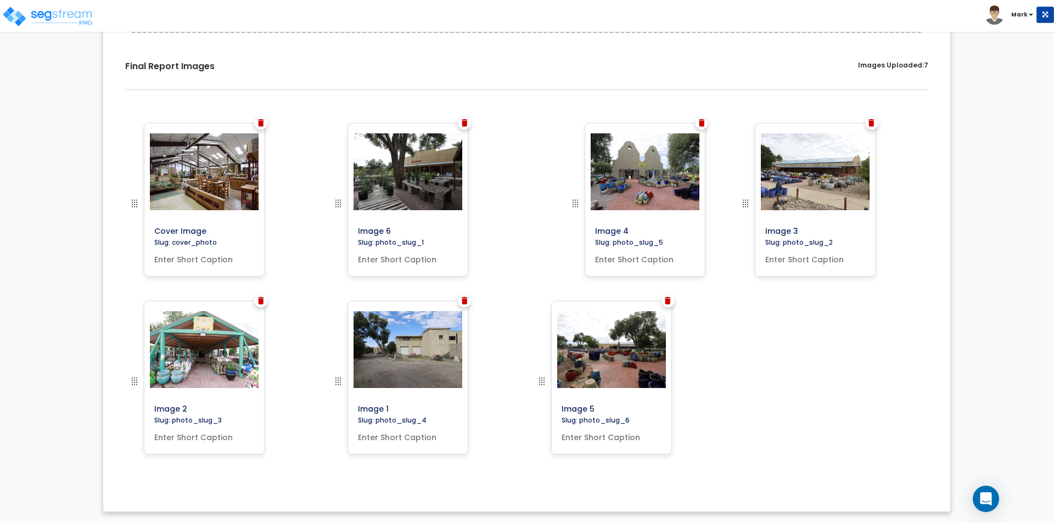
drag, startPoint x: 341, startPoint y: 381, endPoint x: 577, endPoint y: 202, distance: 296.3
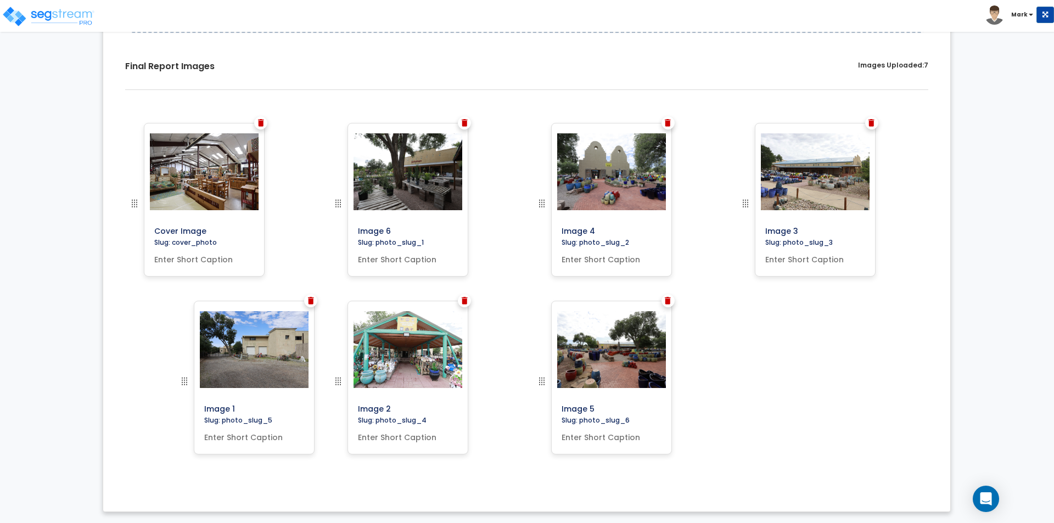
drag, startPoint x: 337, startPoint y: 383, endPoint x: 183, endPoint y: 401, distance: 154.8
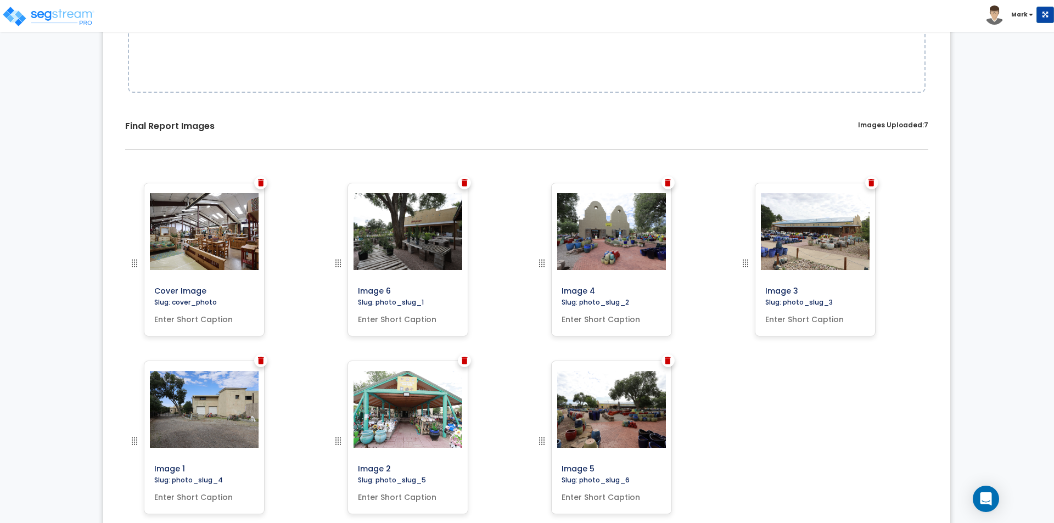
scroll to position [0, 0]
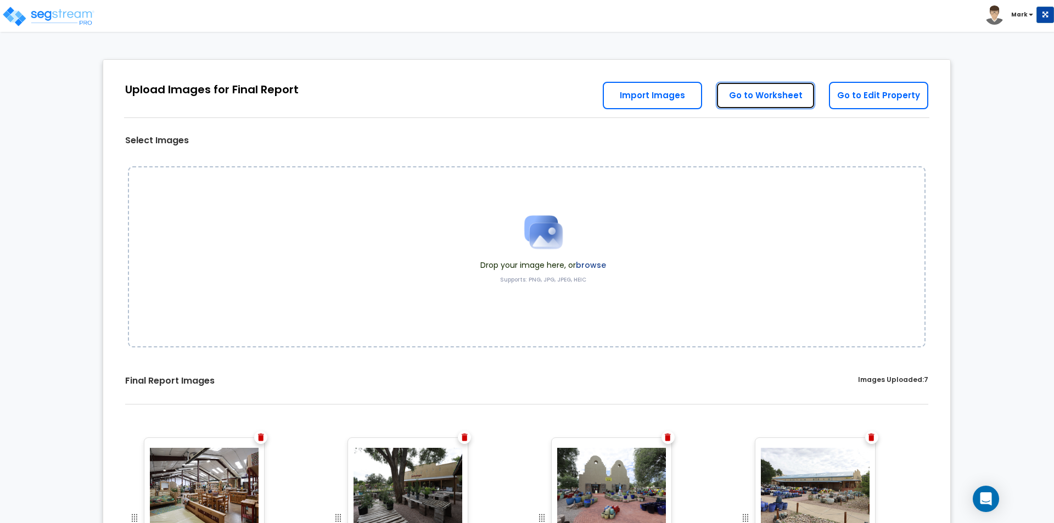
click at [748, 87] on link "Go to Worksheet" at bounding box center [765, 95] width 99 height 27
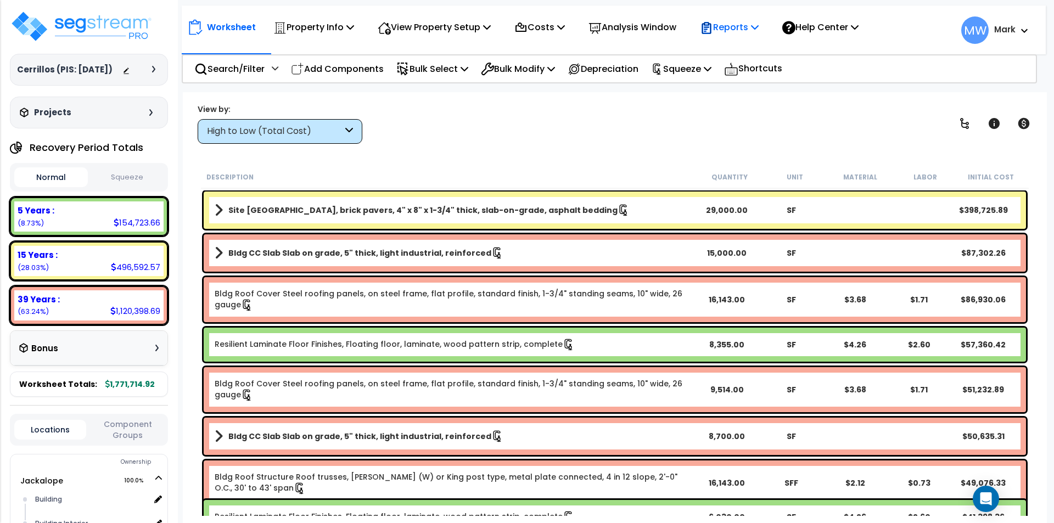
click at [752, 20] on p "Reports" at bounding box center [729, 27] width 59 height 15
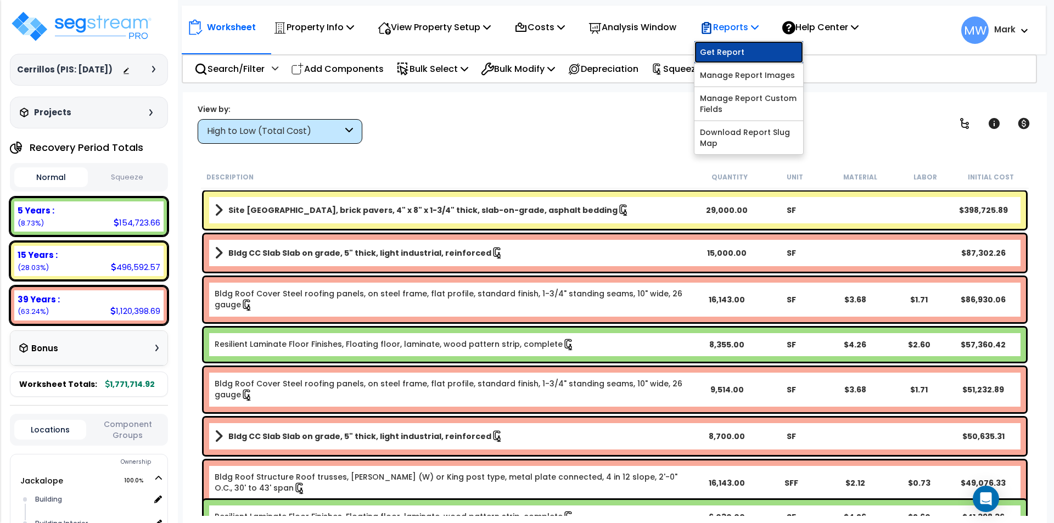
click at [752, 57] on link "Get Report" at bounding box center [749, 52] width 109 height 22
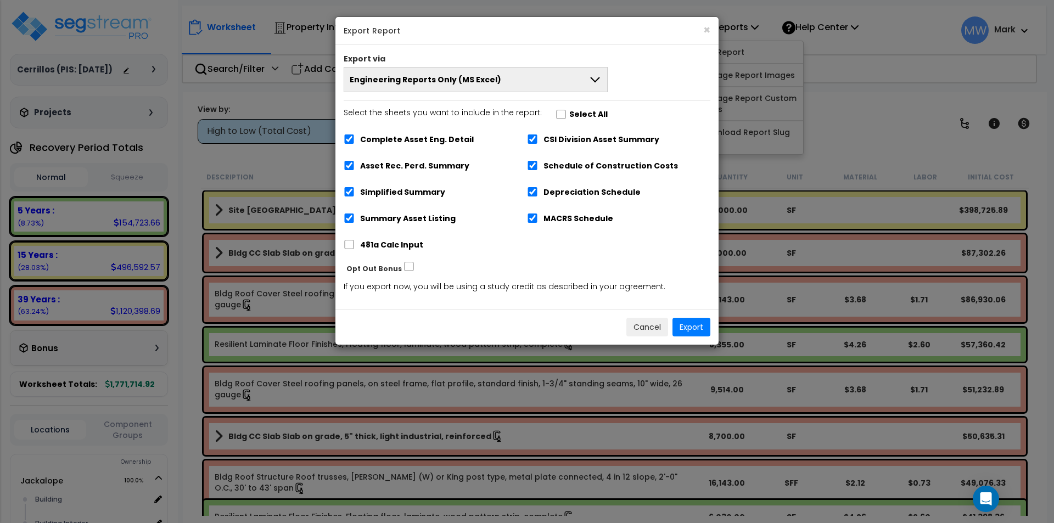
click at [567, 87] on button "Engineering Reports Only (MS Excel)" at bounding box center [476, 79] width 264 height 25
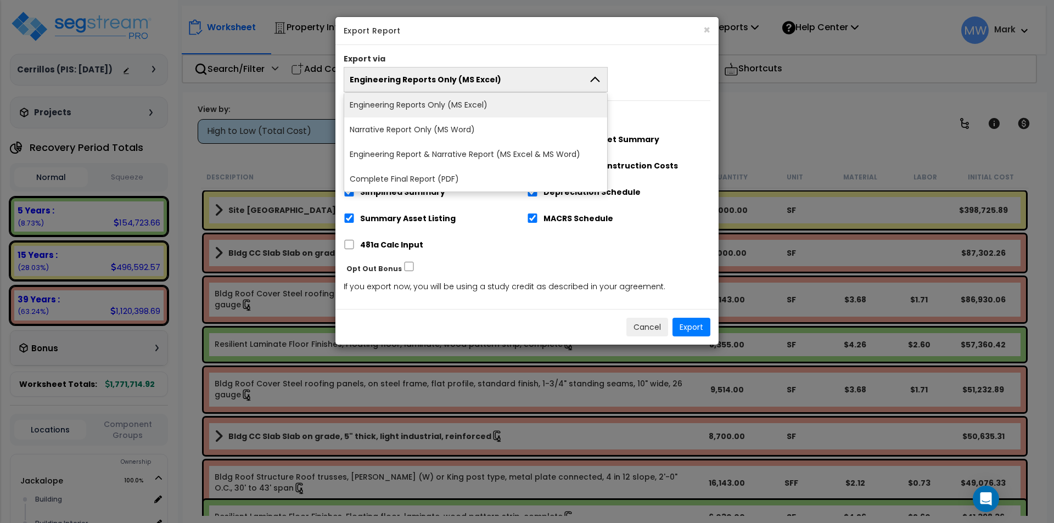
click at [492, 150] on li "Engineering Report & Narrative Report (MS Excel & MS Word)" at bounding box center [475, 154] width 263 height 25
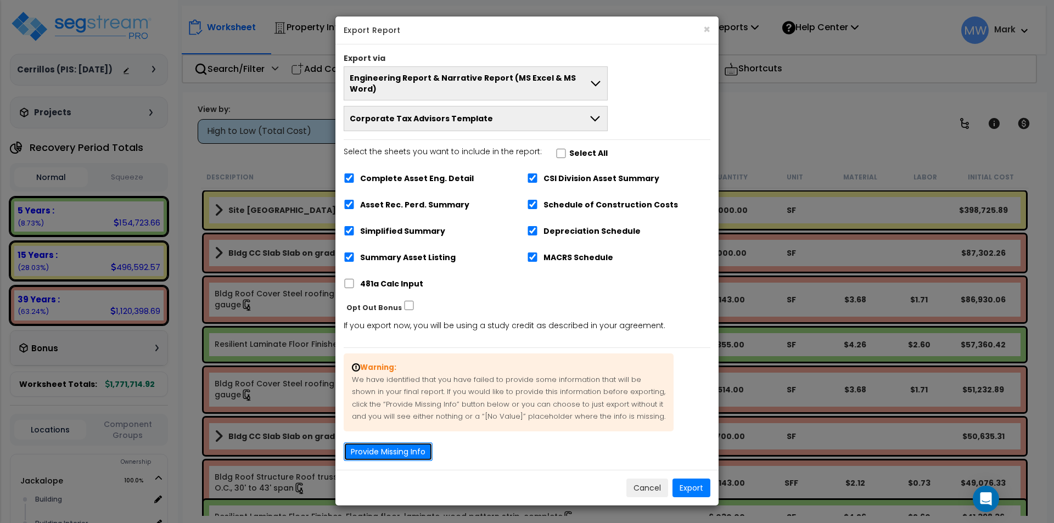
click at [392, 443] on button "Provide Missing Info" at bounding box center [388, 452] width 89 height 19
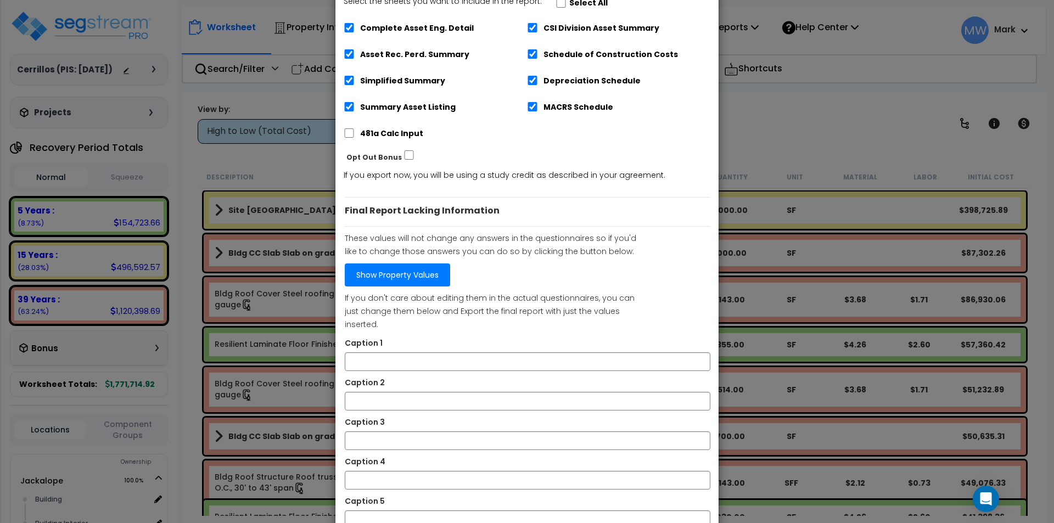
scroll to position [220, 0]
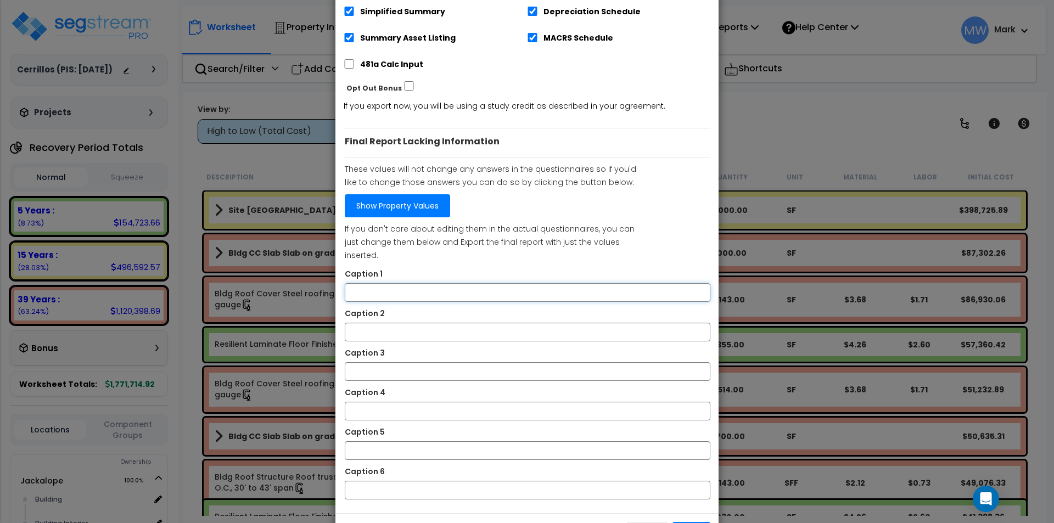
click at [437, 283] on input "Caption 1" at bounding box center [528, 292] width 366 height 19
type input "Front of Building"
click at [378, 323] on input "Caption 2" at bounding box center [528, 332] width 366 height 19
type input "Front of Building"
click at [370, 347] on div "Caption 3" at bounding box center [528, 354] width 382 height 15
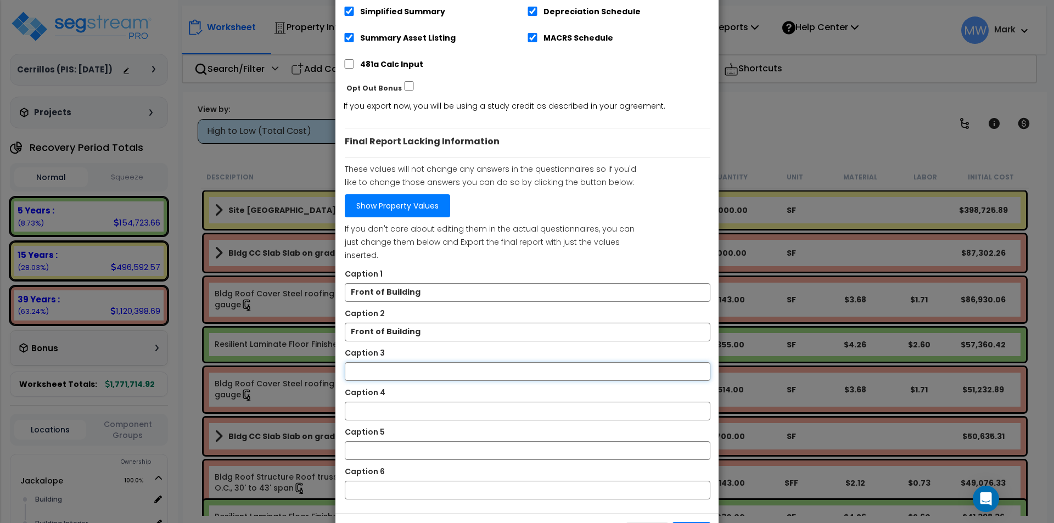
click at [375, 362] on input "Caption 3" at bounding box center [528, 371] width 366 height 19
type input "Side of Building"
click at [399, 402] on input "Caption 4" at bounding box center [528, 411] width 366 height 19
type input "Sectional Doors"
click at [407, 442] on input "Caption 5" at bounding box center [528, 451] width 366 height 19
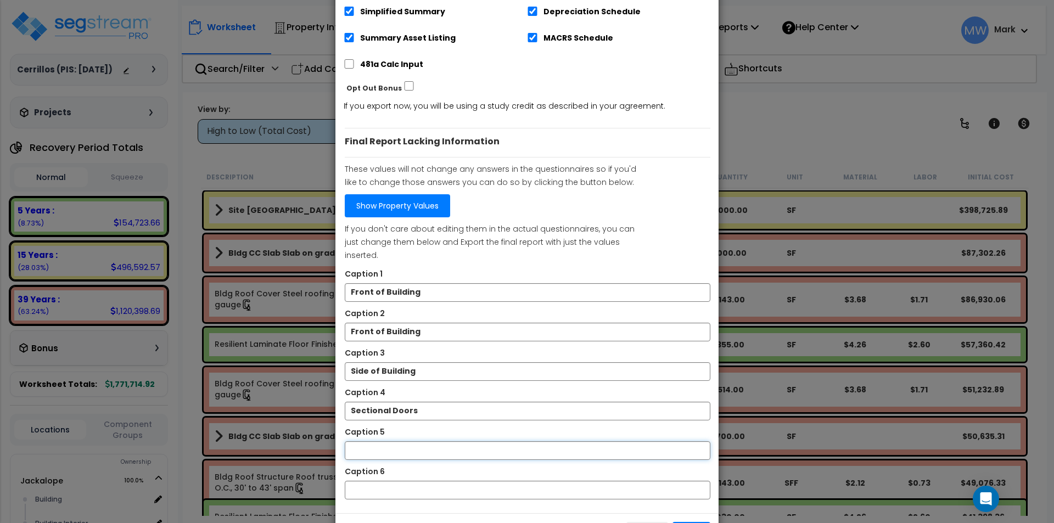
type input "Front of Building"
click at [417, 481] on input "Caption 6" at bounding box center [528, 490] width 366 height 19
type input "Brick Paving"
click at [404, 513] on div "Cancel Export" at bounding box center [527, 531] width 383 height 36
click at [692, 522] on button "Export" at bounding box center [692, 531] width 38 height 19
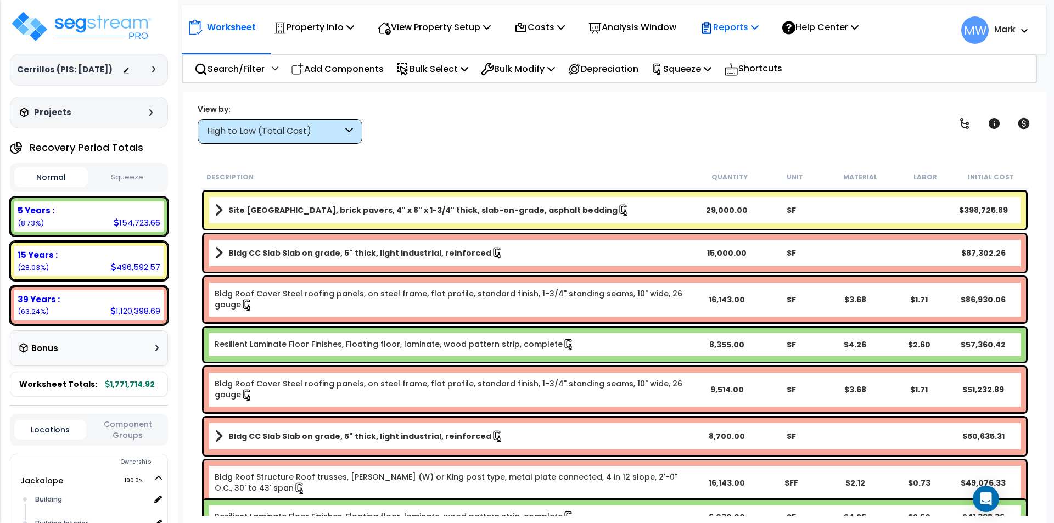
click at [747, 28] on p "Reports" at bounding box center [729, 27] width 59 height 15
